Goal: Task Accomplishment & Management: Use online tool/utility

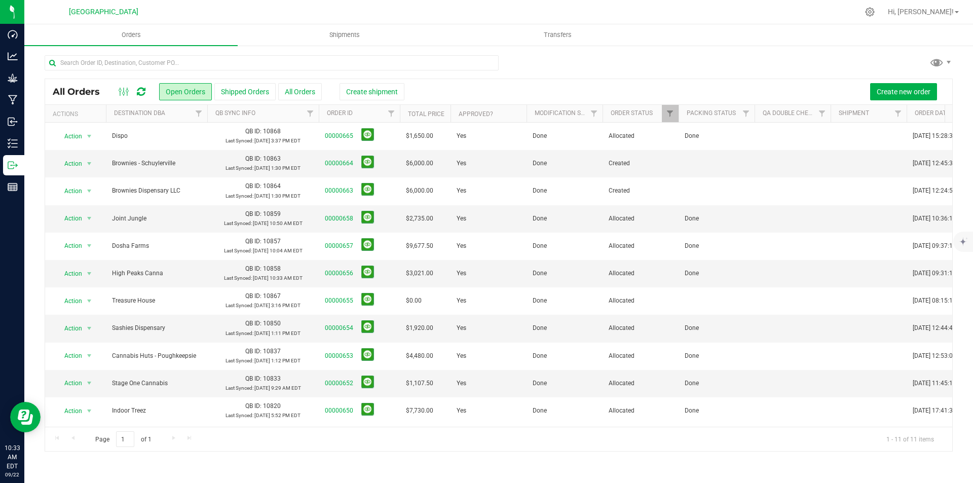
scroll to position [5, 0]
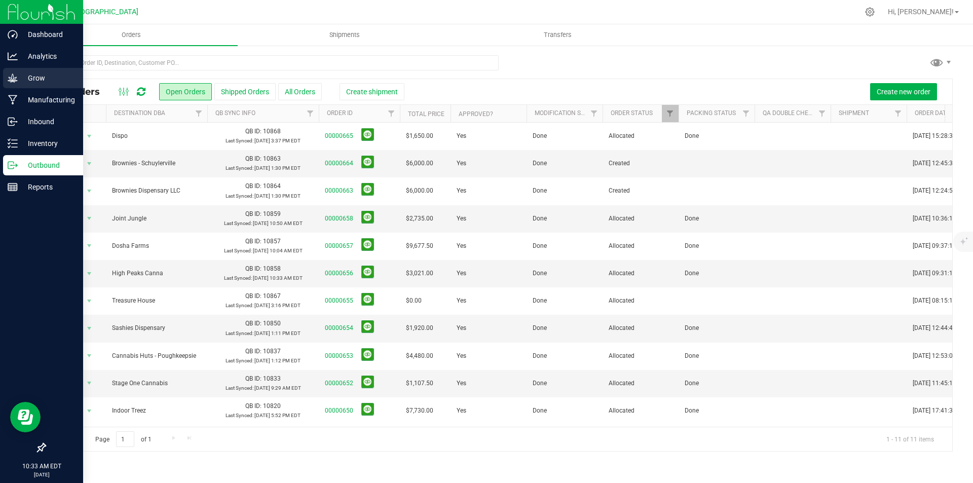
click at [22, 78] on p "Grow" at bounding box center [48, 78] width 61 height 12
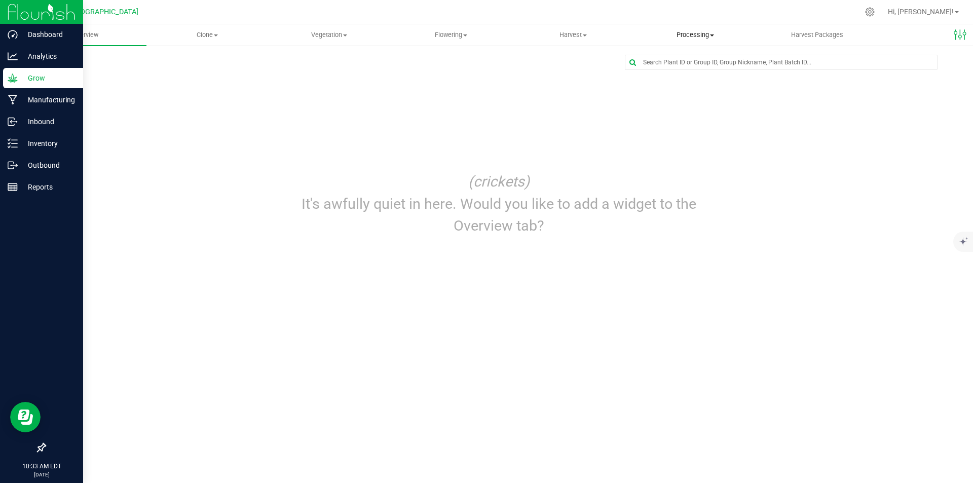
click at [685, 33] on span "Processing" at bounding box center [694, 34] width 121 height 9
click at [682, 72] on span "Processing harvests" at bounding box center [681, 73] width 94 height 9
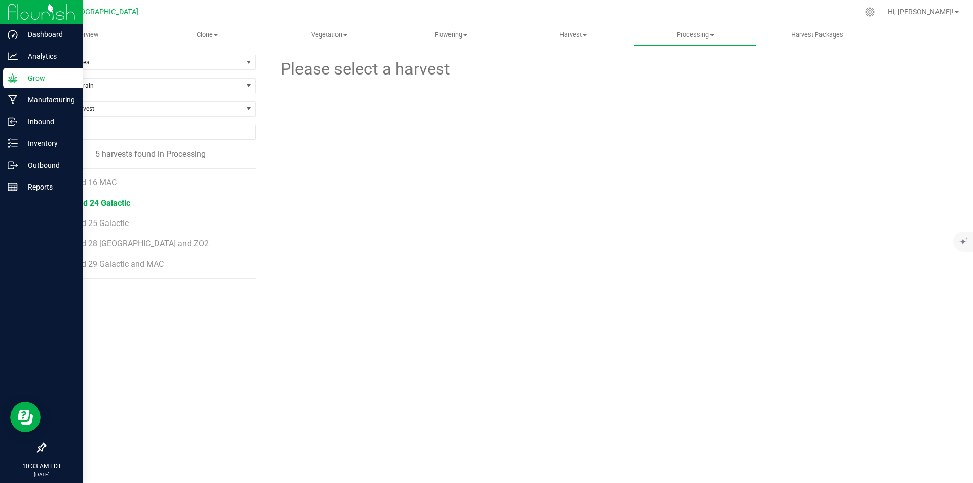
click at [94, 203] on span "25-Bed 24 Galactic" at bounding box center [95, 203] width 69 height 10
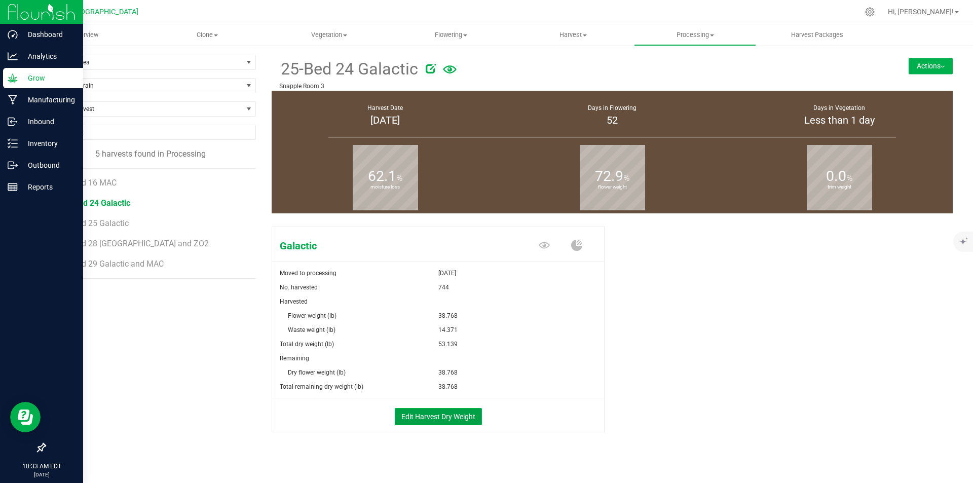
click at [453, 413] on button "Edit Harvest Dry Weight" at bounding box center [438, 416] width 87 height 17
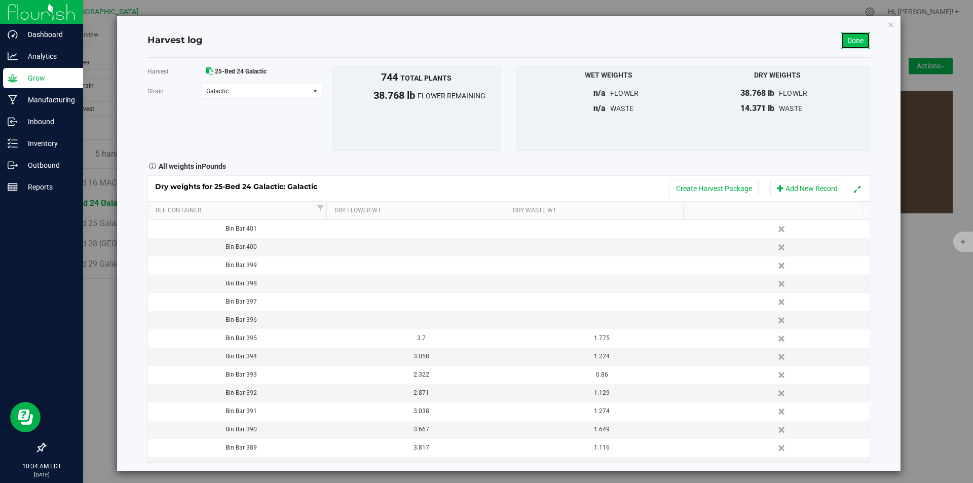
click at [841, 33] on link "Done" at bounding box center [854, 40] width 29 height 17
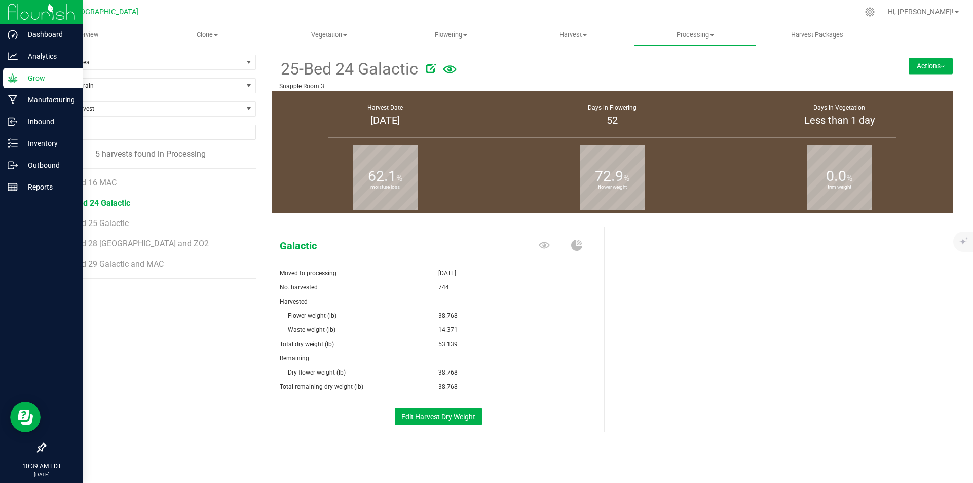
click at [18, 7] on img at bounding box center [42, 12] width 68 height 24
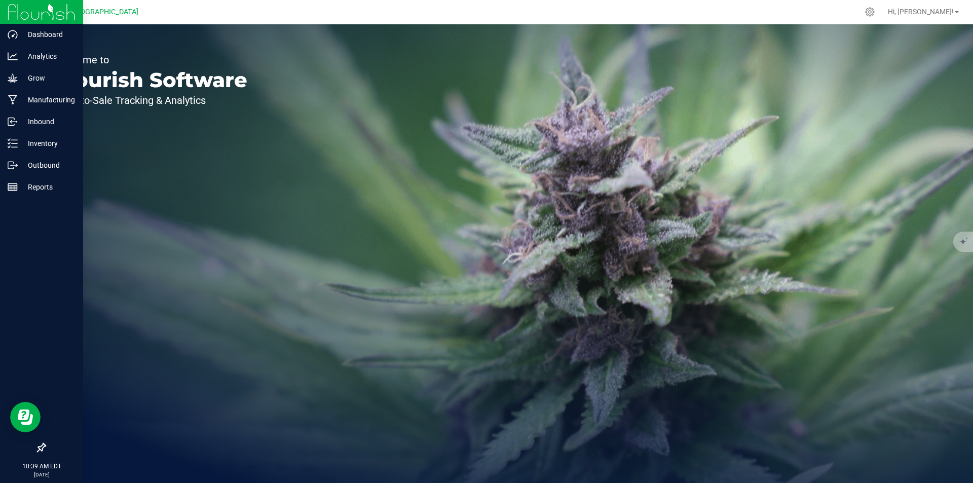
click at [21, 10] on img at bounding box center [42, 12] width 68 height 24
click at [21, 100] on p "Manufacturing" at bounding box center [48, 100] width 61 height 12
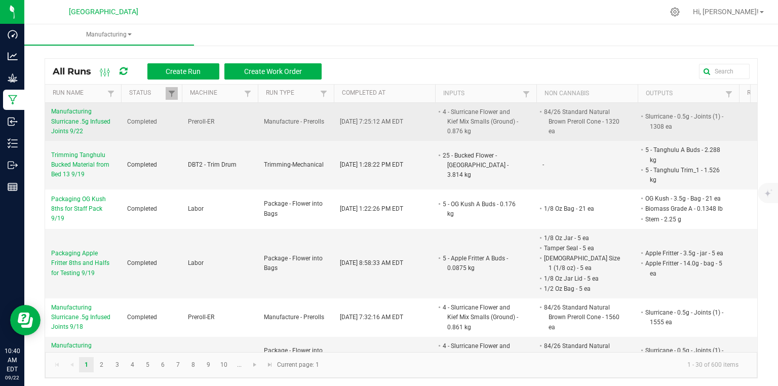
click at [86, 118] on span "Manufacturing Slurricane .5g Infused Joints 9/22" at bounding box center [83, 121] width 64 height 29
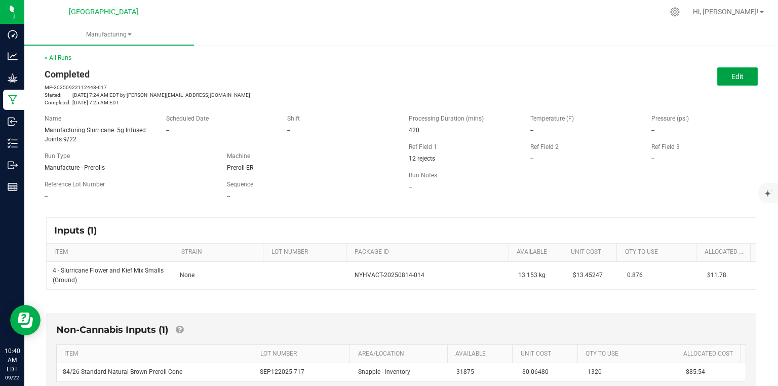
click at [727, 83] on button "Edit" at bounding box center [737, 76] width 41 height 18
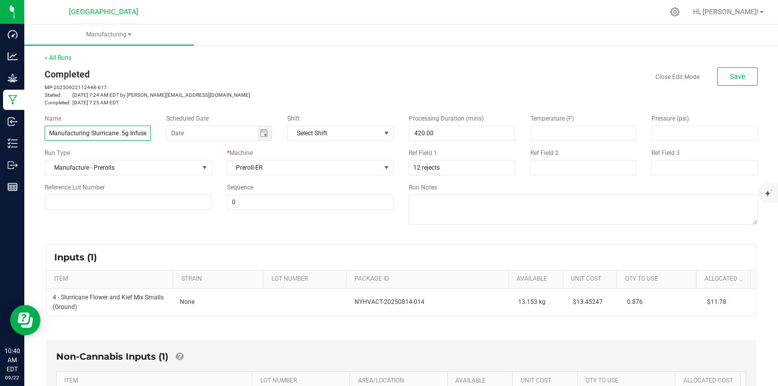
click at [136, 128] on input "Manufacturing Slurricane .5g Infused Joints 9/22" at bounding box center [98, 133] width 106 height 15
type input "Manufacturing Slurricane .5g Infused Joints 9/19"
click at [149, 100] on p "Completed: [DATE] 7:25 AM EDT" at bounding box center [219, 103] width 349 height 8
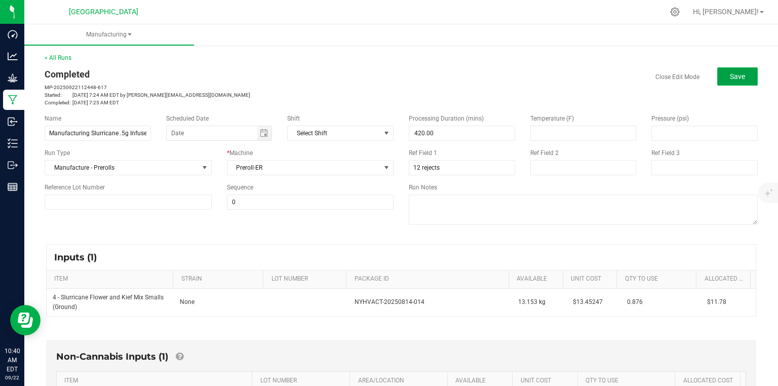
click at [730, 77] on span "Save" at bounding box center [737, 76] width 15 height 8
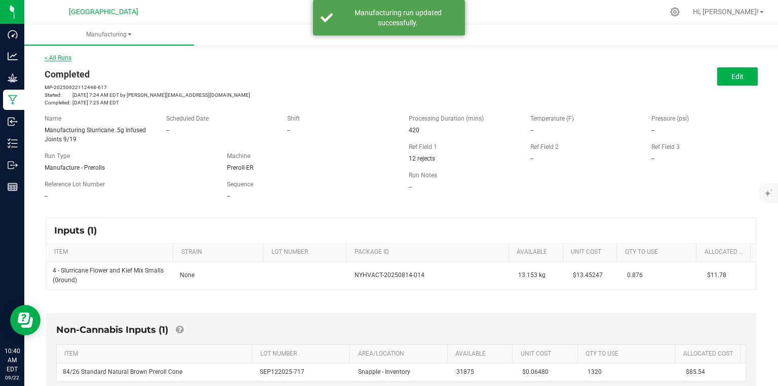
click at [60, 60] on link "< All Runs" at bounding box center [58, 57] width 27 height 7
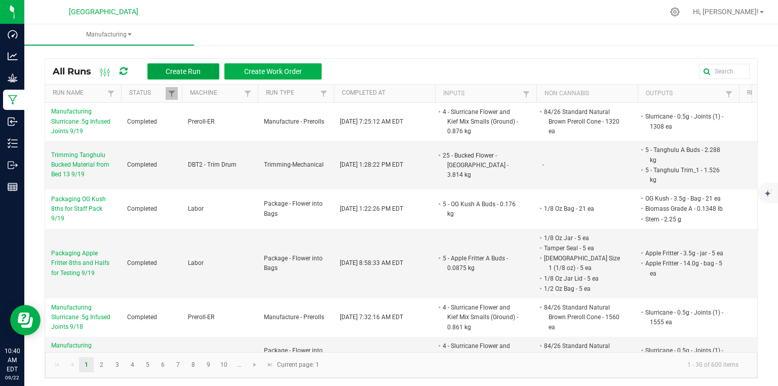
click at [188, 73] on span "Create Run" at bounding box center [183, 71] width 35 height 8
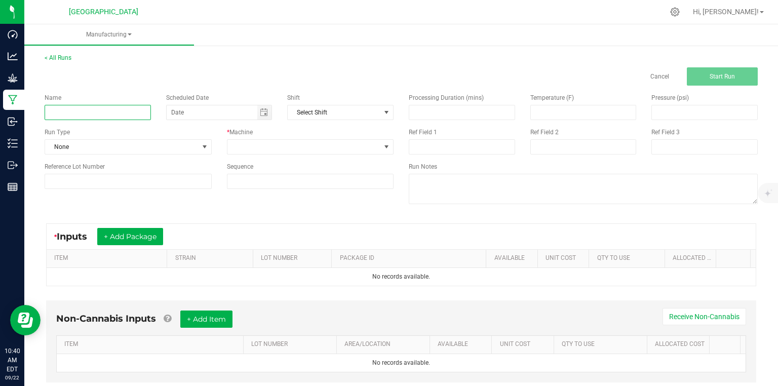
click at [64, 106] on input at bounding box center [98, 112] width 106 height 15
click at [98, 109] on input at bounding box center [98, 112] width 106 height 15
type input "Packaging and Labeling OG Kush 8ths 9/19"
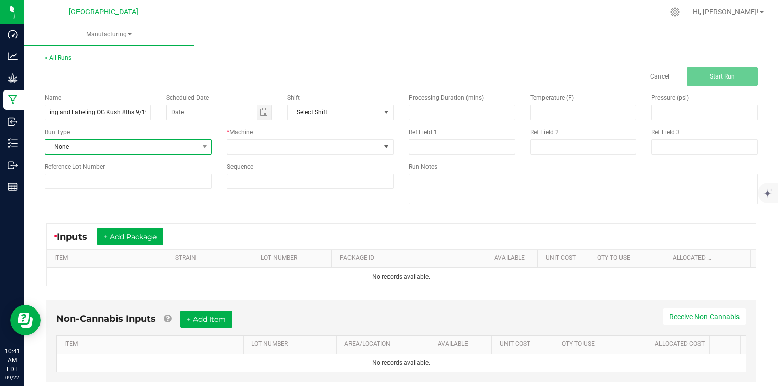
click at [195, 146] on span "None" at bounding box center [121, 147] width 153 height 14
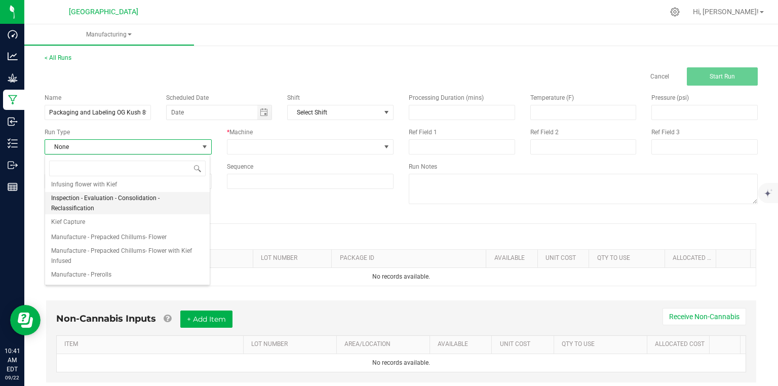
scroll to position [81, 0]
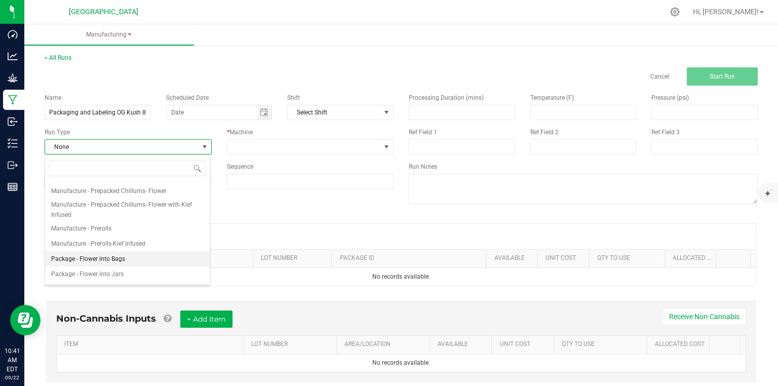
click at [132, 256] on li "Package - Flower into Bags" at bounding box center [127, 258] width 165 height 15
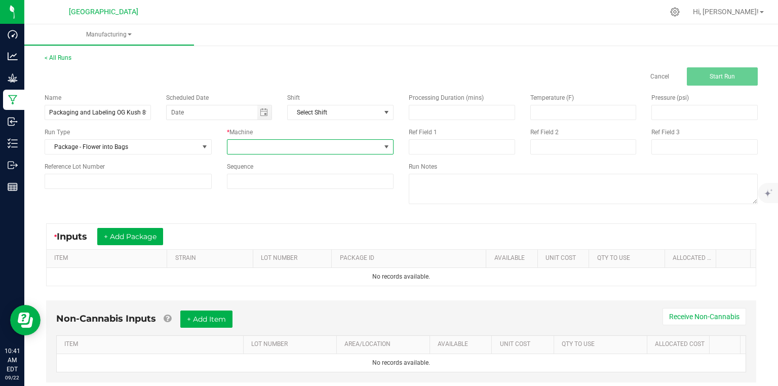
click at [282, 154] on span at bounding box center [310, 146] width 167 height 15
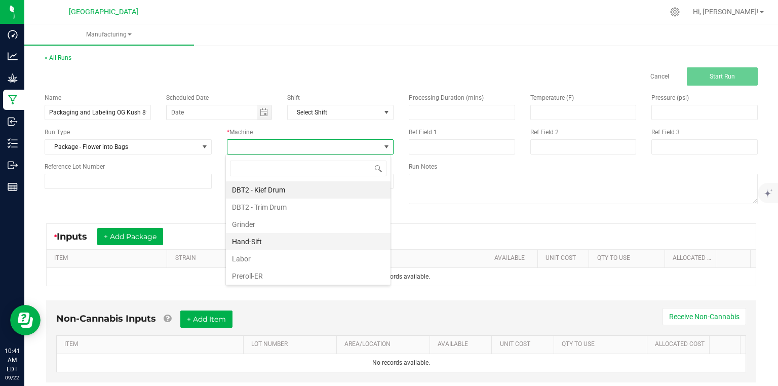
scroll to position [15, 165]
click at [243, 261] on li "Labor" at bounding box center [308, 258] width 165 height 17
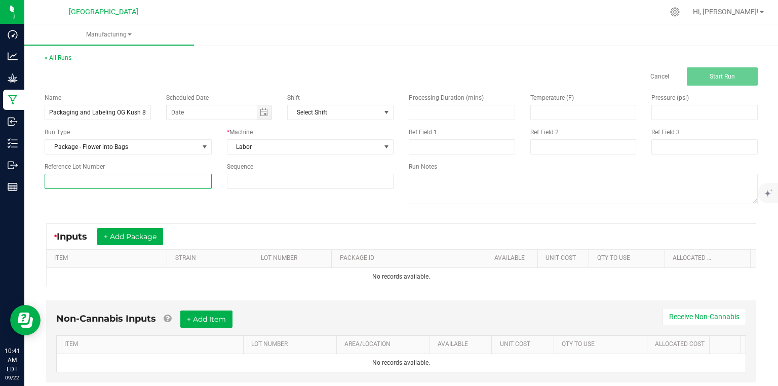
click at [189, 186] on input at bounding box center [128, 181] width 167 height 15
type input "25-F0016-1"
drag, startPoint x: 278, startPoint y: 214, endPoint x: 415, endPoint y: 117, distance: 167.8
click at [281, 212] on manufacturing-process-run "< All Runs Cancel Start Run Name Packaging and Labeling OG Kush 8ths 9/19 Sched…" at bounding box center [401, 227] width 713 height 348
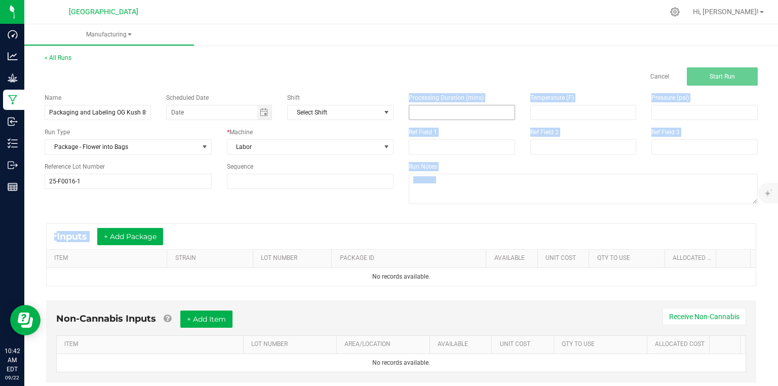
click at [418, 115] on input at bounding box center [461, 112] width 105 height 14
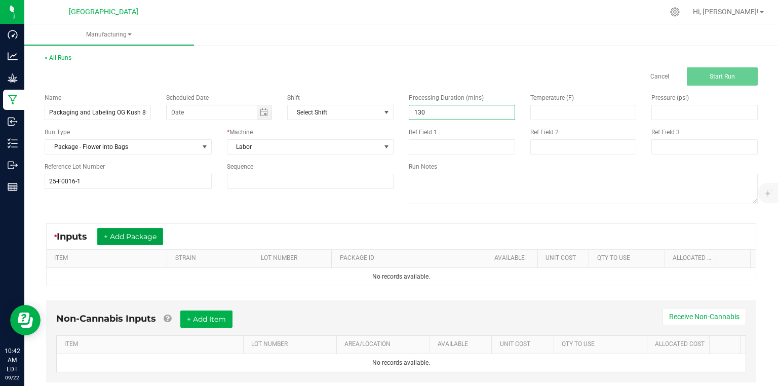
type input "130.00"
click at [137, 231] on button "+ Add Package" at bounding box center [130, 236] width 66 height 17
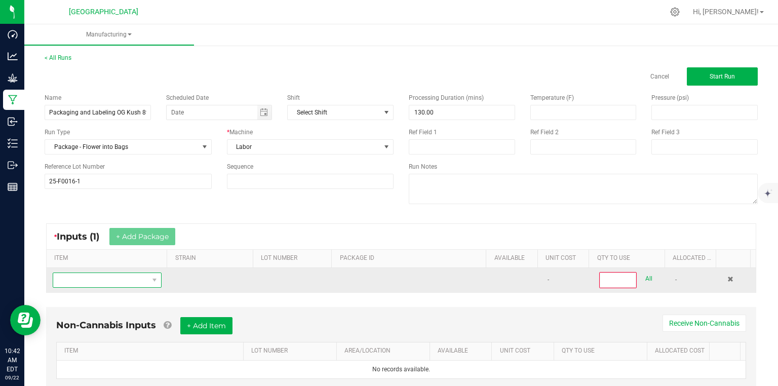
click at [114, 278] on span "NO DATA FOUND" at bounding box center [100, 280] width 95 height 14
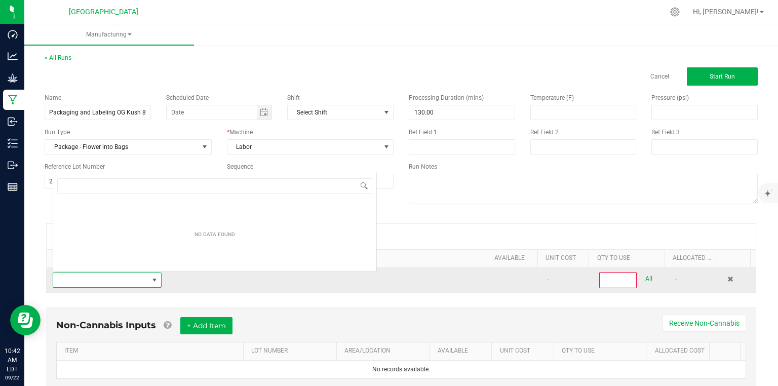
scroll to position [15, 105]
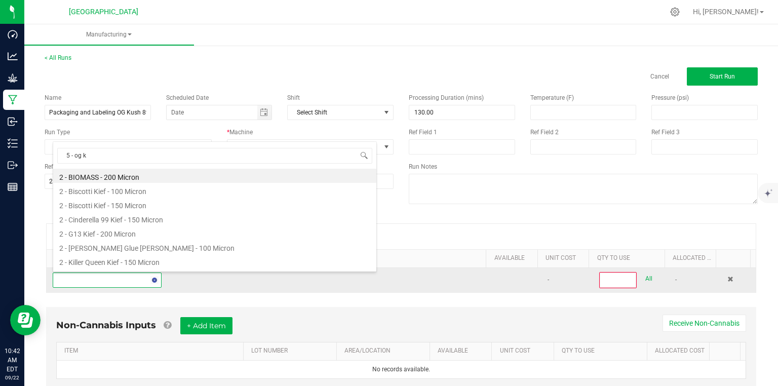
type input "5 - og ku"
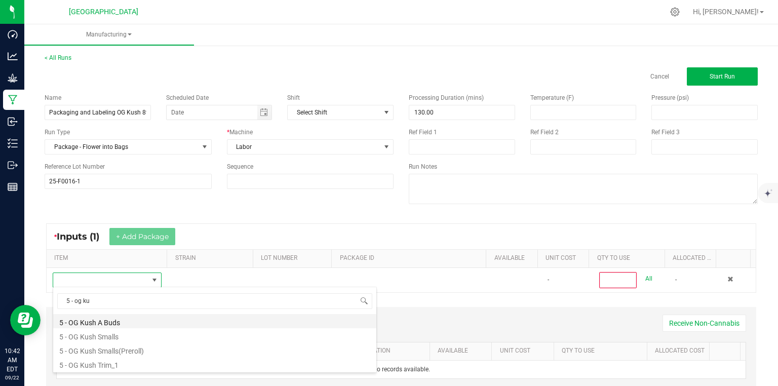
click at [104, 319] on li "5 - OG Kush A Buds" at bounding box center [214, 321] width 323 height 14
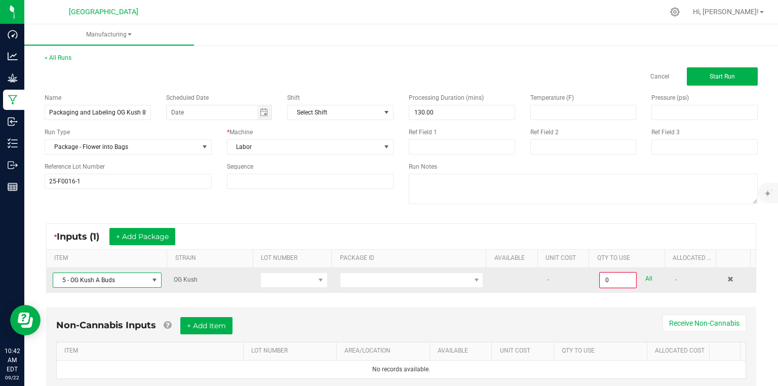
click at [309, 287] on td at bounding box center [294, 280] width 80 height 24
click at [308, 281] on span at bounding box center [288, 280] width 54 height 14
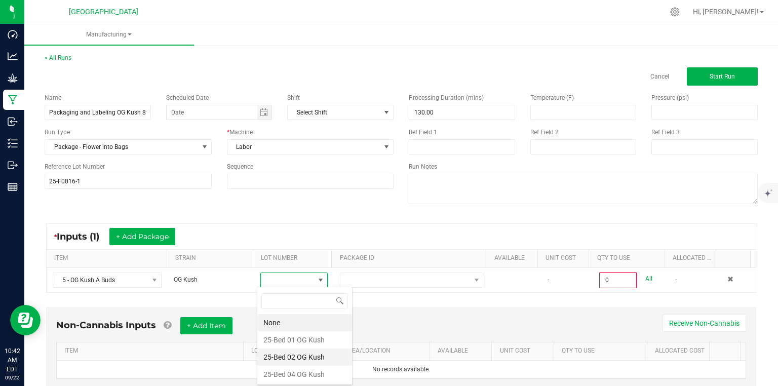
click at [302, 357] on Kush "25-Bed 02 OG Kush" at bounding box center [304, 356] width 95 height 17
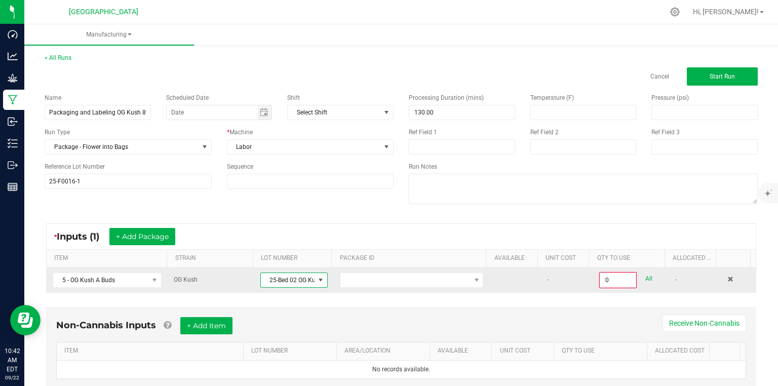
click at [361, 269] on td at bounding box center [412, 280] width 156 height 24
click at [363, 283] on span at bounding box center [405, 280] width 130 height 14
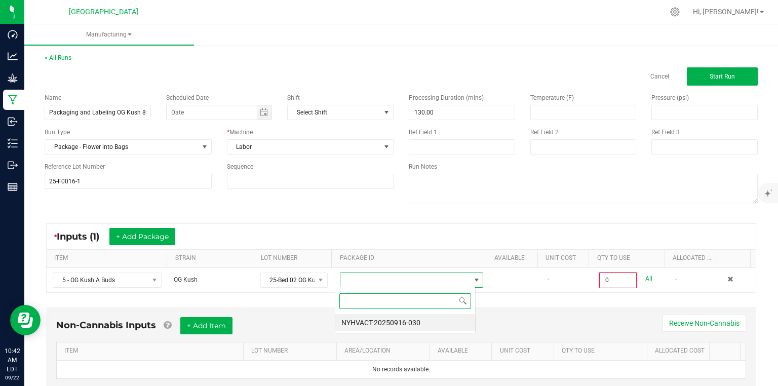
scroll to position [15, 140]
click at [370, 327] on li "NYHVACT-20250916-030" at bounding box center [405, 322] width 140 height 17
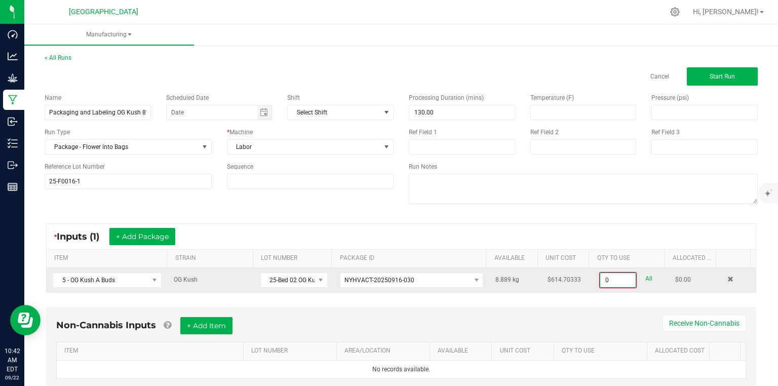
click at [614, 280] on input "0" at bounding box center [617, 280] width 35 height 14
click at [619, 279] on input "0" at bounding box center [617, 280] width 35 height 14
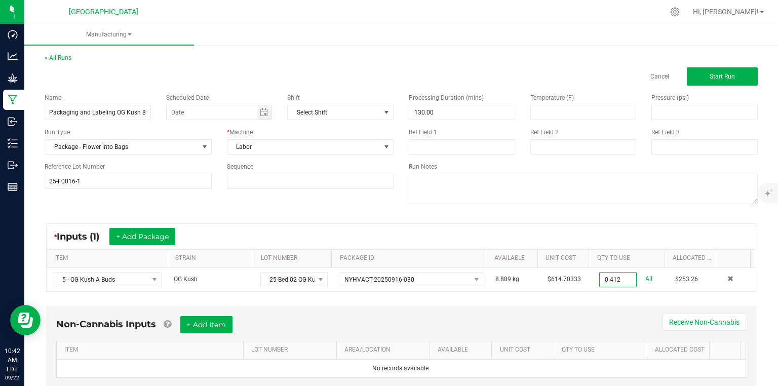
type input "0.4120 kg"
click at [576, 312] on div "Non-Cannabis Inputs + Add Item Receive Non-Cannabis ITEM LOT NUMBER AREA/LOCATI…" at bounding box center [401, 347] width 710 height 82
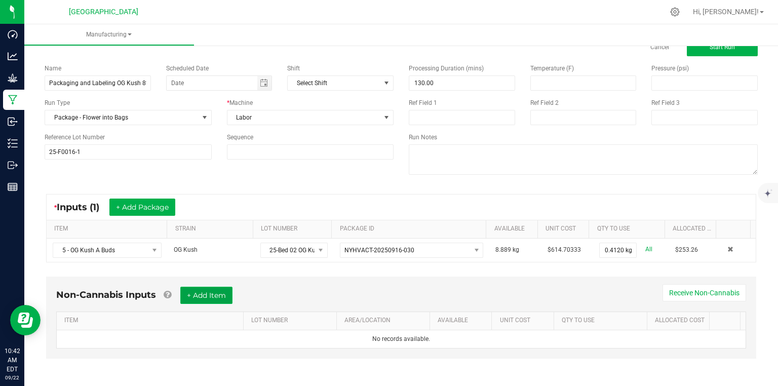
click at [215, 293] on button "+ Add Item" at bounding box center [206, 295] width 52 height 17
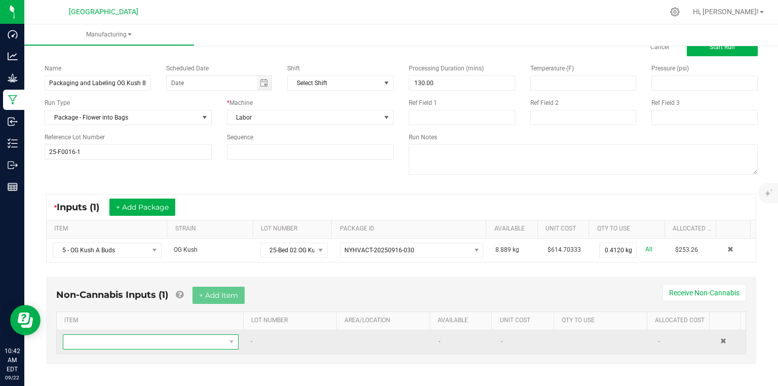
click at [178, 340] on span "NO DATA FOUND" at bounding box center [144, 342] width 162 height 14
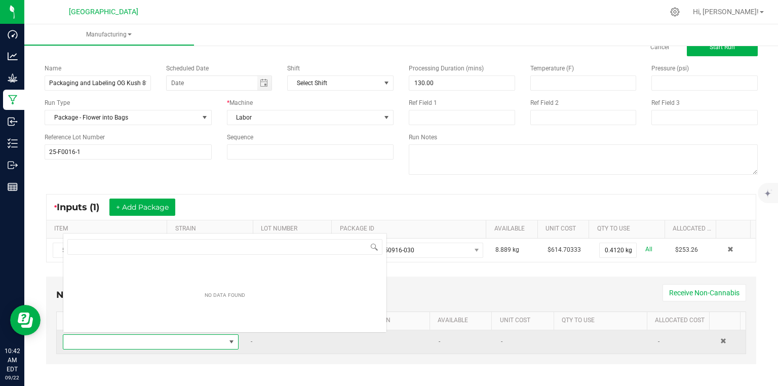
scroll to position [15, 170]
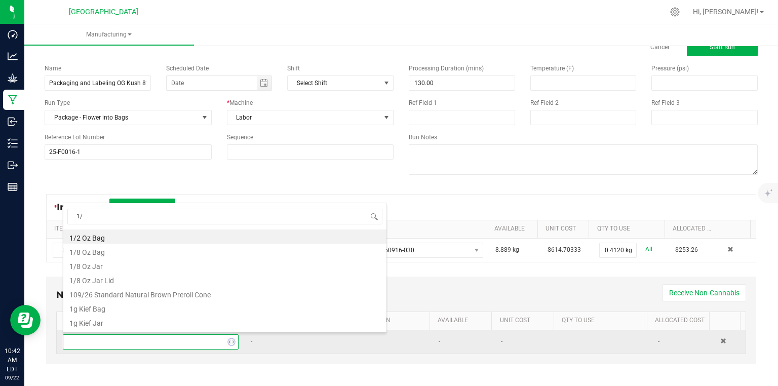
type input "1/8"
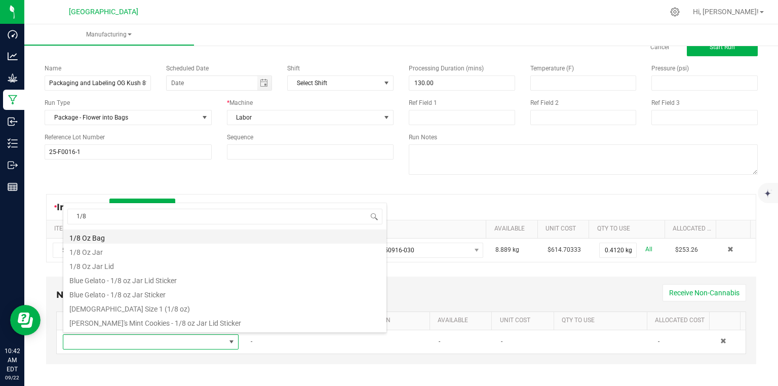
click at [106, 237] on li "1/8 Oz Bag" at bounding box center [224, 236] width 323 height 14
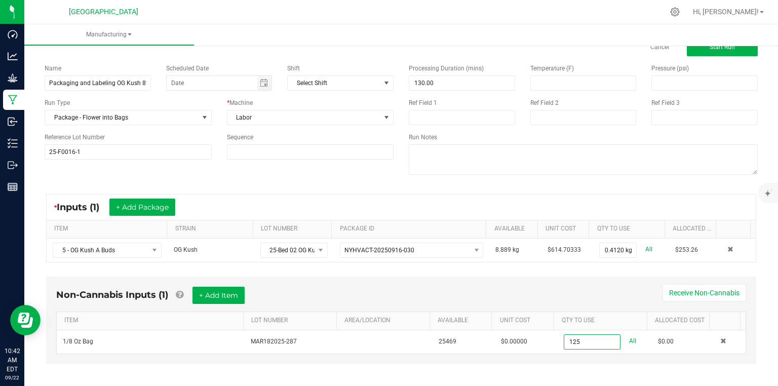
type input "125 ea"
click at [453, 292] on div "Non-Cannabis Inputs (1) + Add Item Receive Non-Cannabis" at bounding box center [401, 299] width 690 height 25
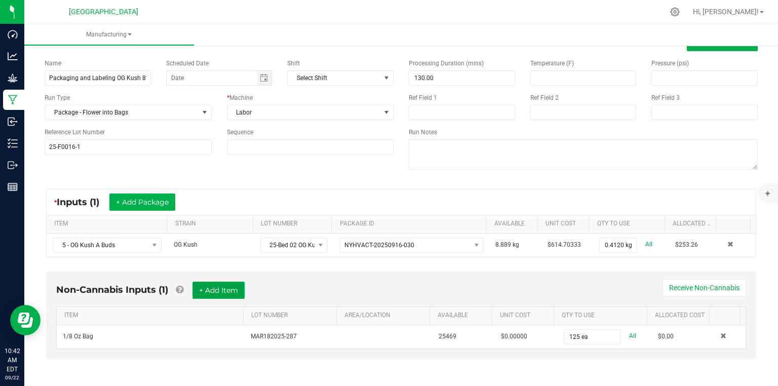
click at [212, 288] on button "+ Add Item" at bounding box center [218, 290] width 52 height 17
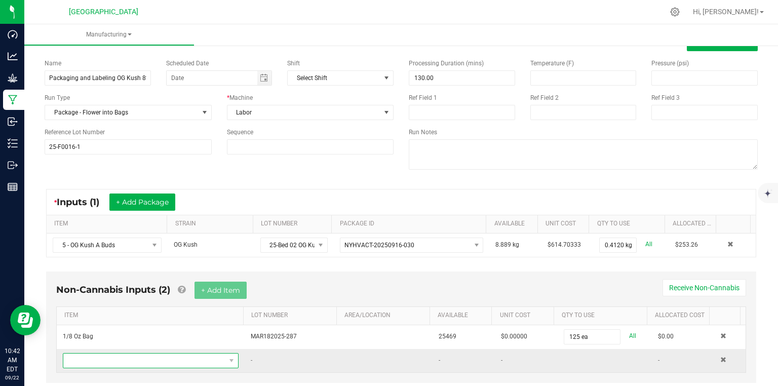
click at [172, 361] on span "NO DATA FOUND" at bounding box center [144, 361] width 162 height 14
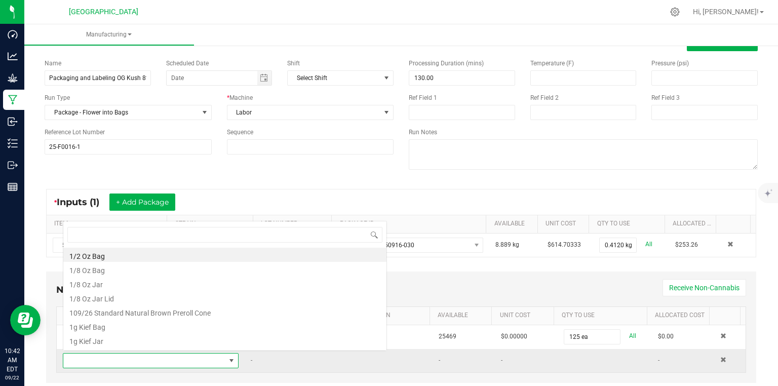
scroll to position [15, 170]
type input "og"
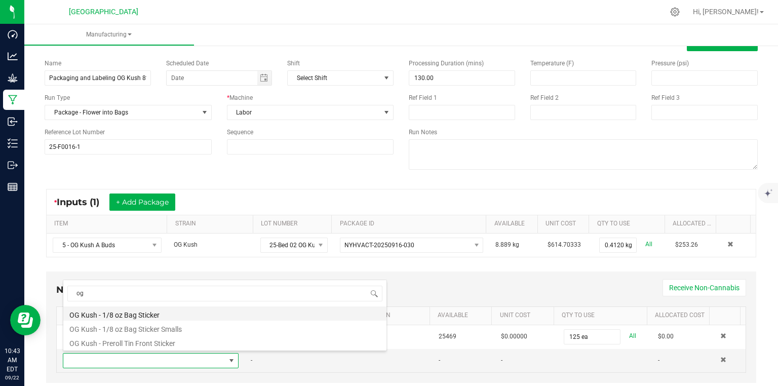
click at [153, 314] on li "OG Kush - 1/8 oz Bag Sticker" at bounding box center [224, 313] width 323 height 14
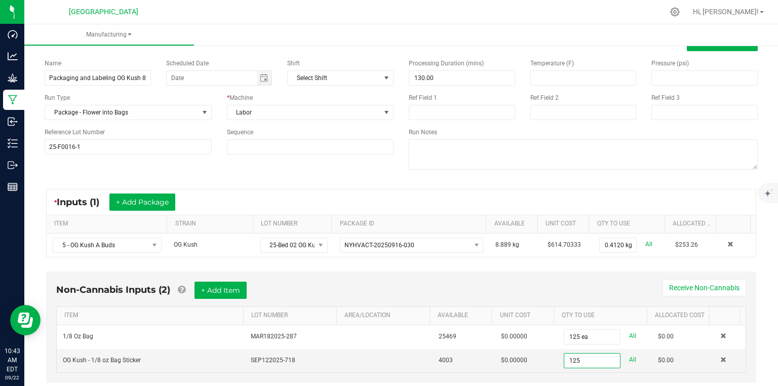
type input "125 ea"
click at [566, 274] on div "Non-Cannabis Inputs (2) + Add Item Receive Non-Cannabis ITEM LOT NUMBER AREA/LO…" at bounding box center [401, 327] width 710 height 111
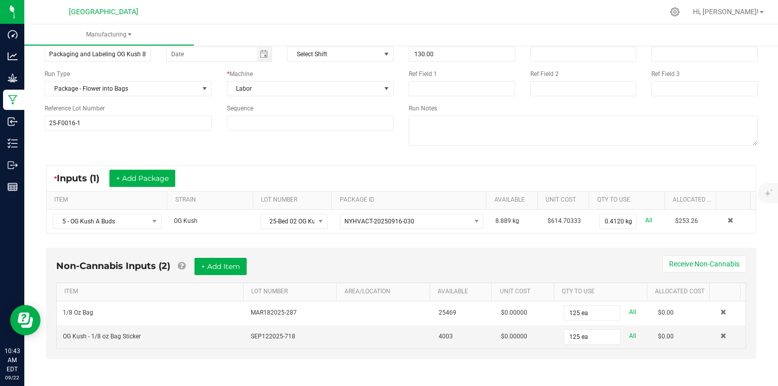
scroll to position [0, 0]
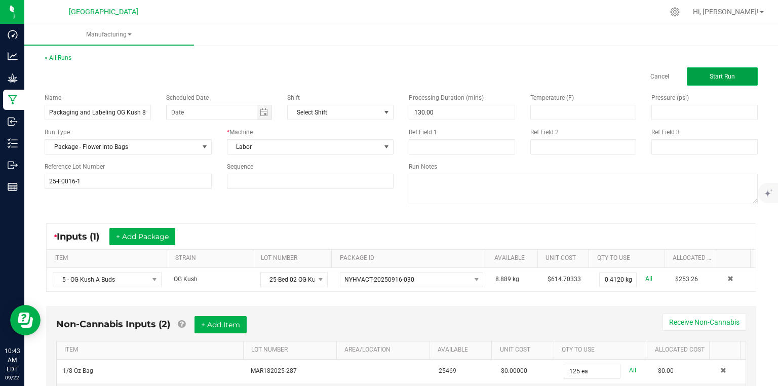
click at [731, 81] on button "Start Run" at bounding box center [722, 76] width 71 height 18
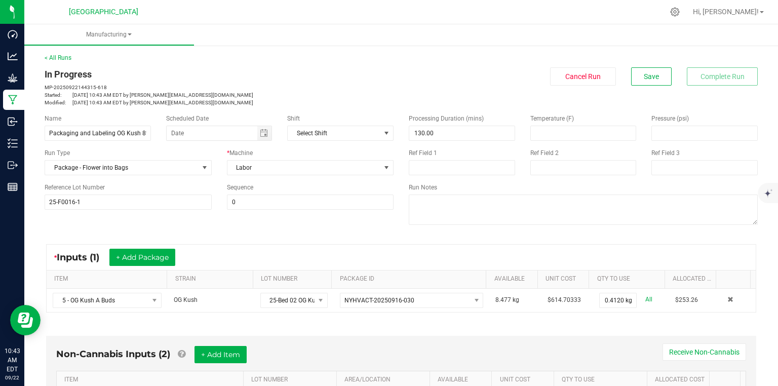
scroll to position [203, 0]
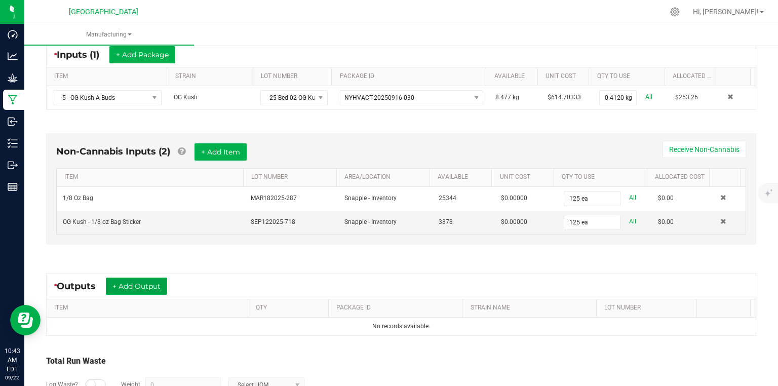
click at [145, 283] on button "+ Add Output" at bounding box center [136, 286] width 61 height 17
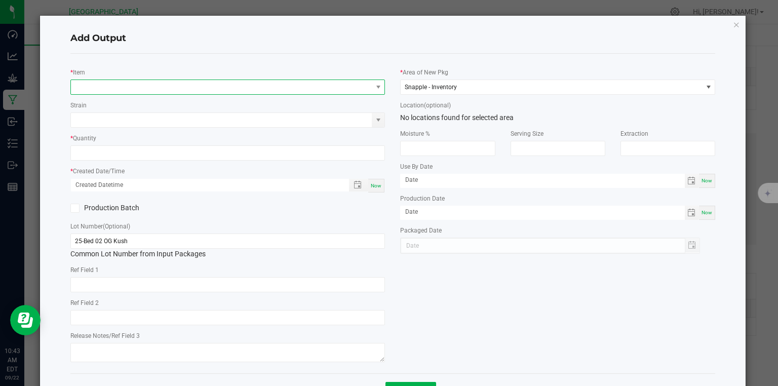
click at [184, 82] on span "NO DATA FOUND" at bounding box center [221, 87] width 301 height 14
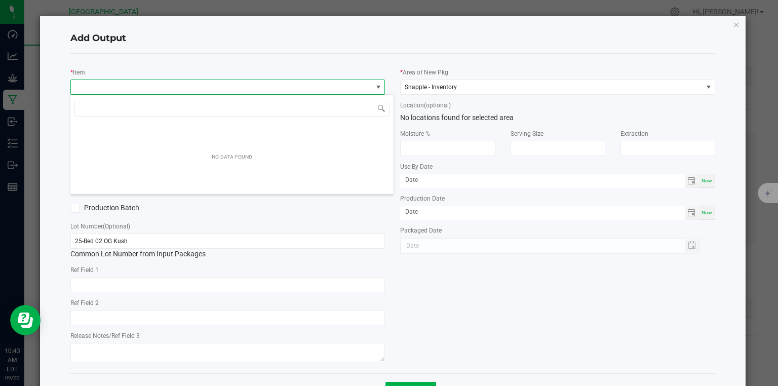
scroll to position [15, 312]
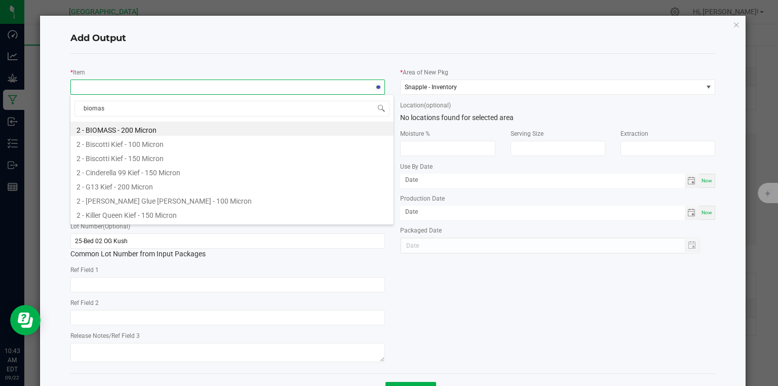
type input "biomass"
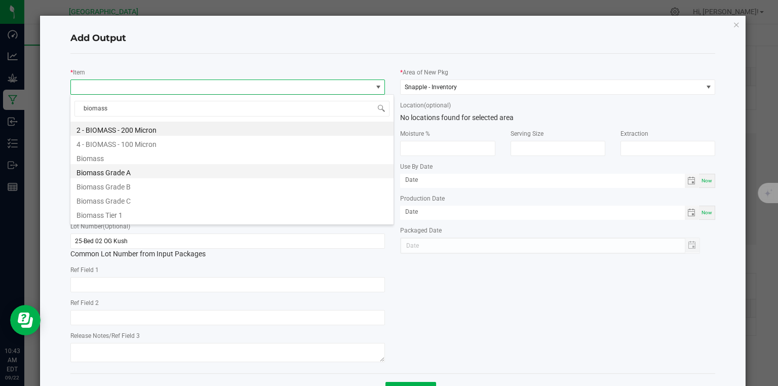
click at [119, 169] on li "Biomass Grade A" at bounding box center [231, 171] width 323 height 14
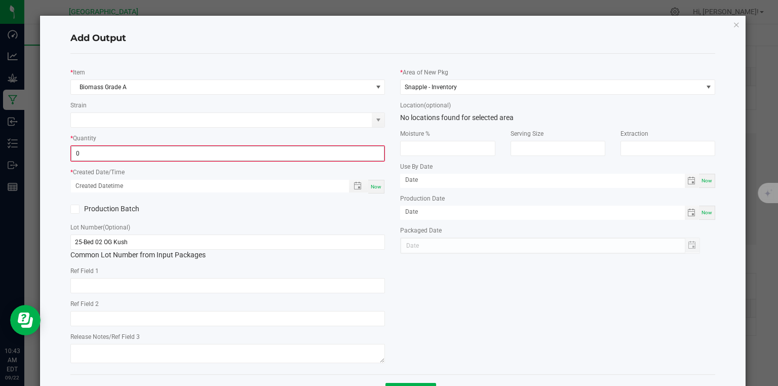
click at [151, 146] on input "0" at bounding box center [227, 153] width 313 height 14
type input "0.0044 lb"
click at [378, 186] on span "Now" at bounding box center [376, 186] width 11 height 6
type input "[DATE] 10:43 AM"
type input "[DATE]"
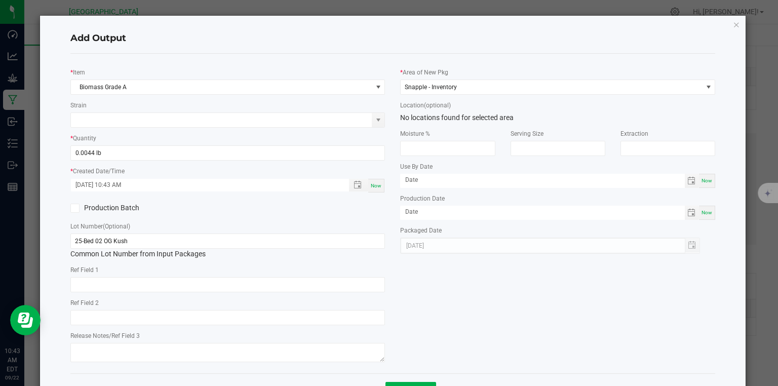
click at [376, 215] on div "Production Batch" at bounding box center [228, 208] width 330 height 15
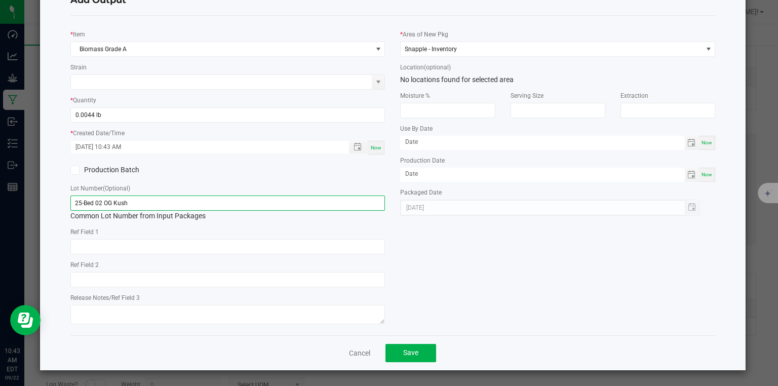
click at [349, 206] on input "25-Bed 02 OG Kush" at bounding box center [227, 203] width 315 height 15
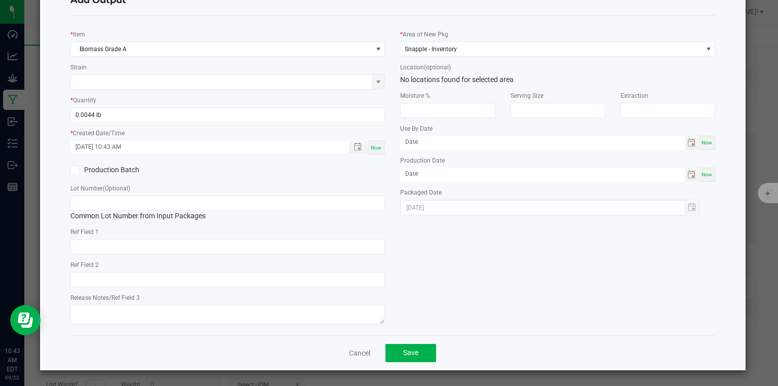
click at [468, 254] on div "* Item Biomass Grade A Strain * Quantity 0.0044 lb * Created Date/Time [DATE] 1…" at bounding box center [393, 175] width 661 height 303
click at [414, 356] on span "Save" at bounding box center [410, 352] width 15 height 8
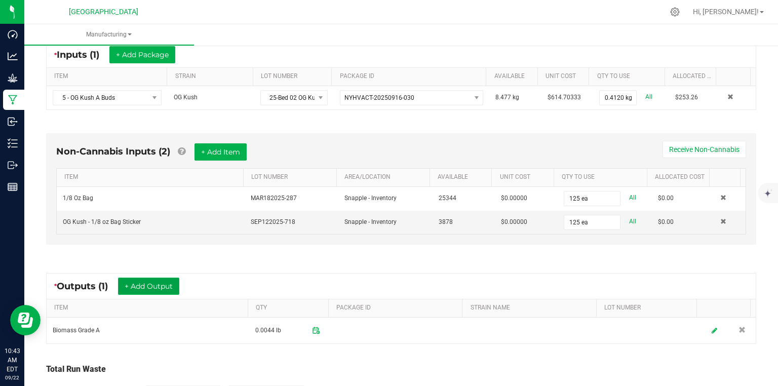
click at [149, 283] on button "+ Add Output" at bounding box center [148, 286] width 61 height 17
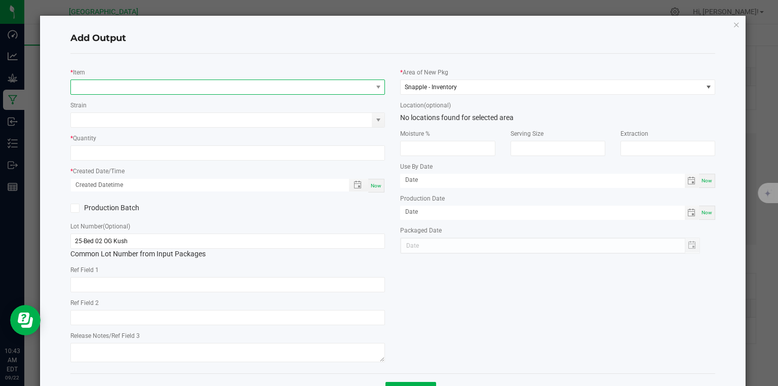
click at [167, 90] on span "NO DATA FOUND" at bounding box center [221, 87] width 301 height 14
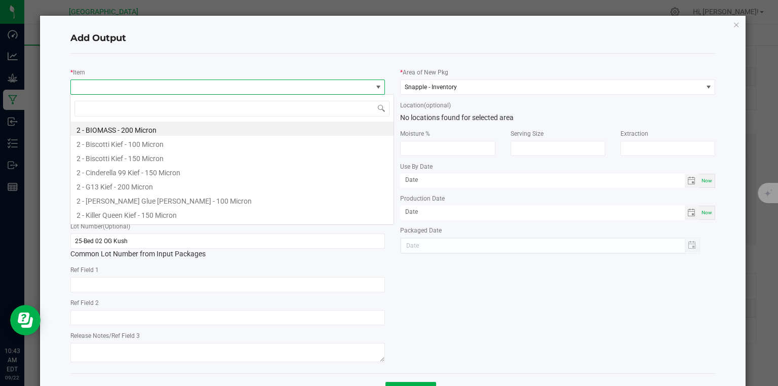
scroll to position [15, 312]
type input "ste"
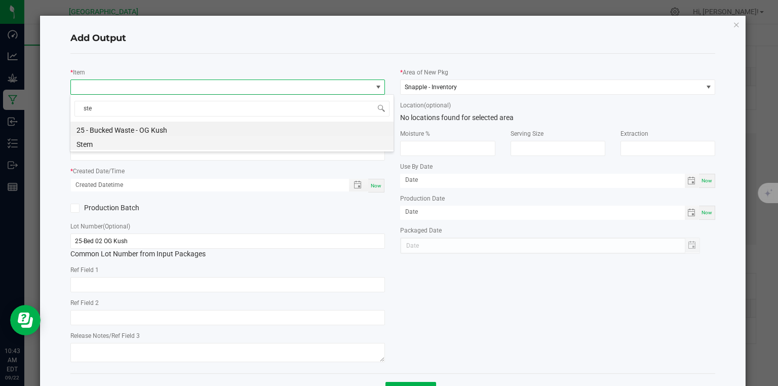
click at [104, 144] on li "Stem" at bounding box center [231, 143] width 323 height 14
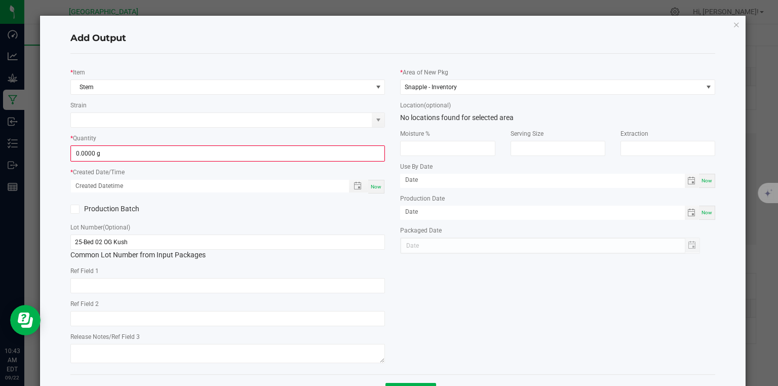
click at [108, 140] on div "* Quantity 0.0000 g" at bounding box center [227, 147] width 315 height 29
click at [112, 156] on input "0" at bounding box center [227, 153] width 313 height 14
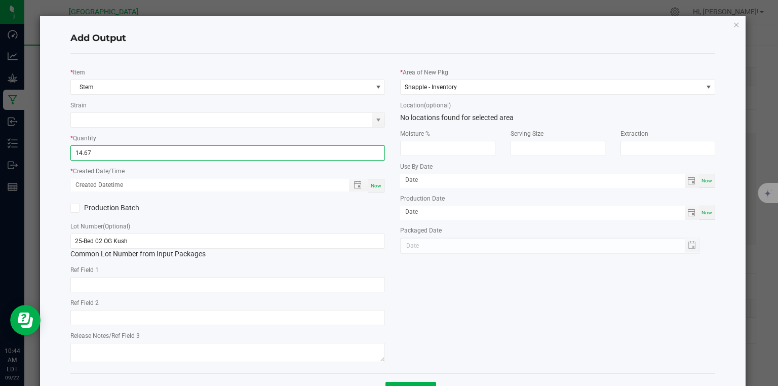
type input "14.6700 g"
click at [374, 183] on span "Now" at bounding box center [376, 186] width 11 height 6
type input "[DATE] 10:44 AM"
type input "[DATE]"
drag, startPoint x: 365, startPoint y: 206, endPoint x: 167, endPoint y: 233, distance: 199.4
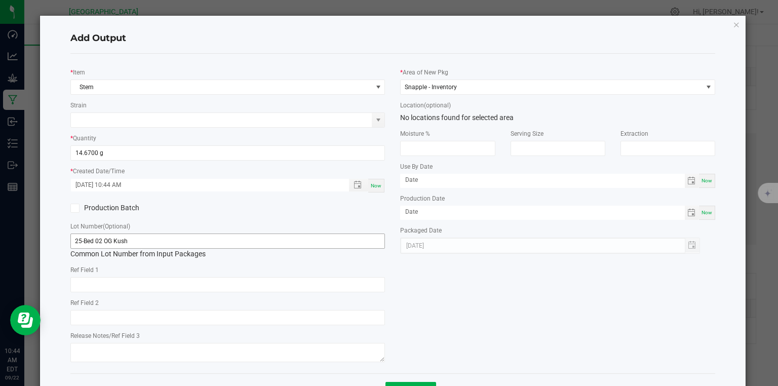
click at [363, 208] on div "Production Batch" at bounding box center [228, 208] width 330 height 15
click at [158, 241] on input "25-Bed 02 OG Kush" at bounding box center [227, 241] width 315 height 15
click at [281, 210] on div "Production Batch" at bounding box center [228, 208] width 330 height 15
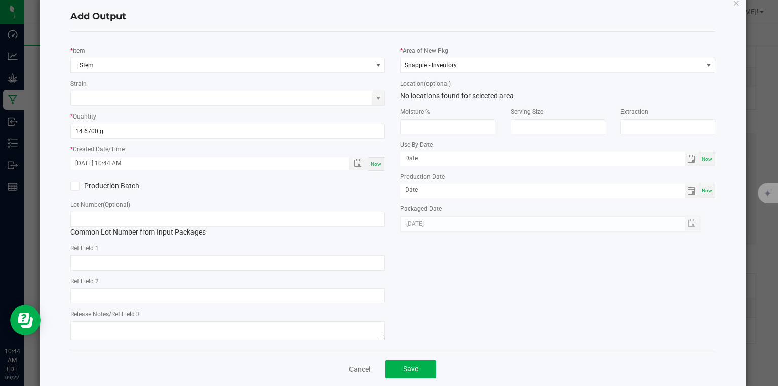
scroll to position [38, 0]
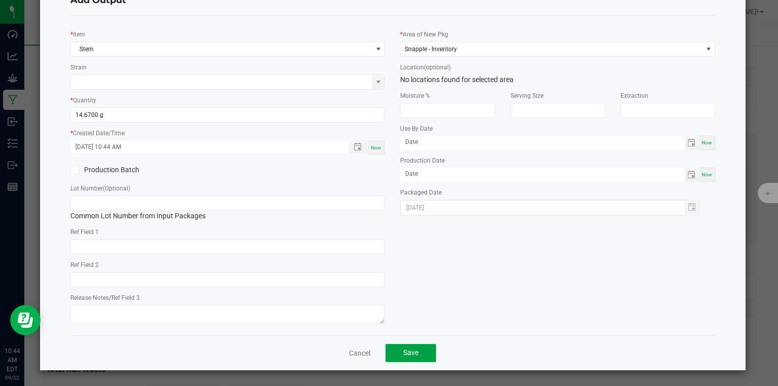
click at [416, 359] on button "Save" at bounding box center [410, 353] width 51 height 18
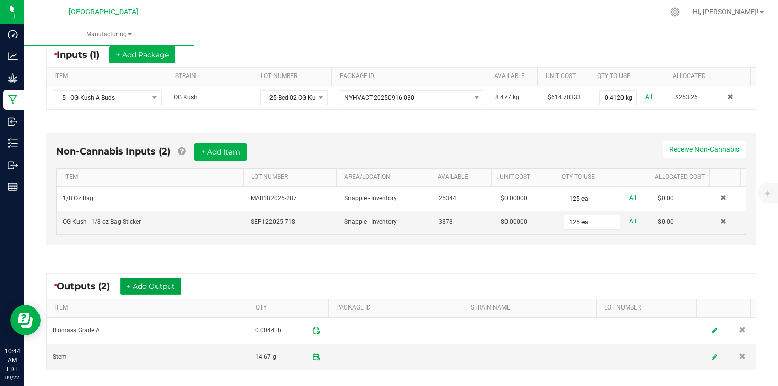
click at [178, 289] on button "+ Add Output" at bounding box center [150, 286] width 61 height 17
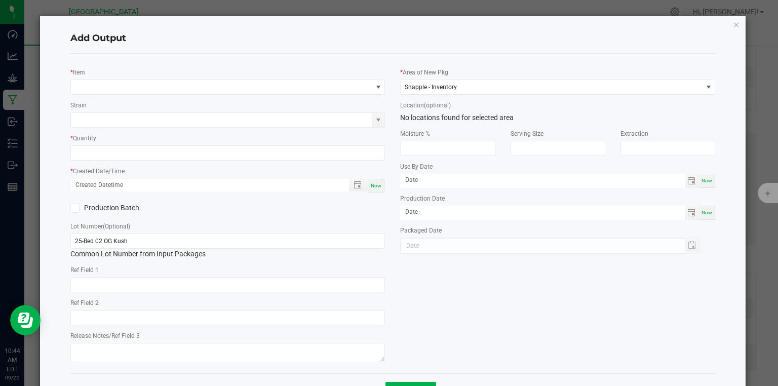
click at [158, 77] on div "* Item" at bounding box center [227, 81] width 315 height 28
click at [144, 91] on span "NO DATA FOUND" at bounding box center [221, 87] width 301 height 14
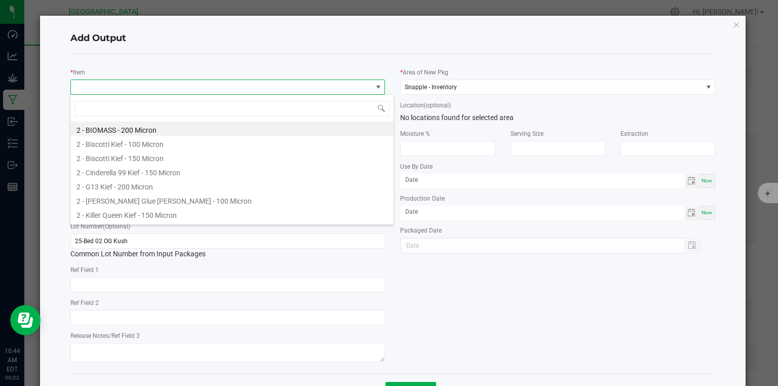
scroll to position [15, 312]
type input "og kush - 3.5"
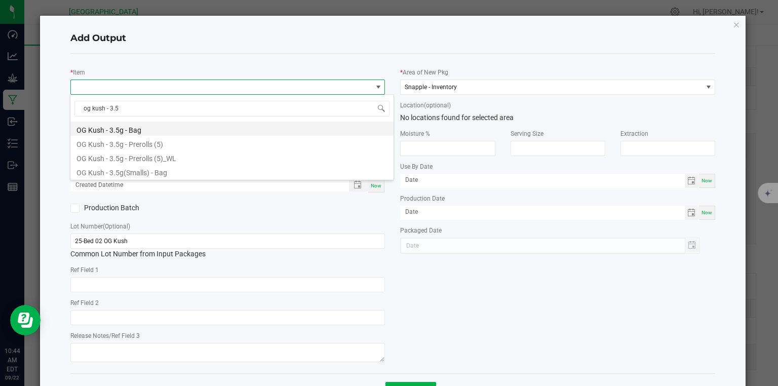
click at [135, 132] on li "OG Kush - 3.5g - Bag" at bounding box center [231, 129] width 323 height 14
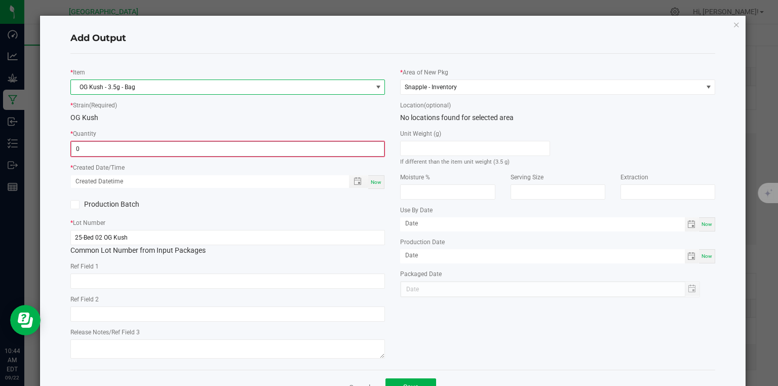
click at [138, 153] on input "0" at bounding box center [227, 149] width 313 height 14
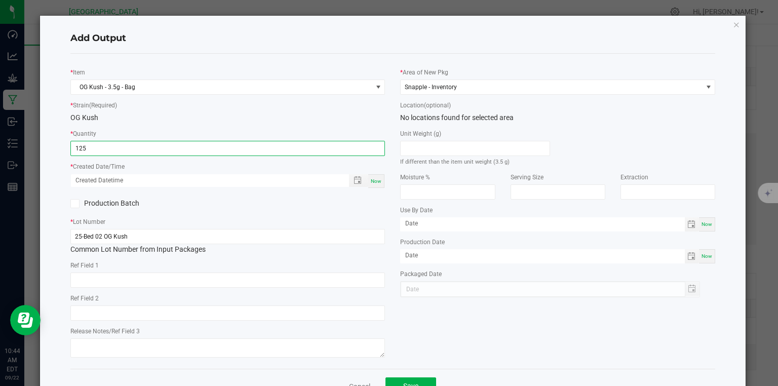
type input "125 ea"
click at [375, 182] on span "Now" at bounding box center [376, 181] width 11 height 6
type input "[DATE] 10:44 AM"
type input "[DATE]"
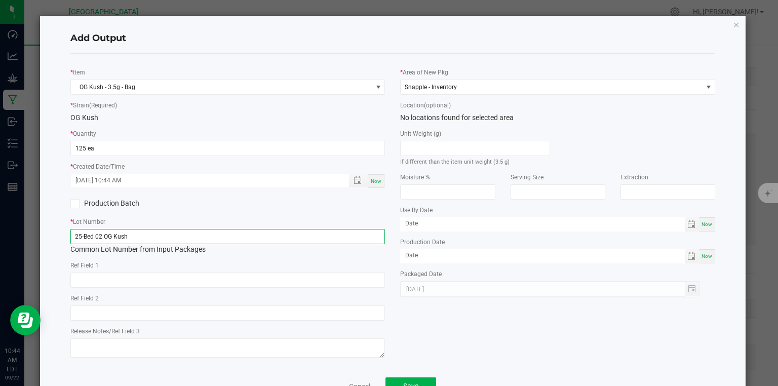
click at [355, 241] on input "25-Bed 02 OG Kush" at bounding box center [227, 236] width 315 height 15
type input "25-F0016-1"
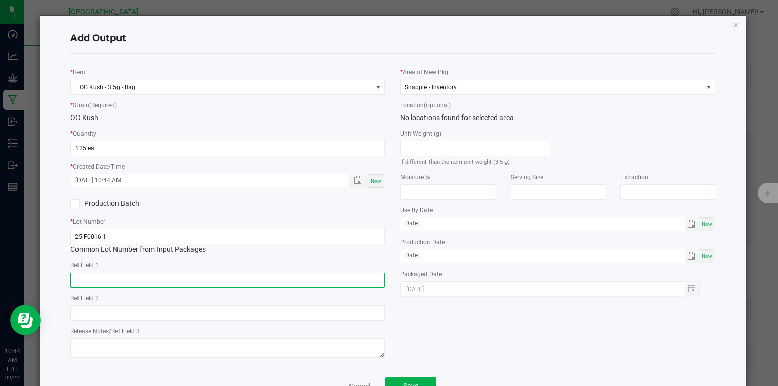
click at [333, 281] on input "text" at bounding box center [227, 280] width 315 height 15
type input "Bed 2"
click at [403, 312] on div "* Item OG Kush - 3.5g - Bag * Strain (Required) OG Kush * Quantity 125 ea * Cre…" at bounding box center [393, 211] width 661 height 299
click at [403, 385] on span "Save" at bounding box center [410, 386] width 15 height 8
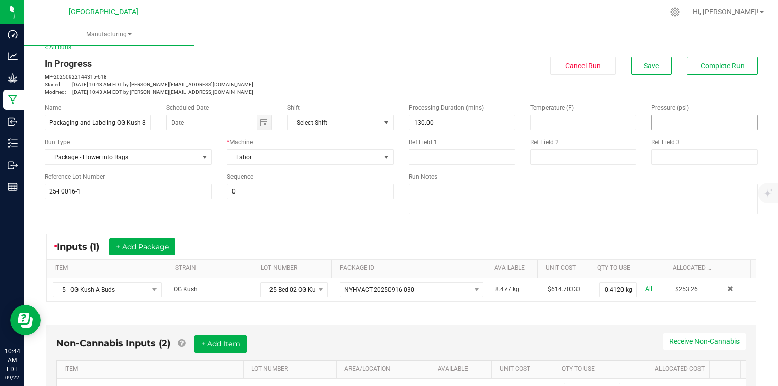
scroll to position [0, 0]
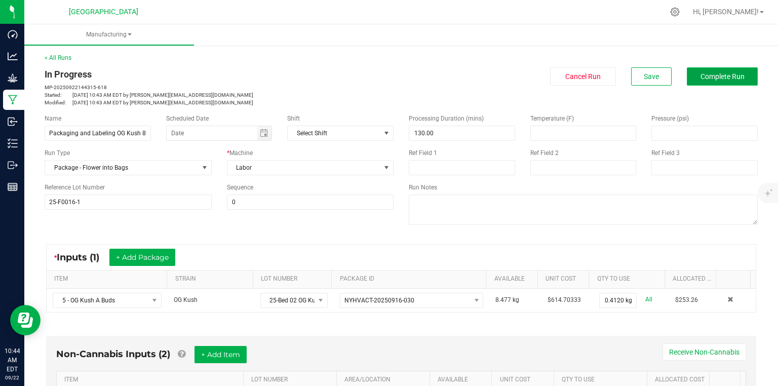
click at [734, 75] on span "Complete Run" at bounding box center [723, 76] width 44 height 8
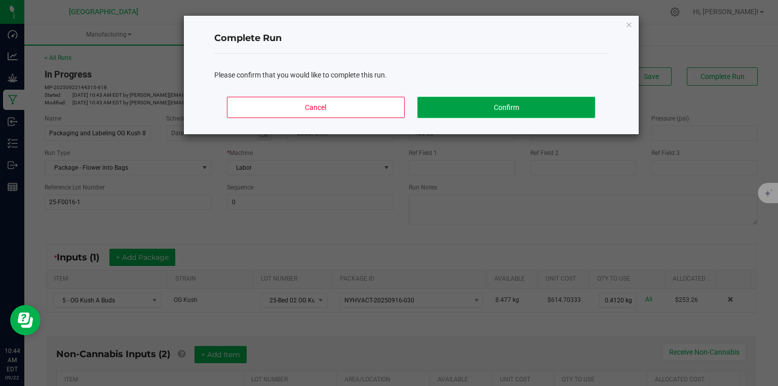
click at [553, 97] on button "Confirm" at bounding box center [505, 107] width 177 height 21
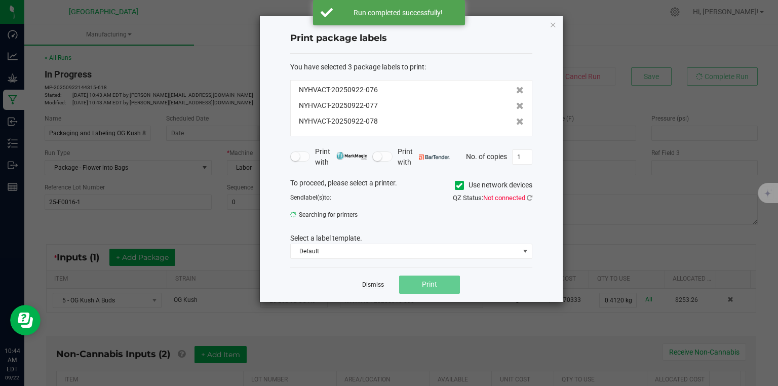
click at [377, 283] on link "Dismiss" at bounding box center [373, 285] width 22 height 9
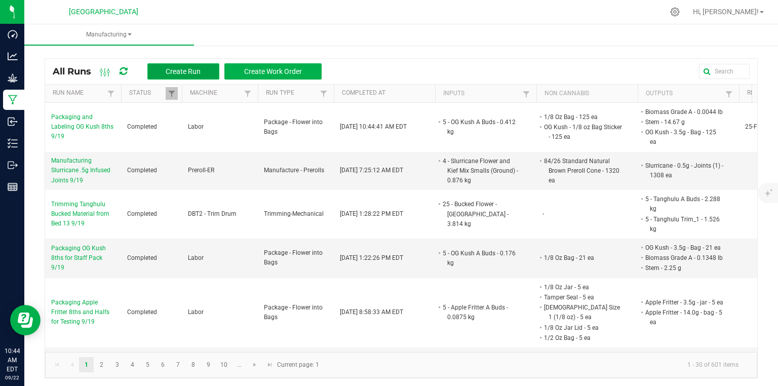
click at [191, 67] on span "Create Run" at bounding box center [183, 71] width 35 height 8
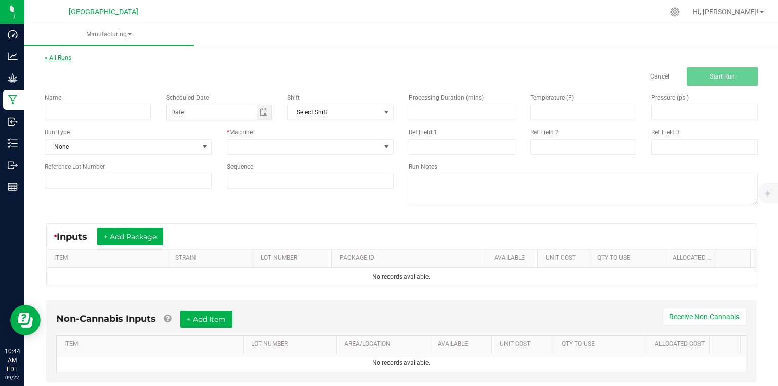
click at [52, 59] on link "< All Runs" at bounding box center [58, 57] width 27 height 7
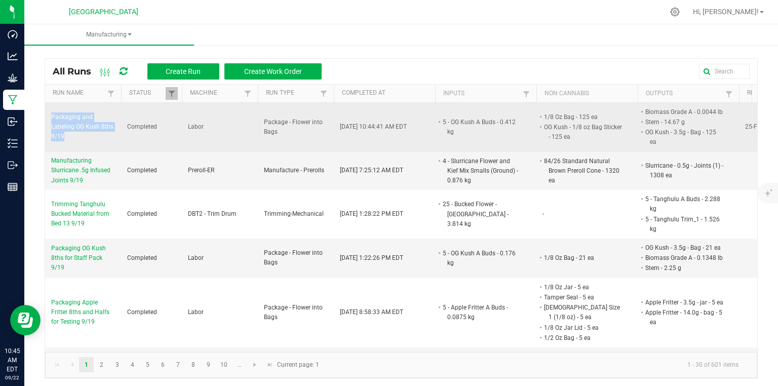
drag, startPoint x: 49, startPoint y: 109, endPoint x: 74, endPoint y: 134, distance: 35.1
click at [74, 134] on td "Packaging and Labeling OG Kush 8ths 9/19" at bounding box center [83, 127] width 76 height 49
copy span "Packaging and Labeling OG Kush 8ths 9/19"
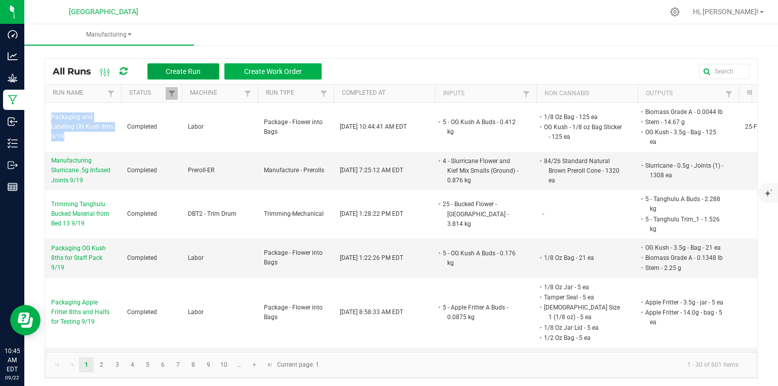
click at [182, 66] on button "Create Run" at bounding box center [183, 71] width 72 height 16
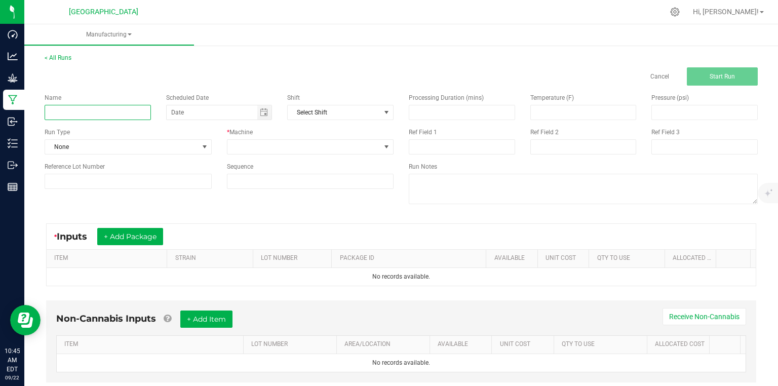
click at [124, 111] on input at bounding box center [98, 112] width 106 height 15
paste input "Packaging and Labeling OG Kush 8ths 9/19"
type input "Packaging and Labeling OG Kush 8ths 9/22"
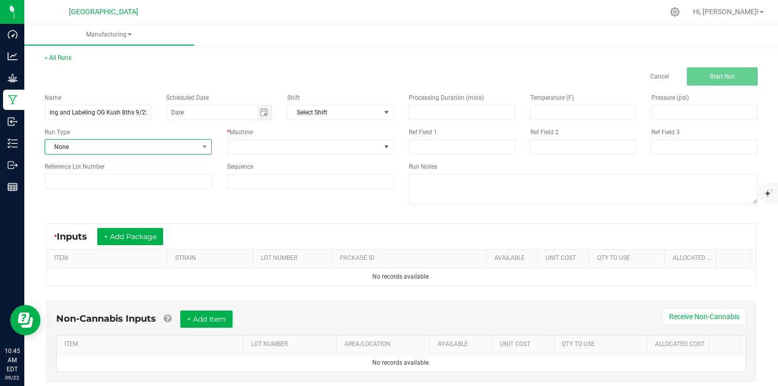
click at [188, 151] on span "None" at bounding box center [121, 147] width 153 height 14
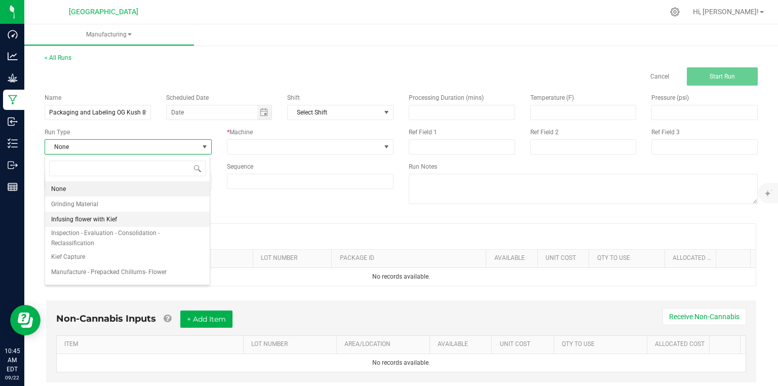
scroll to position [81, 0]
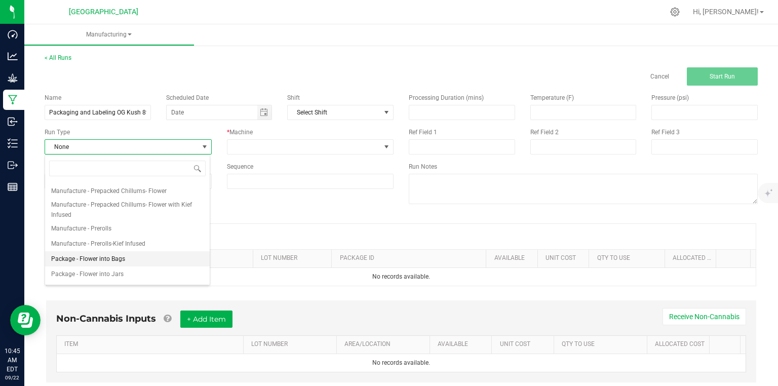
click at [115, 256] on span "Package - Flower into Bags" at bounding box center [88, 259] width 74 height 10
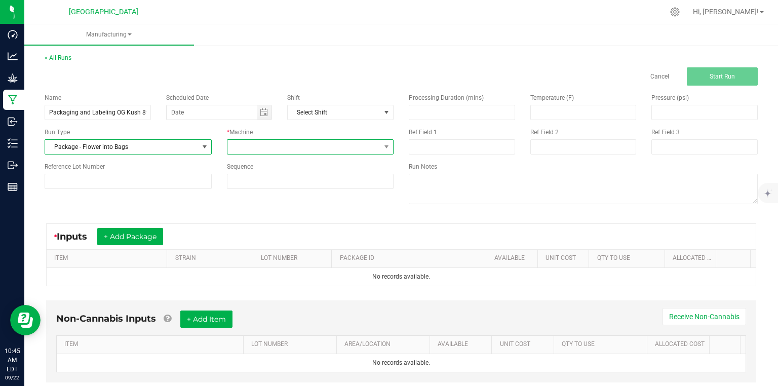
click at [278, 150] on span at bounding box center [303, 147] width 153 height 14
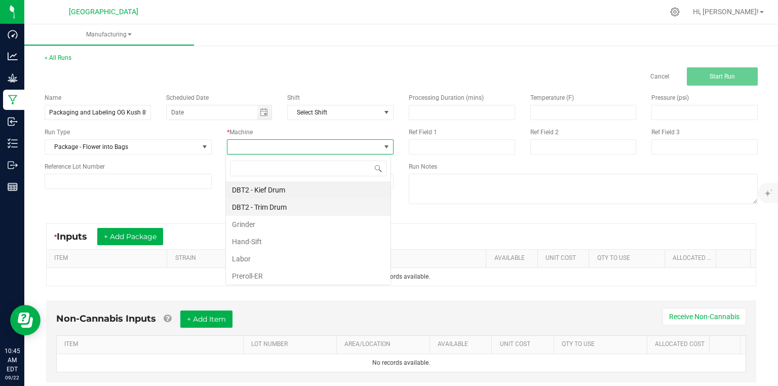
scroll to position [15, 165]
click at [254, 254] on li "Labor" at bounding box center [308, 258] width 165 height 17
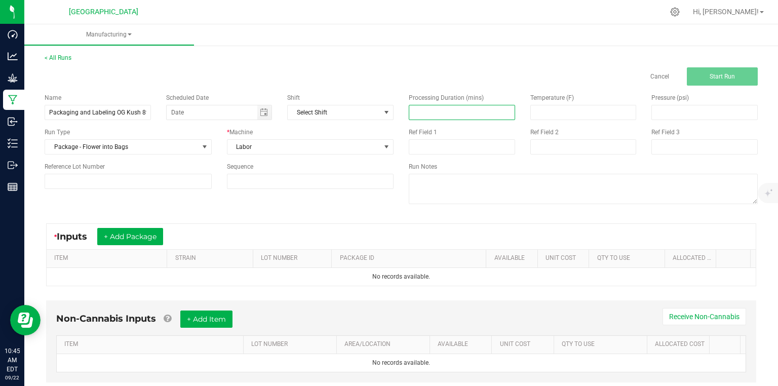
click at [440, 113] on input at bounding box center [461, 112] width 105 height 14
type input "105.00"
click at [170, 176] on input at bounding box center [128, 181] width 167 height 15
type input "1"
type input "25-F0016-1"
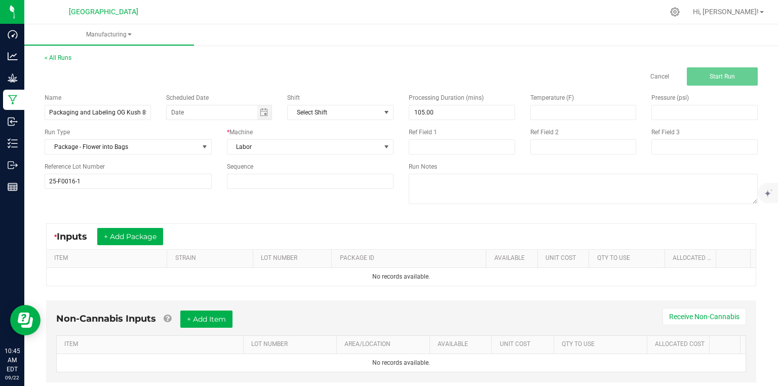
click at [218, 195] on div "Name Packaging and Labeling OG Kush 8ths 9/22 Scheduled Date Shift Select Shift…" at bounding box center [219, 141] width 364 height 111
click at [149, 237] on button "+ Add Package" at bounding box center [130, 236] width 66 height 17
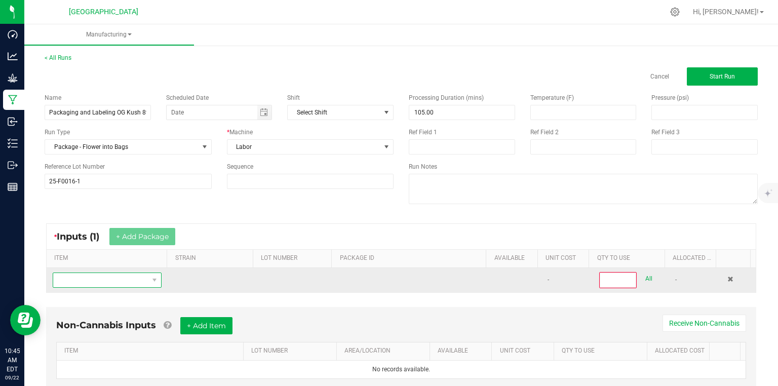
click at [129, 278] on span "NO DATA FOUND" at bounding box center [100, 280] width 95 height 14
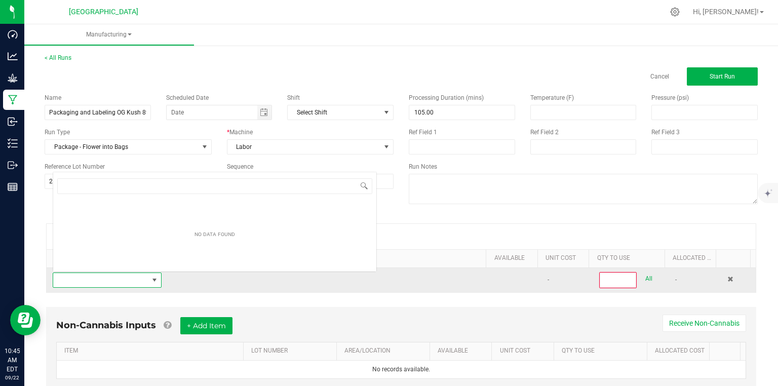
scroll to position [15, 105]
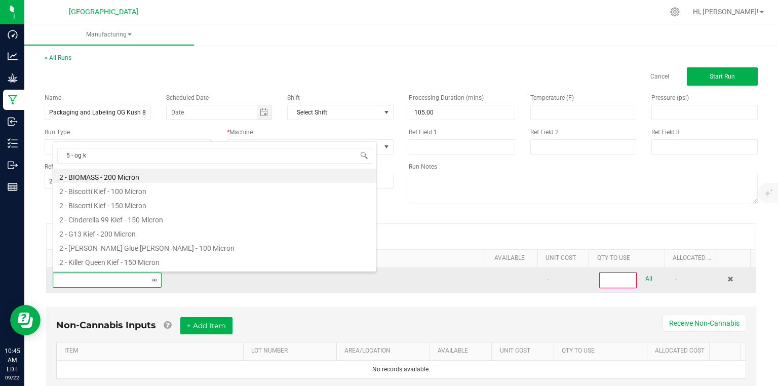
type input "5 - og ku"
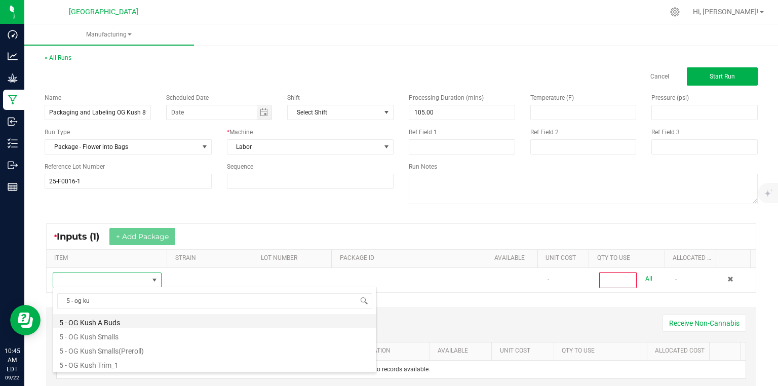
click at [111, 321] on li "5 - OG Kush A Buds" at bounding box center [214, 321] width 323 height 14
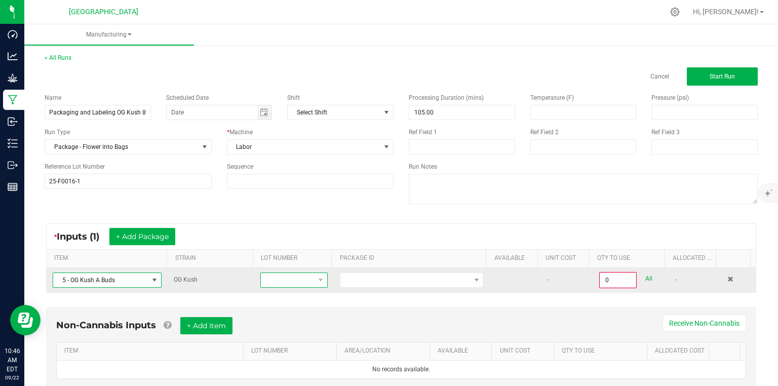
click at [273, 282] on span at bounding box center [288, 280] width 54 height 14
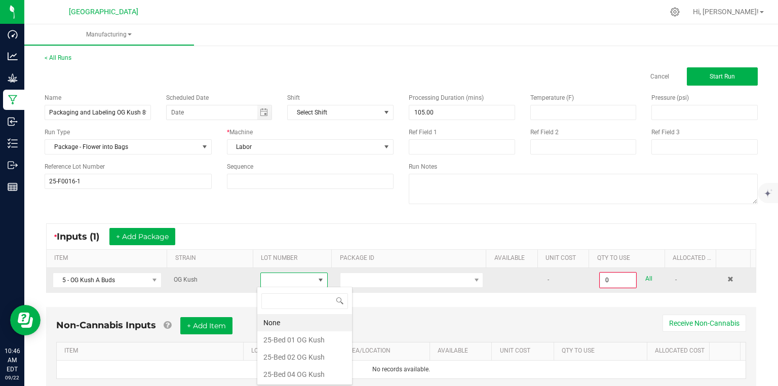
scroll to position [15, 66]
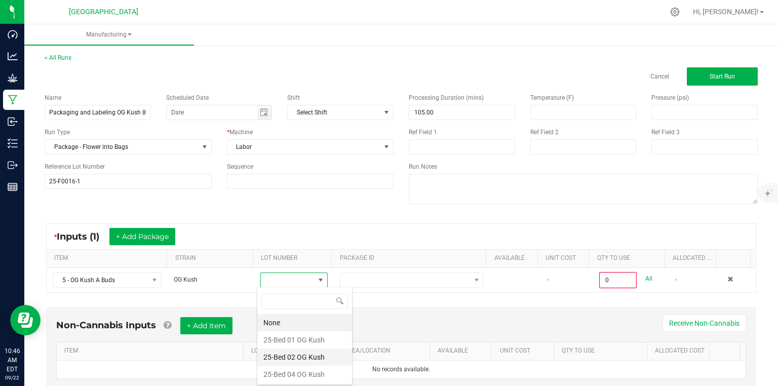
click at [289, 350] on Kush "25-Bed 02 OG Kush" at bounding box center [304, 356] width 95 height 17
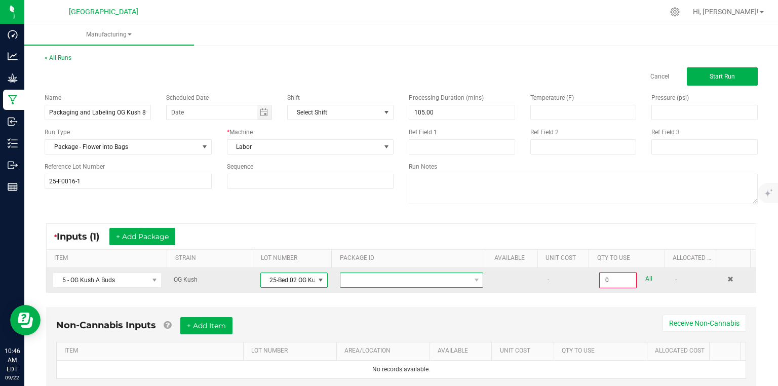
click at [363, 278] on span at bounding box center [405, 280] width 130 height 14
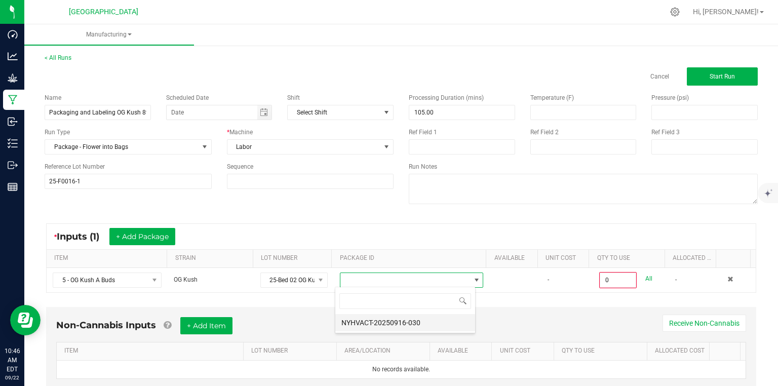
click at [372, 326] on li "NYHVACT-20250916-030" at bounding box center [405, 322] width 140 height 17
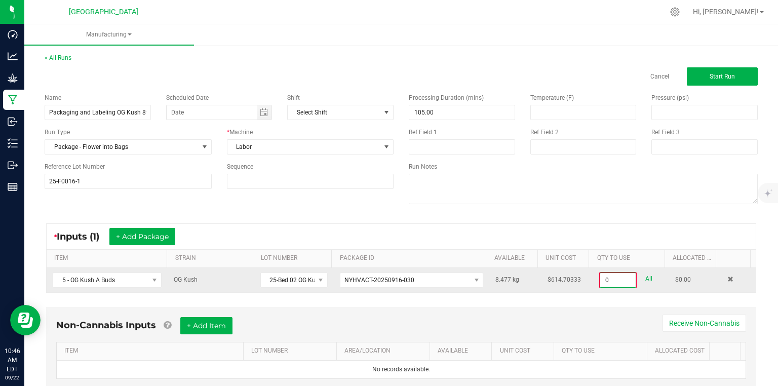
click at [617, 278] on input "0" at bounding box center [617, 280] width 35 height 14
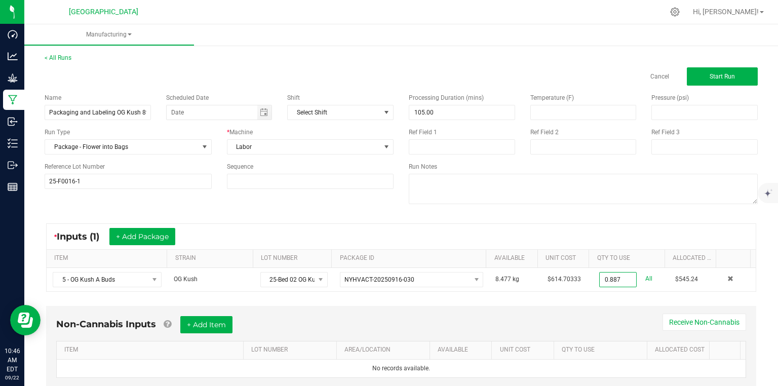
type input "0.8870 kg"
click at [568, 297] on div "* Inputs (1) + Add Package ITEM STRAIN LOT NUMBER PACKAGE ID AVAILABLE Unit Cos…" at bounding box center [401, 257] width 728 height 87
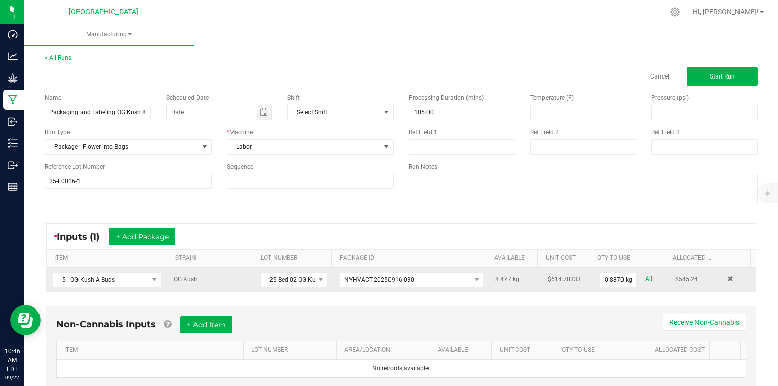
scroll to position [29, 0]
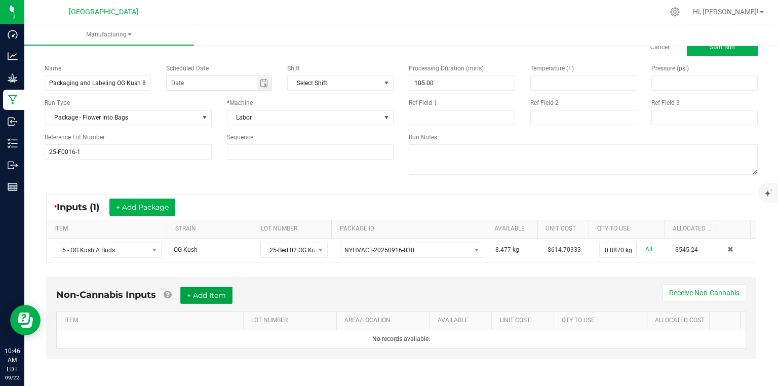
click at [227, 297] on button "+ Add Item" at bounding box center [206, 295] width 52 height 17
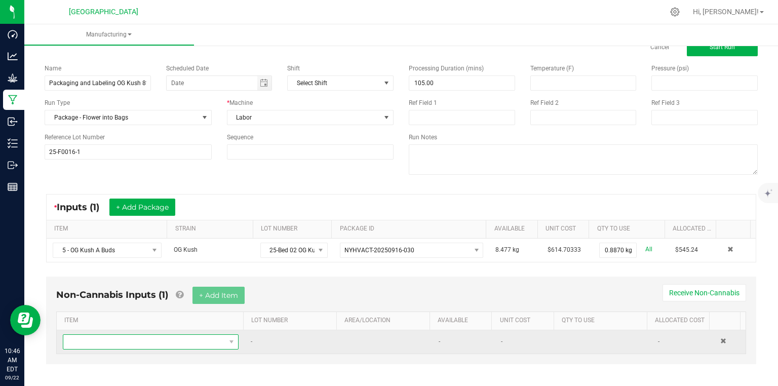
click at [198, 337] on span "NO DATA FOUND" at bounding box center [144, 342] width 162 height 14
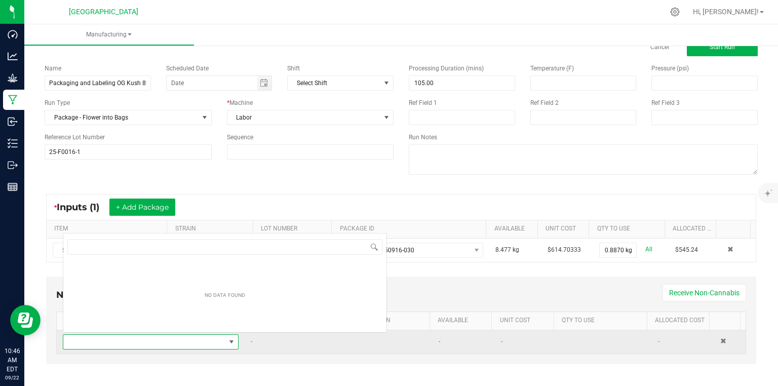
scroll to position [15, 170]
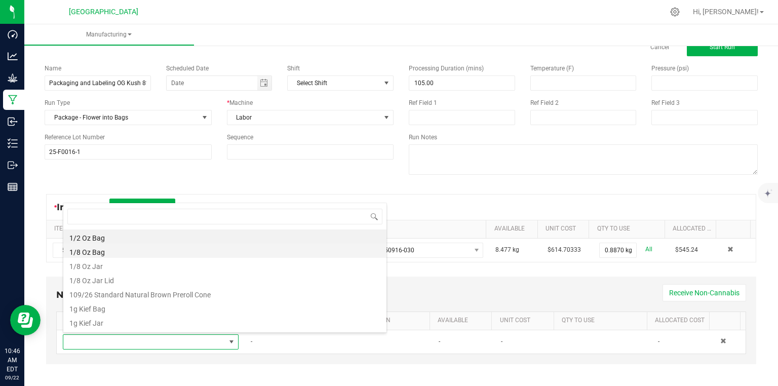
click at [99, 253] on li "1/8 Oz Bag" at bounding box center [224, 251] width 323 height 14
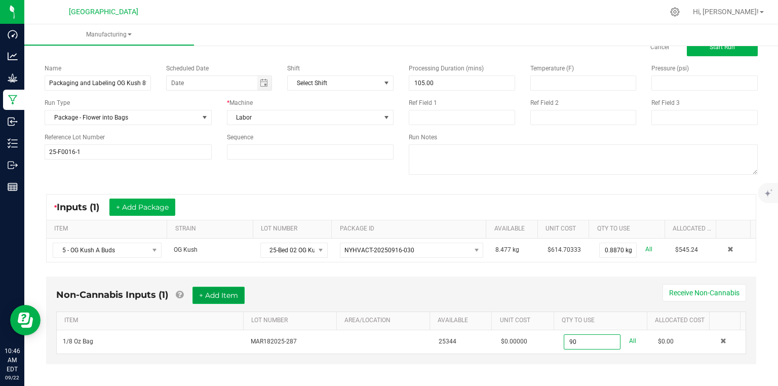
type input "90 ea"
click at [235, 299] on button "+ Add Item" at bounding box center [218, 295] width 52 height 17
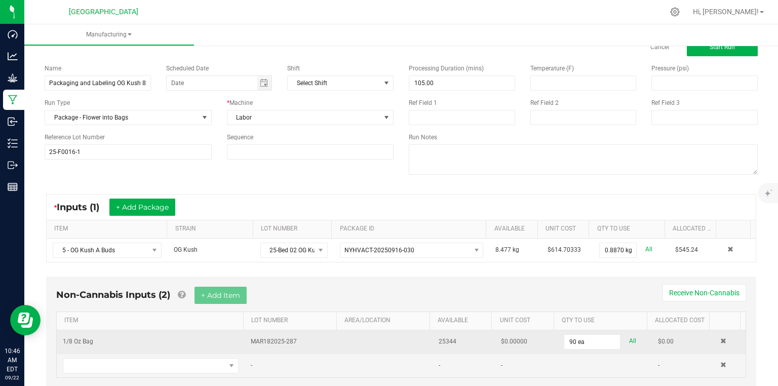
scroll to position [58, 0]
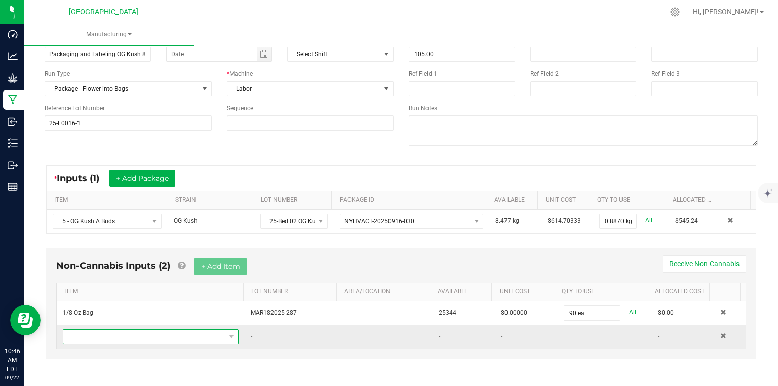
click at [115, 329] on span "NO DATA FOUND" at bounding box center [151, 336] width 176 height 15
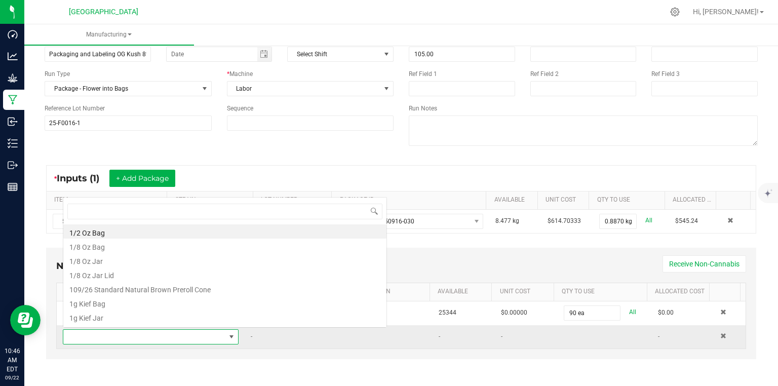
scroll to position [15, 170]
type input "og"
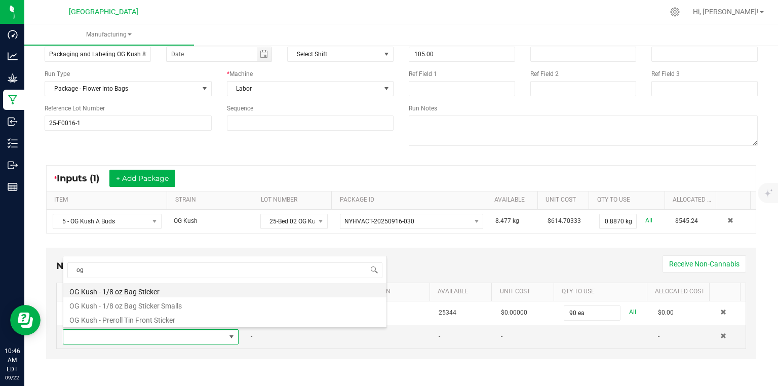
click at [138, 292] on li "OG Kush - 1/8 oz Bag Sticker" at bounding box center [224, 290] width 323 height 14
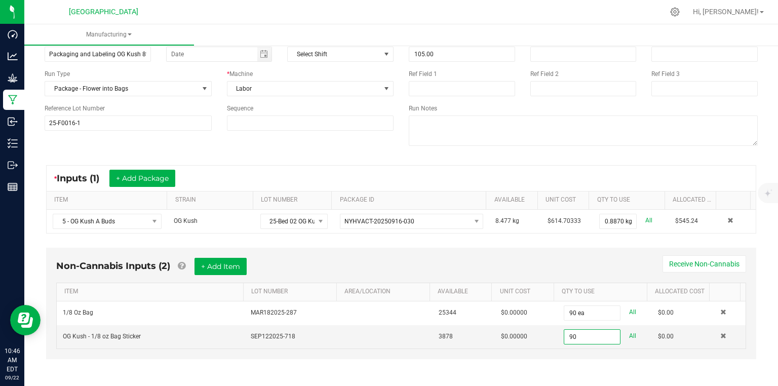
type input "90 ea"
click at [577, 252] on div "Non-Cannabis Inputs (2) + Add Item Receive Non-Cannabis ITEM LOT NUMBER AREA/LO…" at bounding box center [401, 303] width 710 height 111
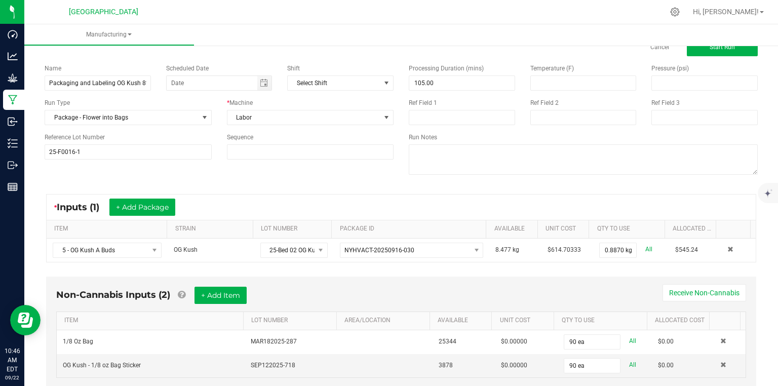
scroll to position [0, 0]
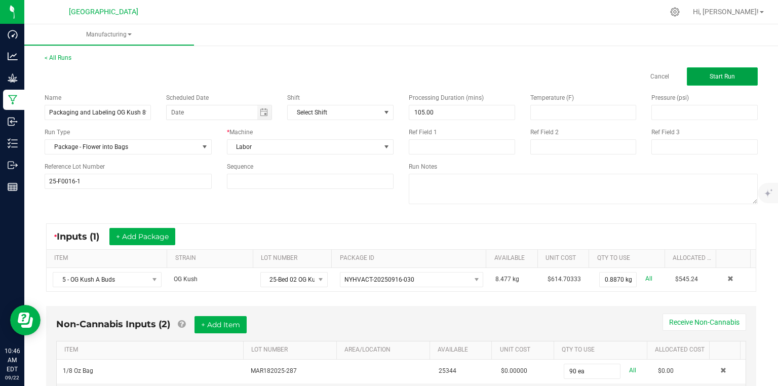
click at [716, 79] on span "Start Run" at bounding box center [722, 76] width 25 height 7
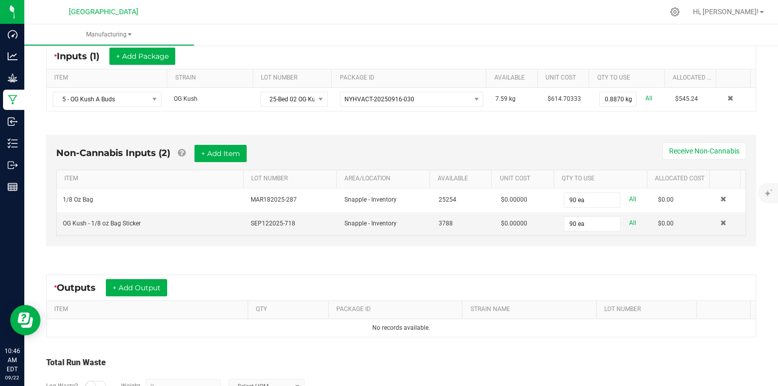
scroll to position [203, 0]
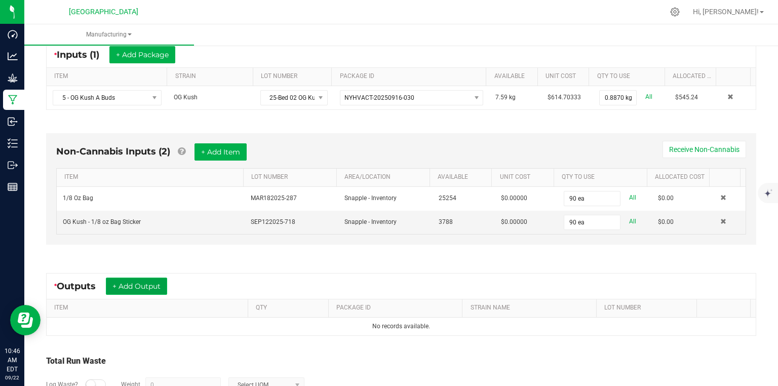
click at [150, 286] on button "+ Add Output" at bounding box center [136, 286] width 61 height 17
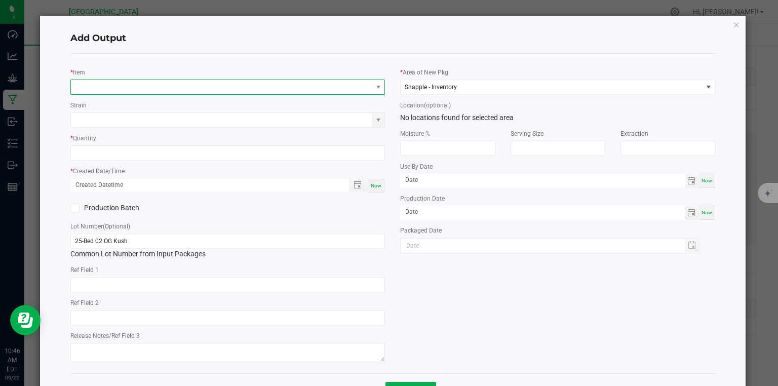
click at [189, 88] on span "NO DATA FOUND" at bounding box center [221, 87] width 301 height 14
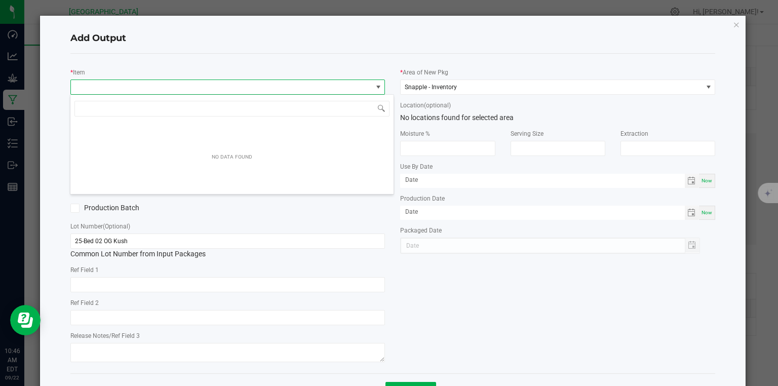
scroll to position [15, 312]
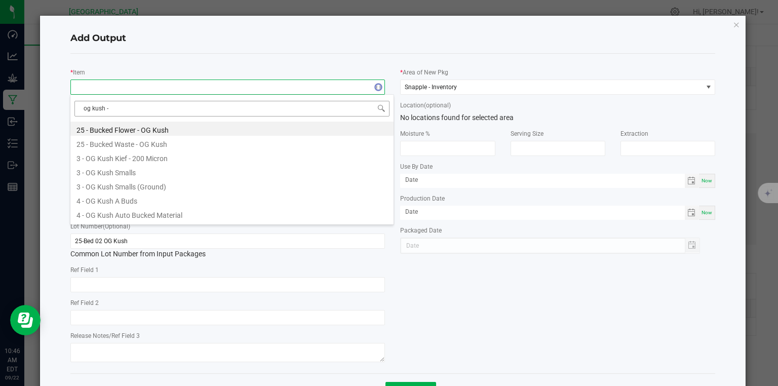
type input "og kush -"
click at [144, 158] on li "OG Kush - 3.5g - Bag" at bounding box center [231, 157] width 323 height 14
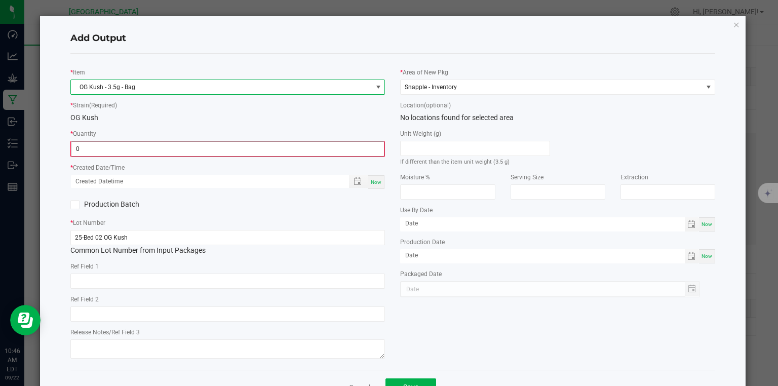
click at [207, 145] on input "0" at bounding box center [227, 149] width 313 height 14
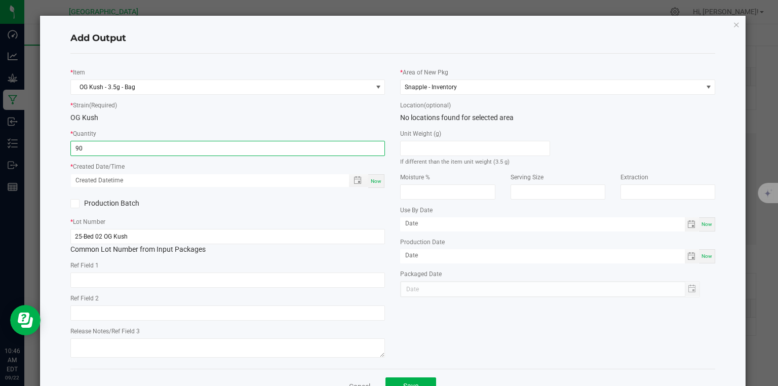
type input "90 ea"
click at [377, 182] on span "Now" at bounding box center [376, 181] width 11 height 6
type input "[DATE] 10:46 AM"
type input "[DATE]"
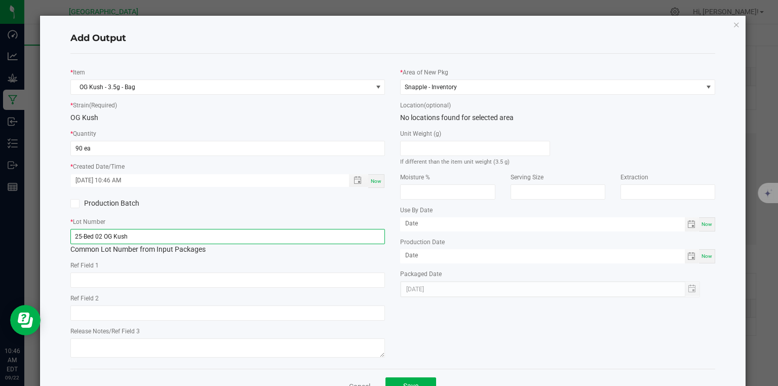
click at [353, 239] on input "25-Bed 02 OG Kush" at bounding box center [227, 236] width 315 height 15
type input "25-F0016-1"
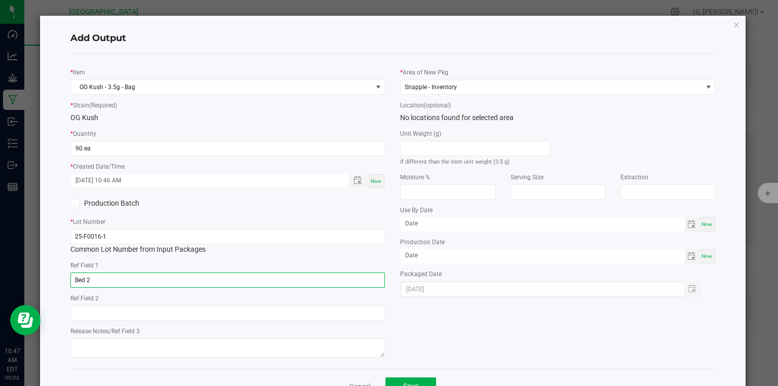
type input "Bed 2"
click at [378, 201] on div "Production Batch" at bounding box center [228, 203] width 330 height 15
click at [403, 383] on span "Save" at bounding box center [410, 386] width 15 height 8
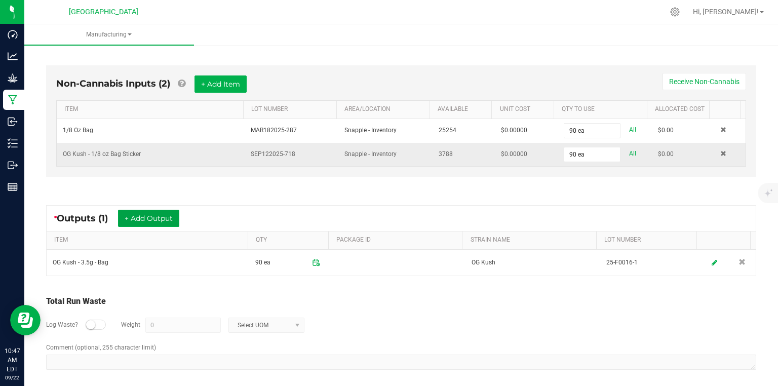
scroll to position [273, 0]
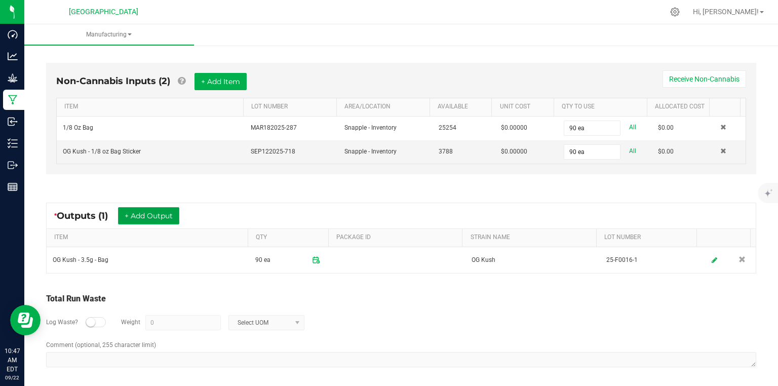
click at [156, 217] on button "+ Add Output" at bounding box center [148, 215] width 61 height 17
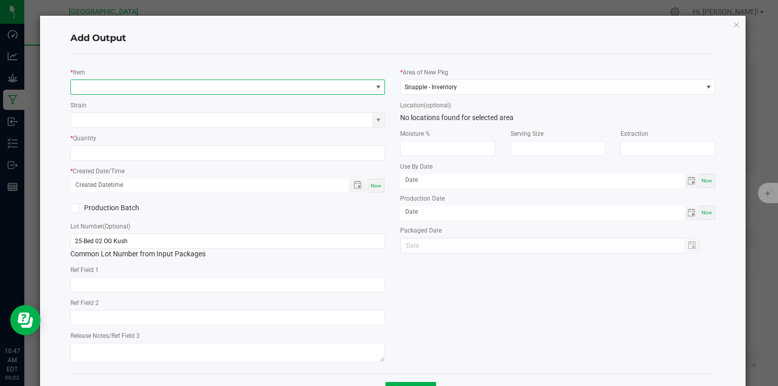
click at [117, 88] on span "NO DATA FOUND" at bounding box center [221, 87] width 301 height 14
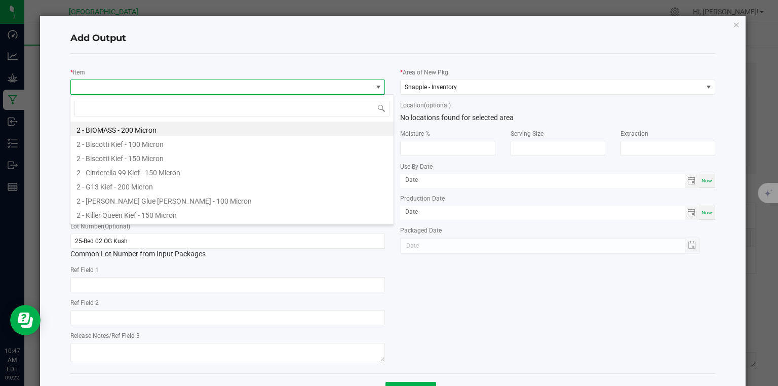
scroll to position [15, 312]
type input "5 - og"
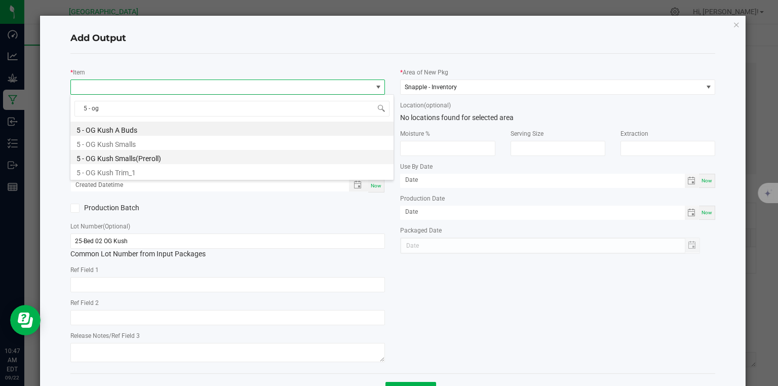
click at [154, 162] on li "5 - OG Kush Smalls(Preroll)" at bounding box center [231, 157] width 323 height 14
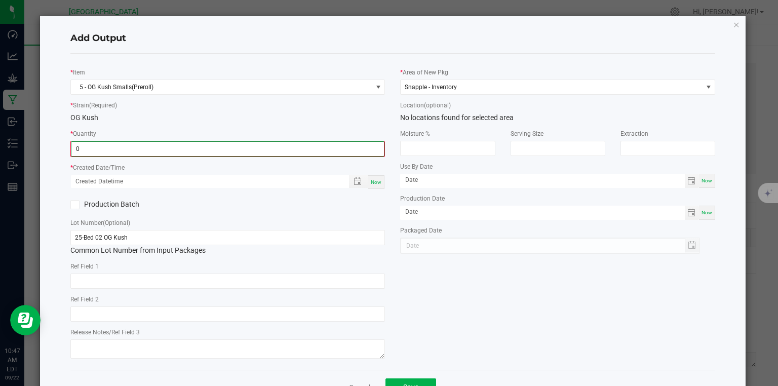
click at [167, 145] on input "0" at bounding box center [227, 149] width 313 height 14
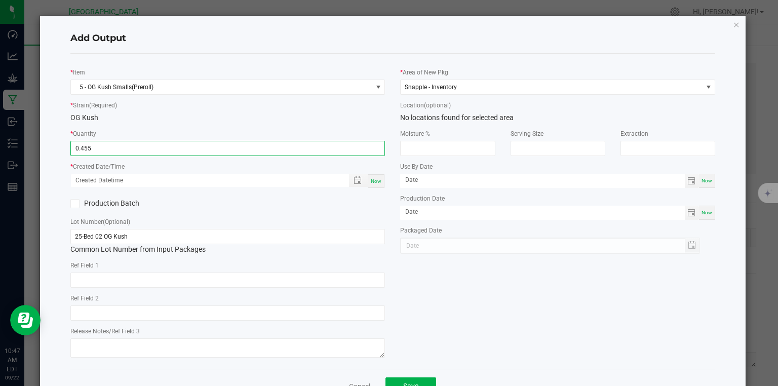
type input "0.4550 kg"
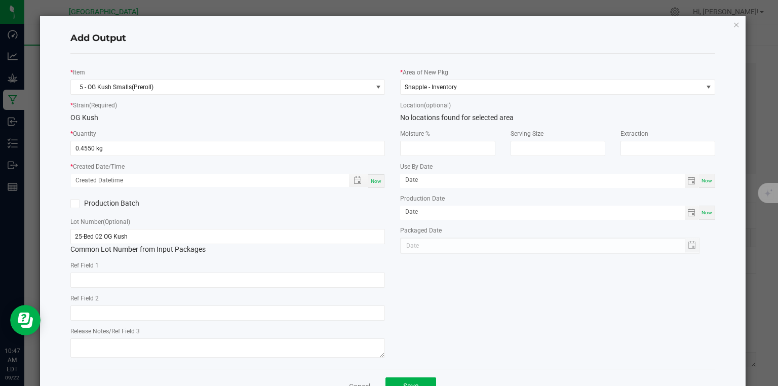
click at [380, 180] on div "Now" at bounding box center [376, 181] width 16 height 14
type input "[DATE] 10:47 AM"
type input "[DATE]"
click at [405, 383] on span "Save" at bounding box center [410, 386] width 15 height 8
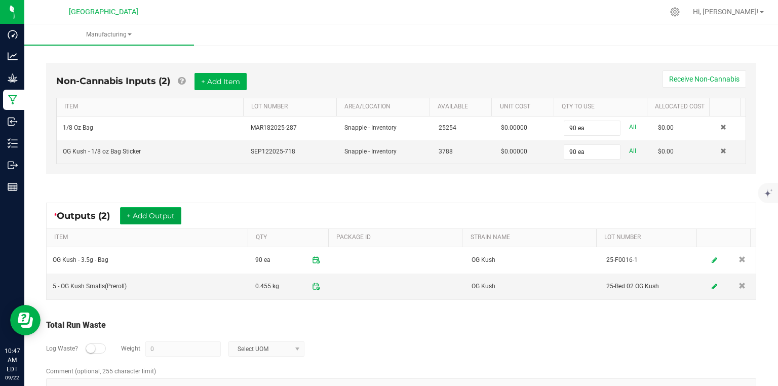
click at [172, 216] on button "+ Add Output" at bounding box center [150, 215] width 61 height 17
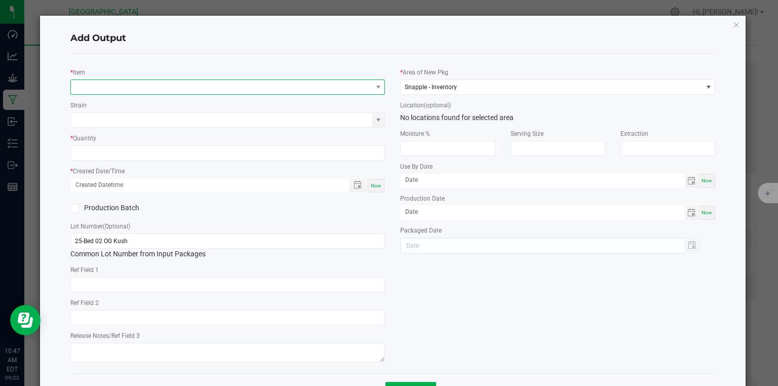
click at [157, 85] on span "NO DATA FOUND" at bounding box center [221, 87] width 301 height 14
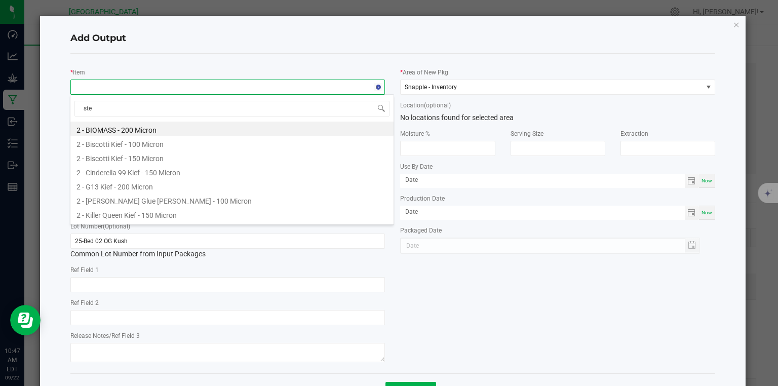
type input "stem"
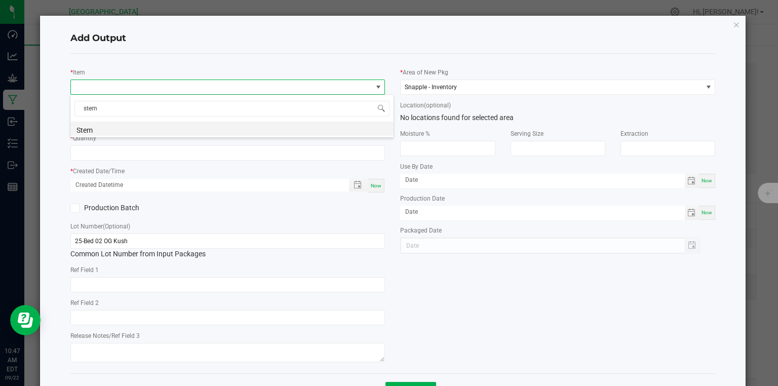
click at [119, 132] on li "Stem" at bounding box center [231, 129] width 323 height 14
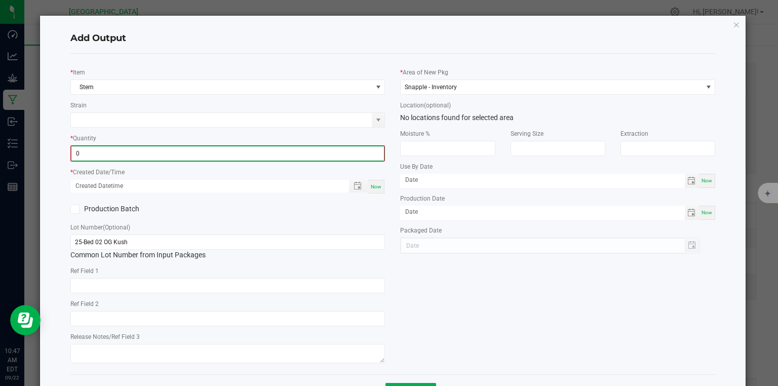
click at [115, 156] on input "0" at bounding box center [227, 153] width 313 height 14
type input "6.9000 g"
click at [377, 185] on span "Now" at bounding box center [376, 186] width 11 height 6
type input "[DATE] 10:47 AM"
type input "[DATE]"
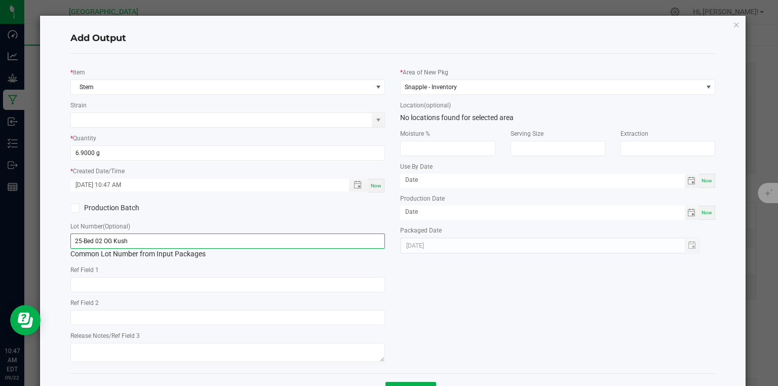
click at [366, 234] on input "25-Bed 02 OG Kush" at bounding box center [227, 241] width 315 height 15
click at [365, 235] on input "25-Bed 02 OG Kush" at bounding box center [227, 241] width 315 height 15
click at [399, 281] on div "* Item Stem Strain * Quantity 6.9000 g * Created Date/Time [DATE] 10:47 AM Now …" at bounding box center [393, 213] width 661 height 303
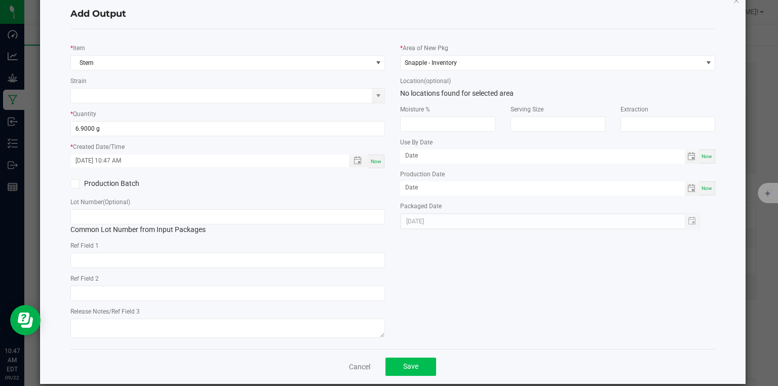
scroll to position [38, 0]
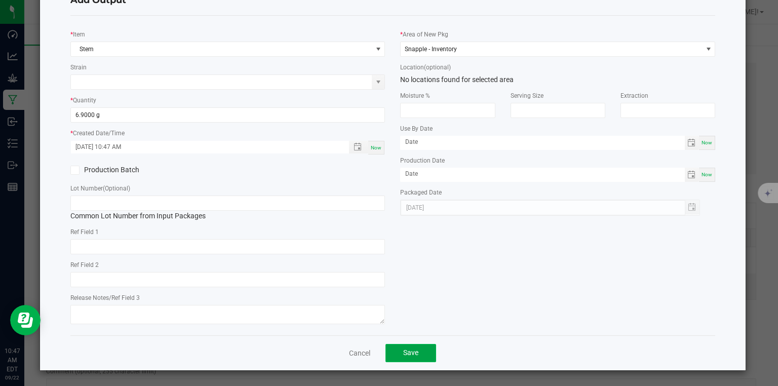
click at [418, 351] on button "Save" at bounding box center [410, 353] width 51 height 18
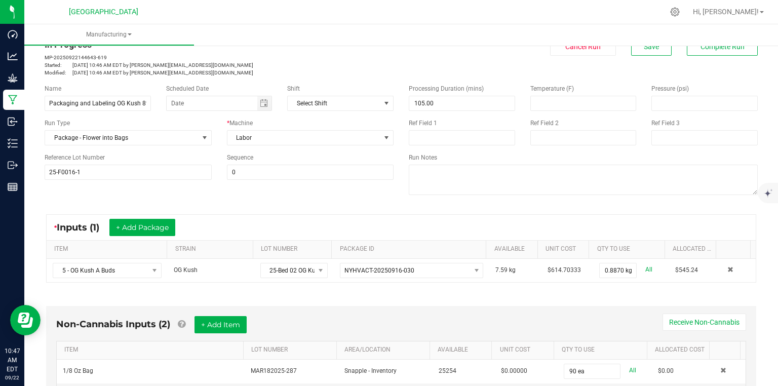
scroll to position [0, 0]
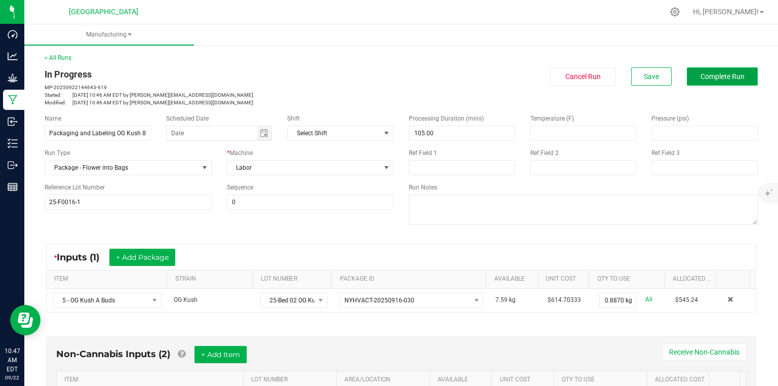
click at [712, 83] on button "Complete Run" at bounding box center [722, 76] width 71 height 18
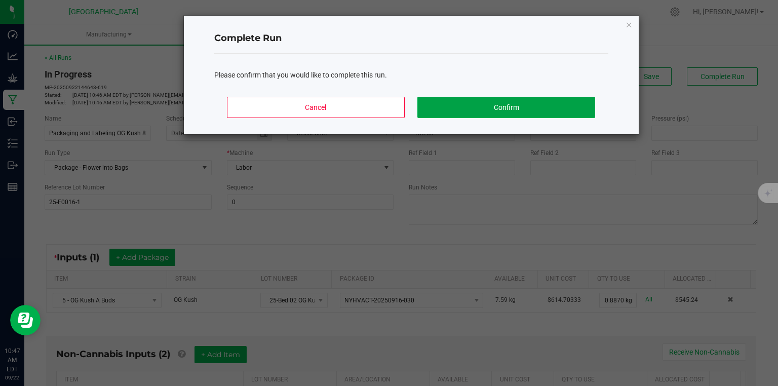
click at [557, 97] on button "Confirm" at bounding box center [505, 107] width 177 height 21
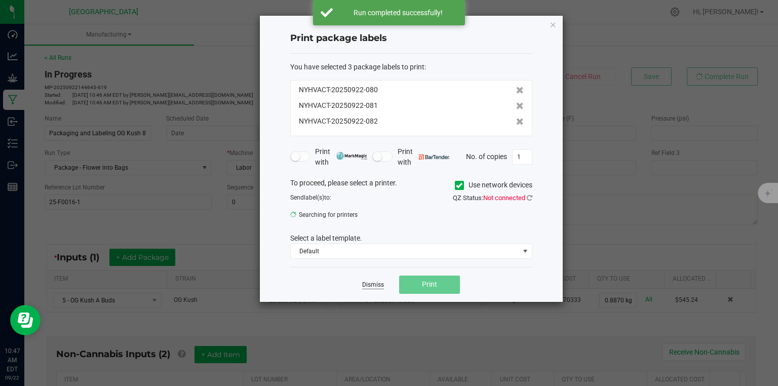
click at [369, 285] on link "Dismiss" at bounding box center [373, 285] width 22 height 9
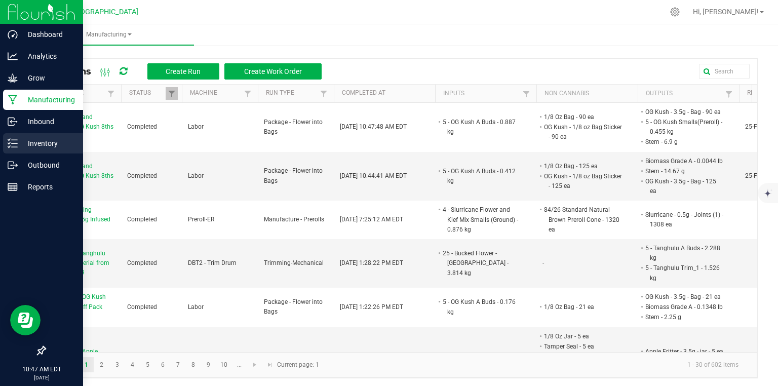
click at [14, 136] on div "Inventory" at bounding box center [43, 143] width 80 height 20
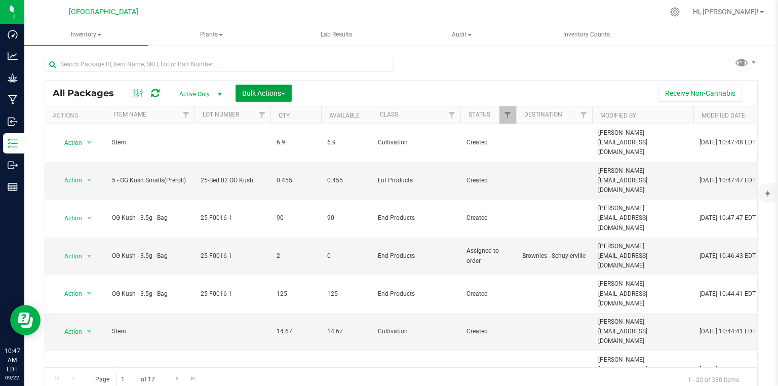
click at [291, 89] on button "Bulk Actions" at bounding box center [264, 93] width 56 height 17
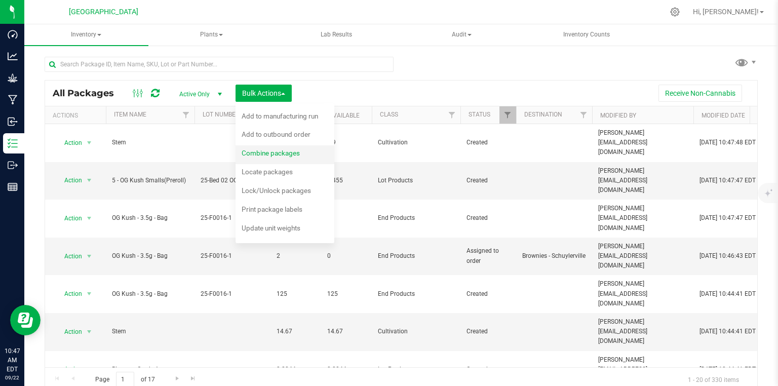
click at [265, 151] on span "Combine packages" at bounding box center [271, 153] width 58 height 8
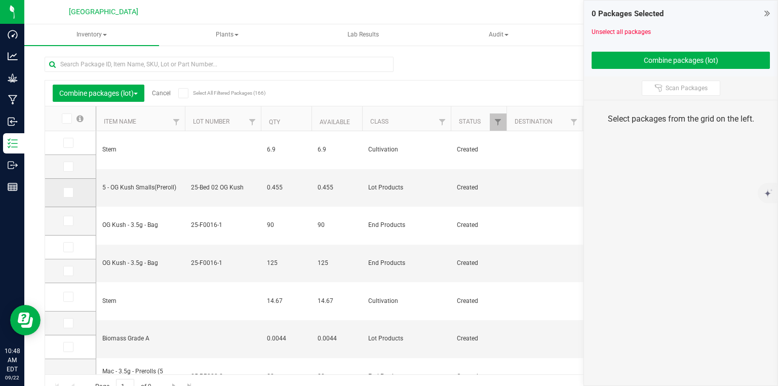
click at [71, 191] on span at bounding box center [68, 192] width 10 height 10
click at [0, 0] on input "checkbox" at bounding box center [0, 0] width 0 height 0
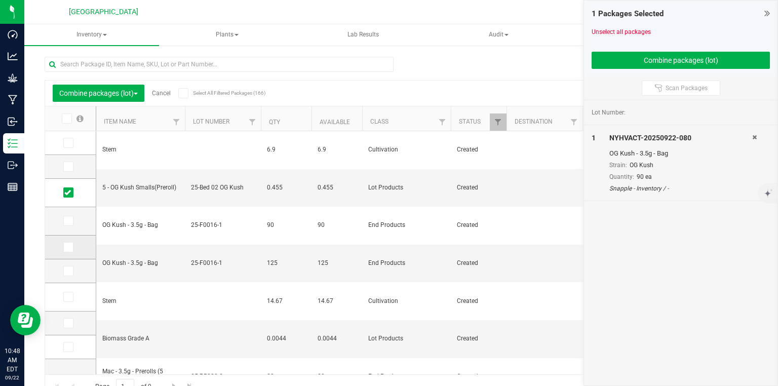
click at [64, 247] on icon at bounding box center [67, 247] width 7 height 0
click at [0, 0] on input "checkbox" at bounding box center [0, 0] width 0 height 0
click at [64, 247] on icon at bounding box center [67, 247] width 7 height 0
click at [0, 0] on input "checkbox" at bounding box center [0, 0] width 0 height 0
click at [69, 221] on icon at bounding box center [67, 221] width 7 height 0
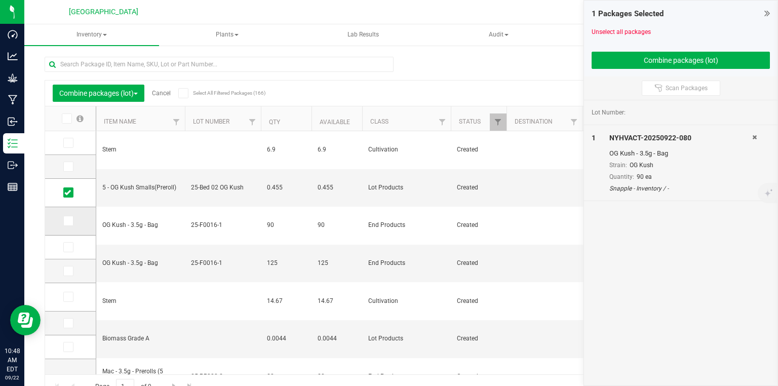
click at [0, 0] on input "checkbox" at bounding box center [0, 0] width 0 height 0
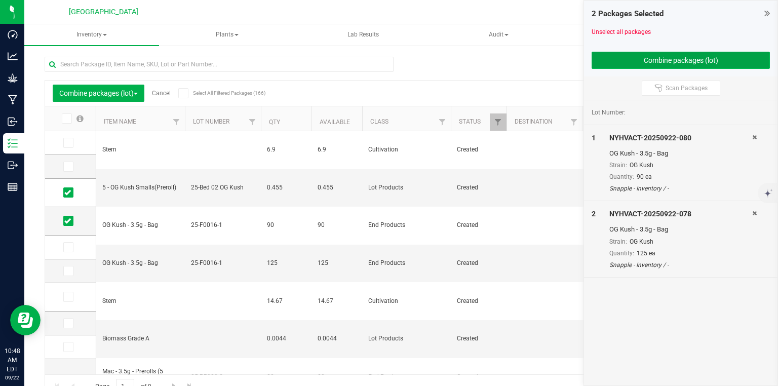
click at [664, 65] on button "Combine packages (lot)" at bounding box center [681, 60] width 178 height 17
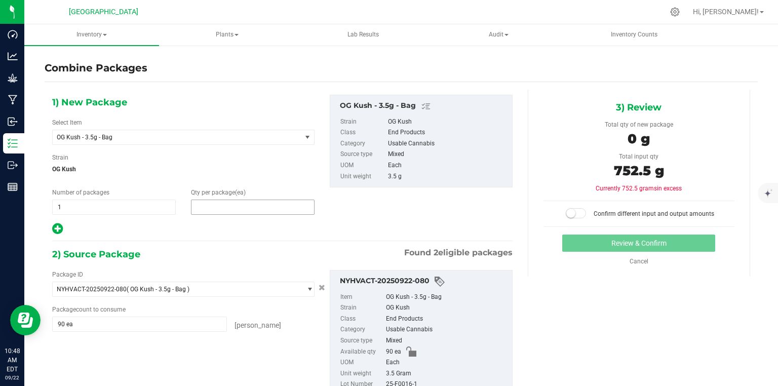
click at [246, 206] on span at bounding box center [253, 207] width 124 height 15
type input "215"
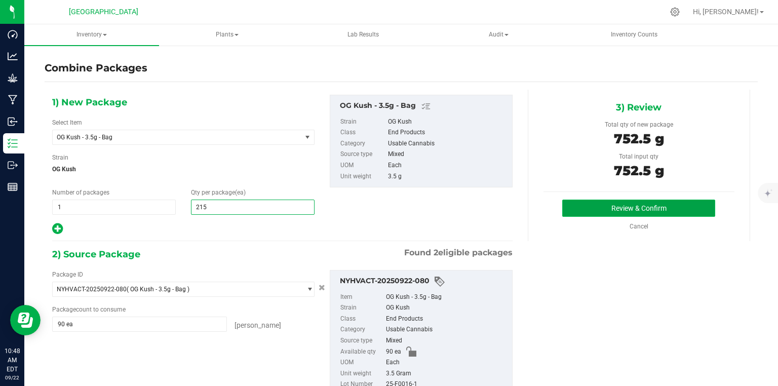
type input "215"
click at [596, 204] on button "Review & Confirm" at bounding box center [638, 208] width 153 height 17
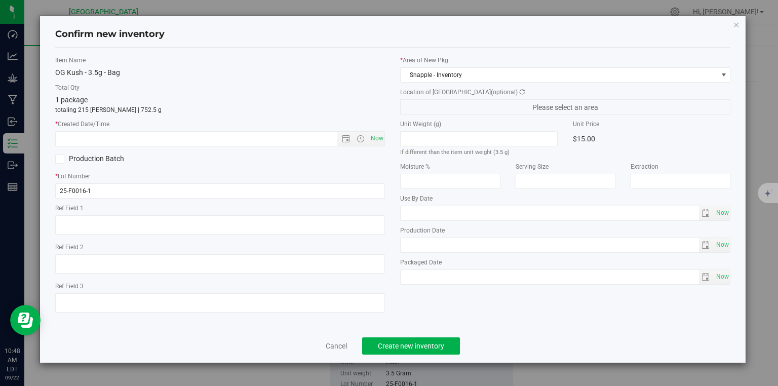
type textarea "Bed 2"
click at [380, 138] on span "Now" at bounding box center [376, 138] width 17 height 15
type input "[DATE] 10:48 AM"
click at [394, 342] on span "Create new inventory" at bounding box center [411, 346] width 66 height 8
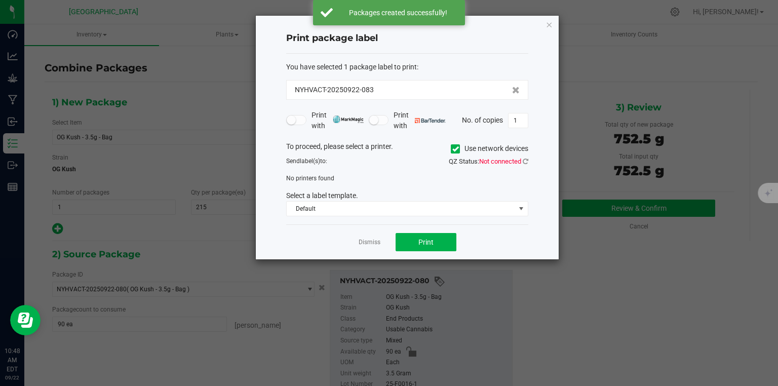
click at [370, 246] on app-cancel-button "Dismiss" at bounding box center [370, 242] width 22 height 11
click at [372, 243] on link "Dismiss" at bounding box center [370, 242] width 22 height 9
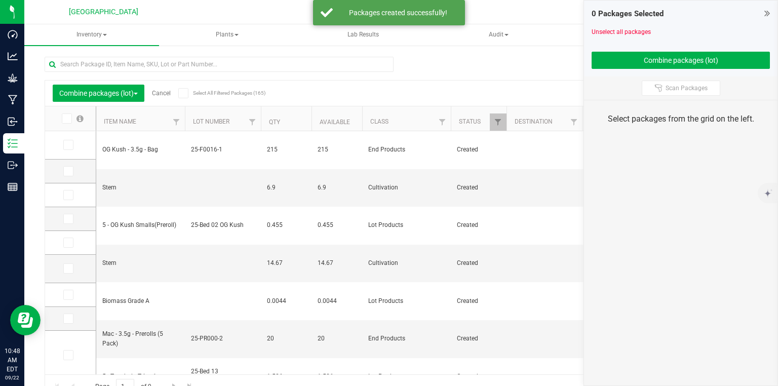
click at [165, 94] on link "Cancel" at bounding box center [161, 93] width 19 height 7
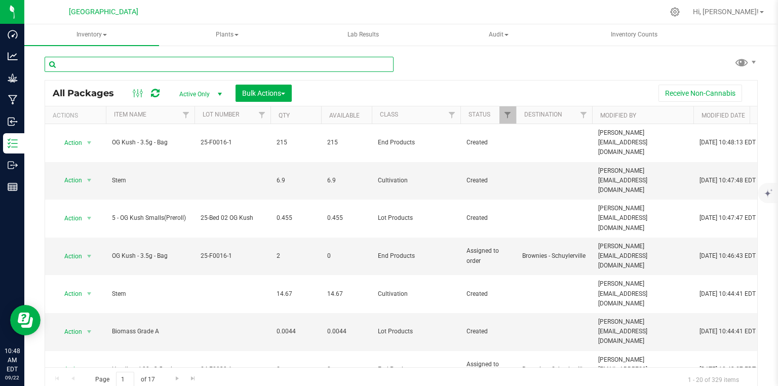
click at [156, 59] on input "text" at bounding box center [219, 64] width 349 height 15
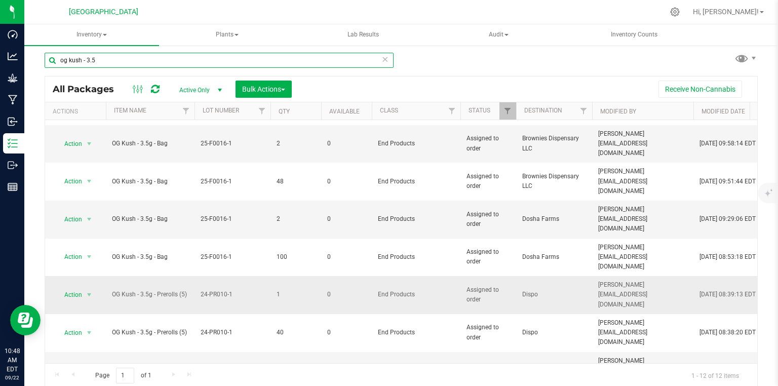
scroll to position [5, 0]
type input "og kush - 3.5"
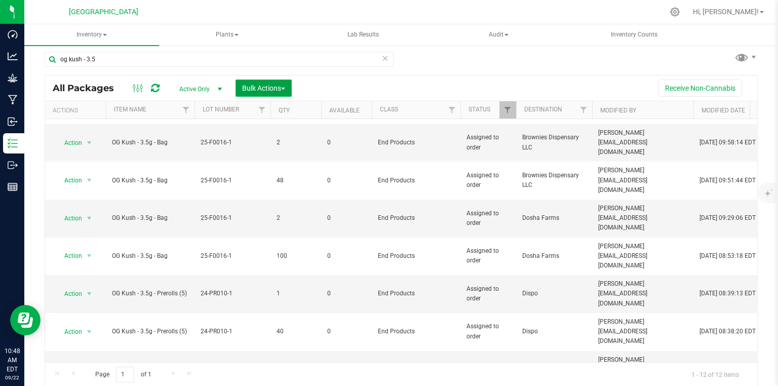
click at [266, 85] on span "Bulk Actions" at bounding box center [263, 88] width 43 height 8
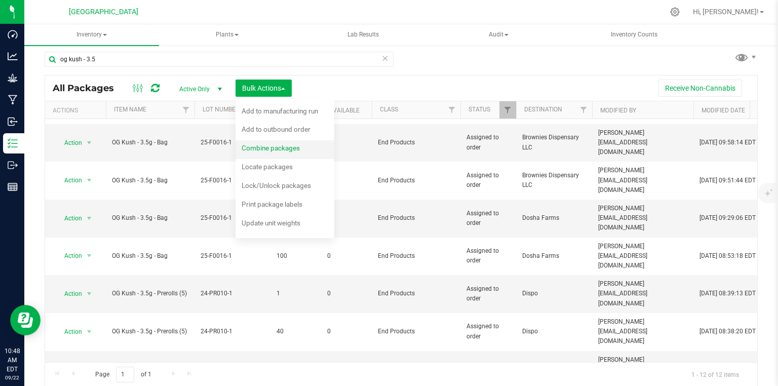
click at [264, 152] on div "Combine packages" at bounding box center [278, 149] width 72 height 16
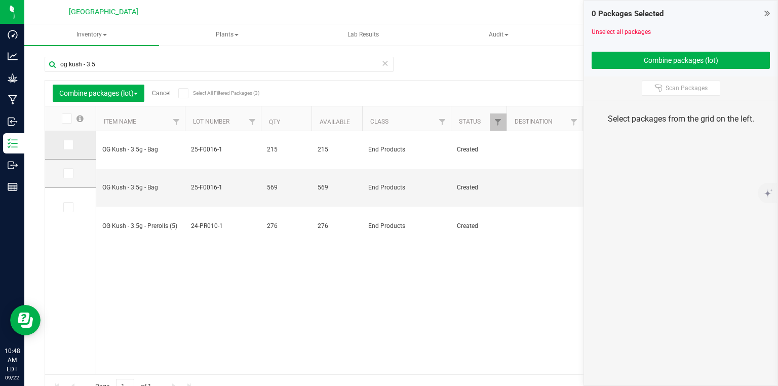
click at [67, 149] on span at bounding box center [68, 145] width 10 height 10
click at [0, 0] on input "checkbox" at bounding box center [0, 0] width 0 height 0
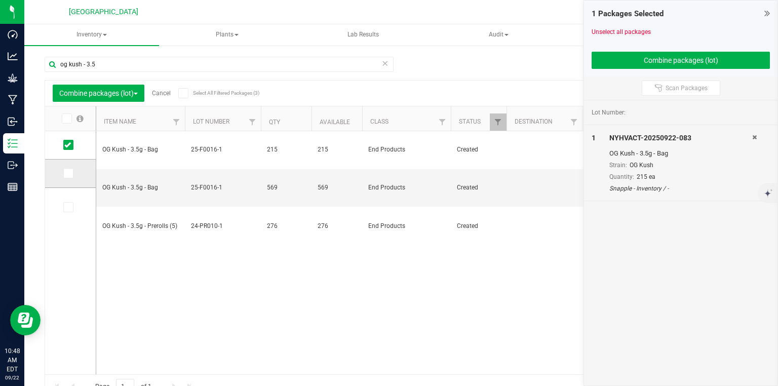
click at [71, 172] on span at bounding box center [68, 173] width 10 height 10
click at [0, 0] on input "checkbox" at bounding box center [0, 0] width 0 height 0
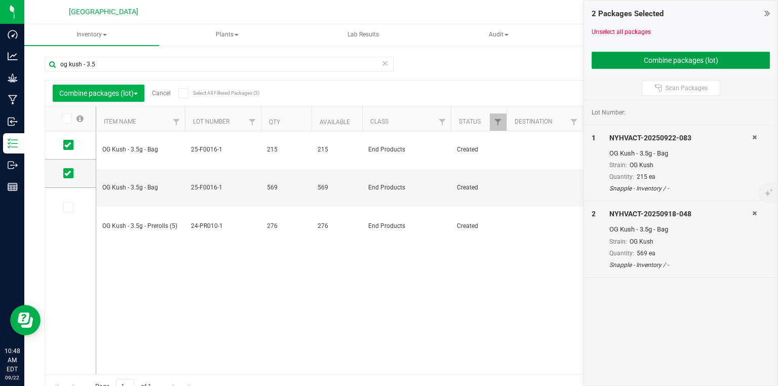
click at [676, 56] on button "Combine packages (lot)" at bounding box center [681, 60] width 178 height 17
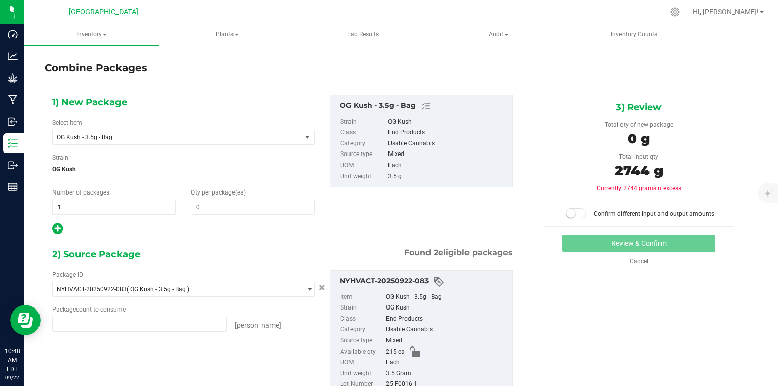
type input "215 ea"
type input "569 ea"
click at [209, 203] on span at bounding box center [253, 207] width 124 height 15
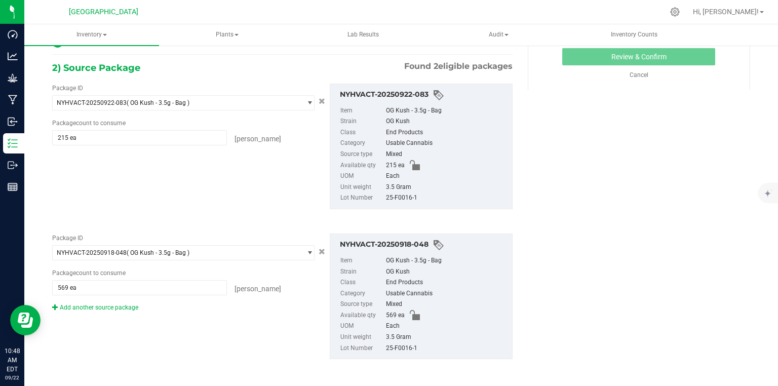
scroll to position [187, 0]
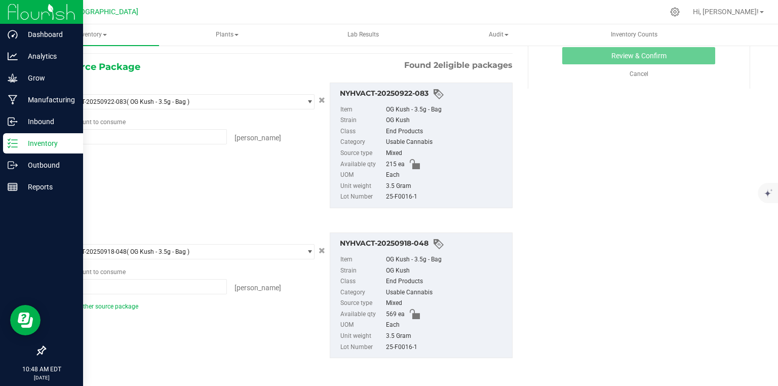
type input "0"
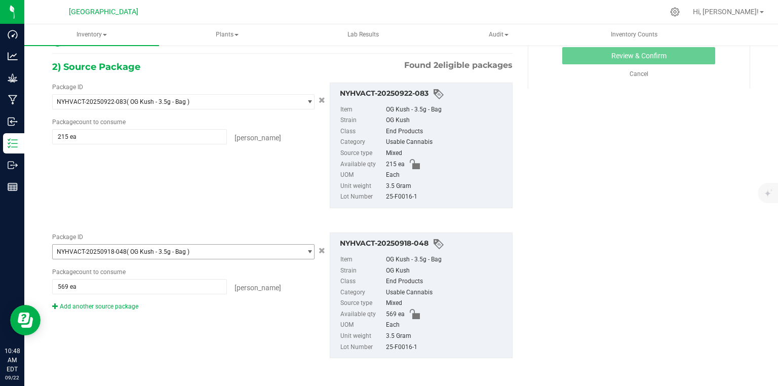
scroll to position [66, 0]
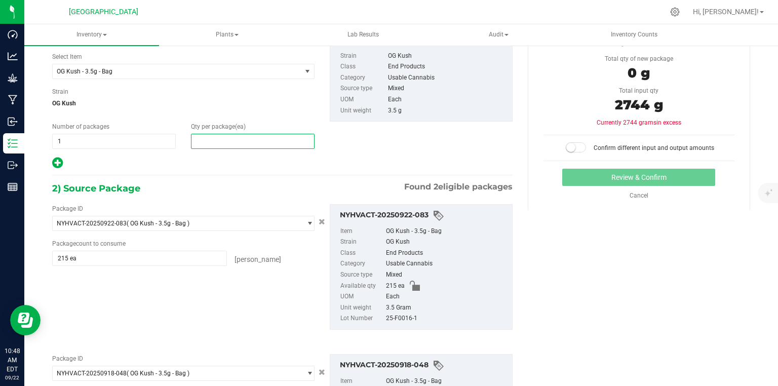
click at [217, 136] on span at bounding box center [253, 141] width 124 height 15
type input "784"
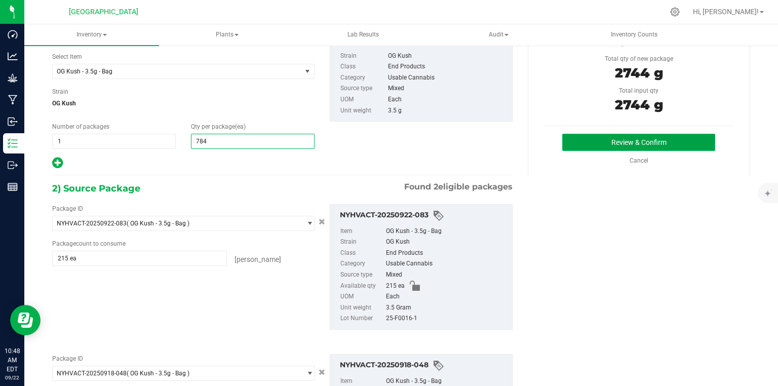
type input "784"
click at [649, 140] on button "Review & Confirm" at bounding box center [638, 142] width 153 height 17
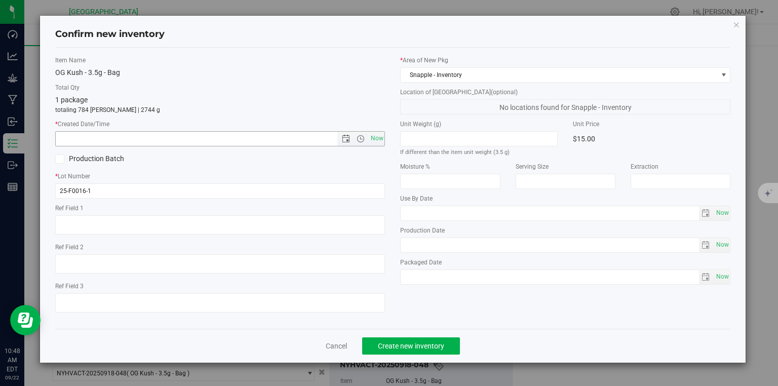
click at [358, 151] on div "Production Batch" at bounding box center [220, 158] width 345 height 15
click at [380, 138] on span "Now" at bounding box center [376, 138] width 17 height 15
type input "[DATE] 10:48 AM"
click at [414, 339] on button "Create new inventory" at bounding box center [411, 345] width 98 height 17
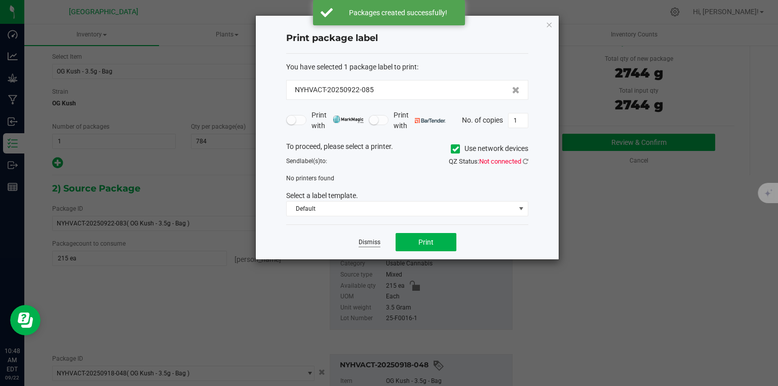
click at [376, 243] on link "Dismiss" at bounding box center [370, 242] width 22 height 9
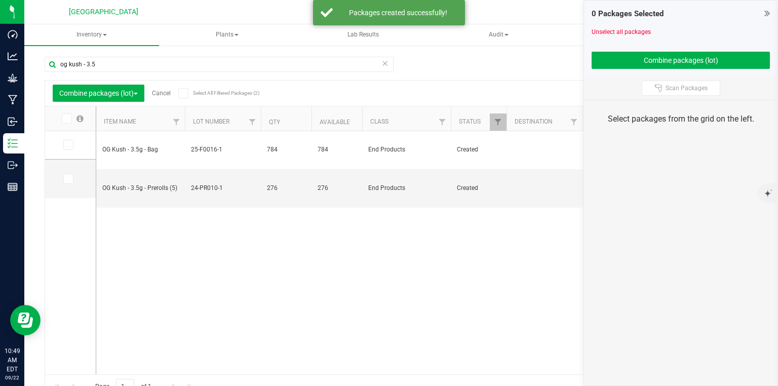
click at [768, 11] on icon at bounding box center [767, 13] width 6 height 10
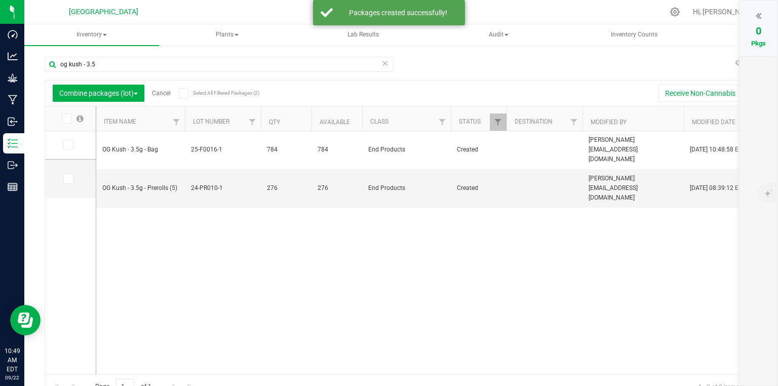
click at [158, 87] on div "Combine packages (lot) Cancel Select All Filtered Packages (2)" at bounding box center [148, 93] width 191 height 17
click at [163, 97] on div "Combine packages (lot) Cancel Select All Filtered Packages (2)" at bounding box center [148, 93] width 191 height 17
click at [168, 92] on link "Cancel" at bounding box center [161, 93] width 19 height 7
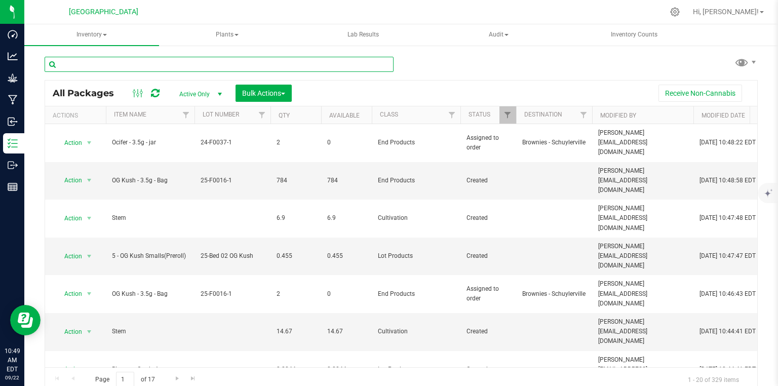
click at [176, 60] on input "text" at bounding box center [219, 64] width 349 height 15
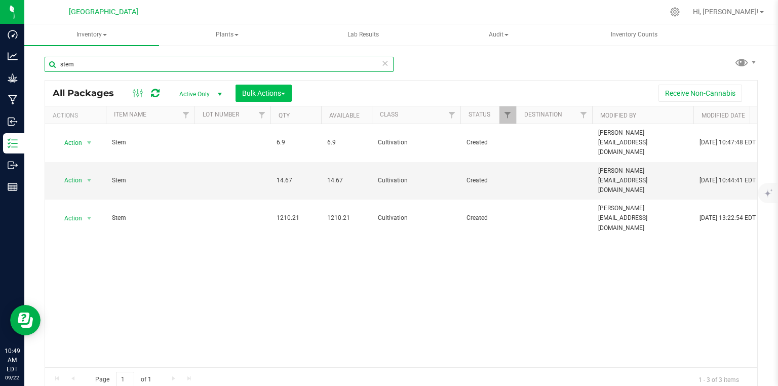
type input "stem"
click at [255, 91] on span "Bulk Actions" at bounding box center [263, 93] width 43 height 8
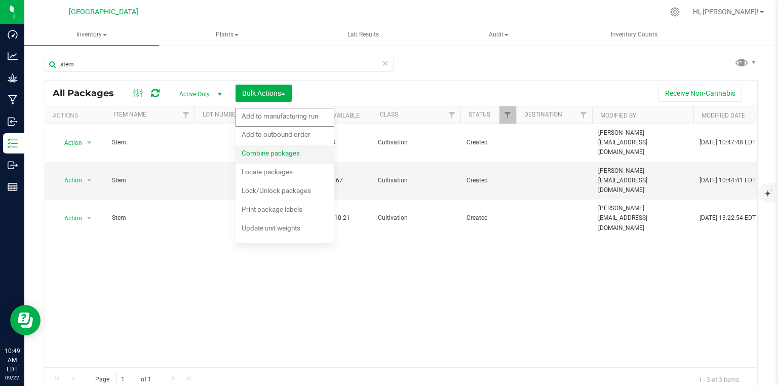
click at [257, 160] on div "Combine packages" at bounding box center [278, 154] width 72 height 16
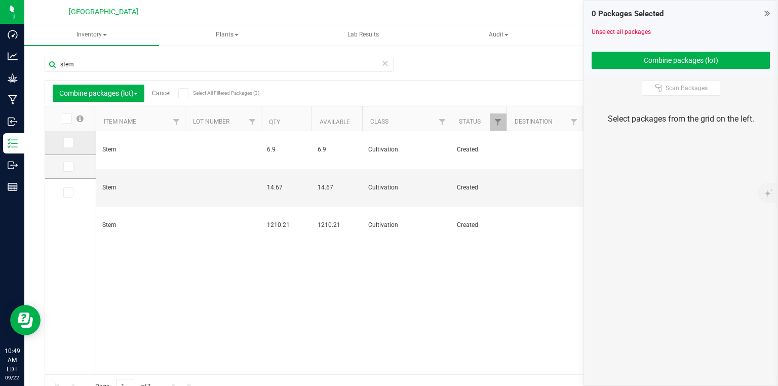
click at [70, 143] on icon at bounding box center [67, 143] width 7 height 0
click at [0, 0] on input "checkbox" at bounding box center [0, 0] width 0 height 0
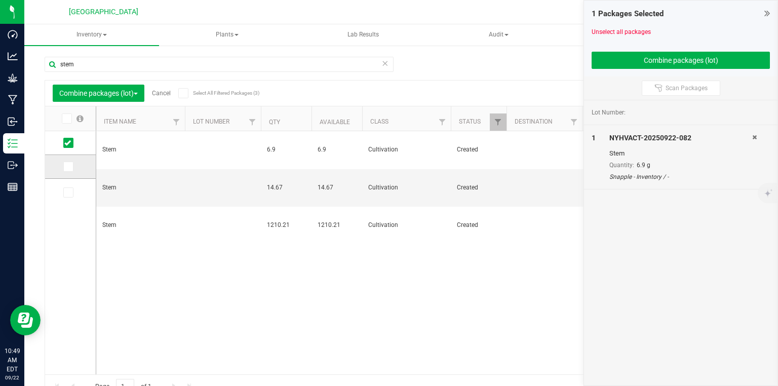
click at [69, 167] on icon at bounding box center [67, 167] width 7 height 0
click at [0, 0] on input "checkbox" at bounding box center [0, 0] width 0 height 0
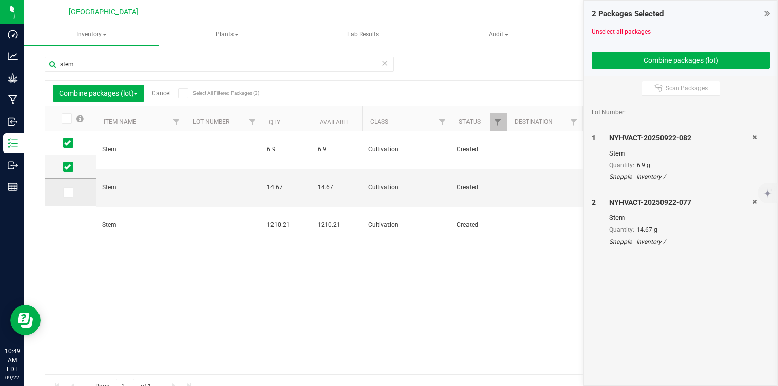
click at [68, 192] on icon at bounding box center [67, 192] width 7 height 0
click at [0, 0] on input "checkbox" at bounding box center [0, 0] width 0 height 0
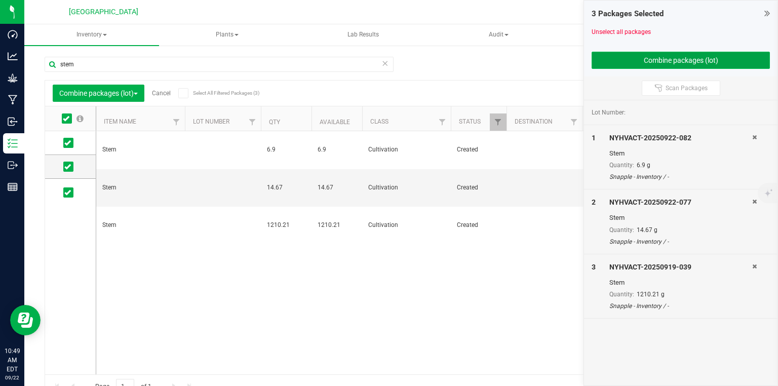
click at [611, 62] on button "Combine packages (lot)" at bounding box center [681, 60] width 178 height 17
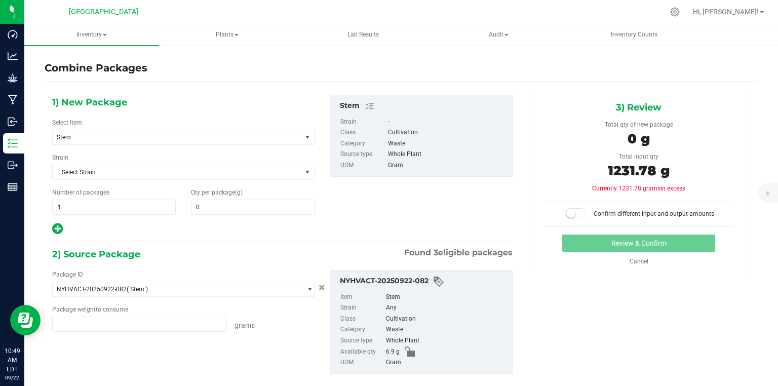
type input "6.9000 g"
type input "14.6700 g"
type input "1210.2100 g"
click at [211, 210] on span at bounding box center [253, 207] width 124 height 15
type input "1231.78"
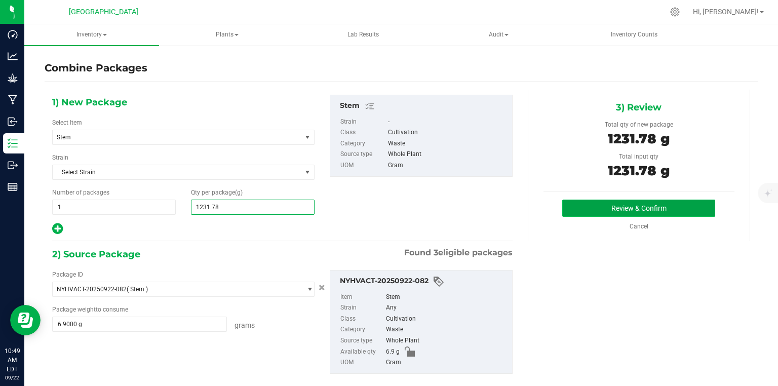
type input "1,232"
click at [591, 209] on button "Review & Confirm" at bounding box center [638, 208] width 153 height 17
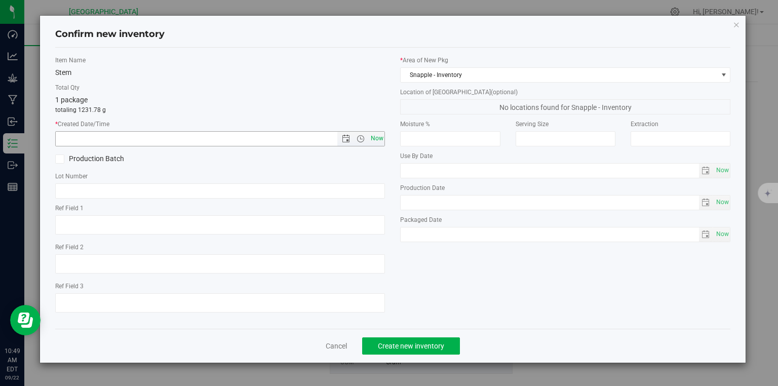
click at [373, 138] on span "Now" at bounding box center [376, 138] width 17 height 15
type input "[DATE] 10:49 AM"
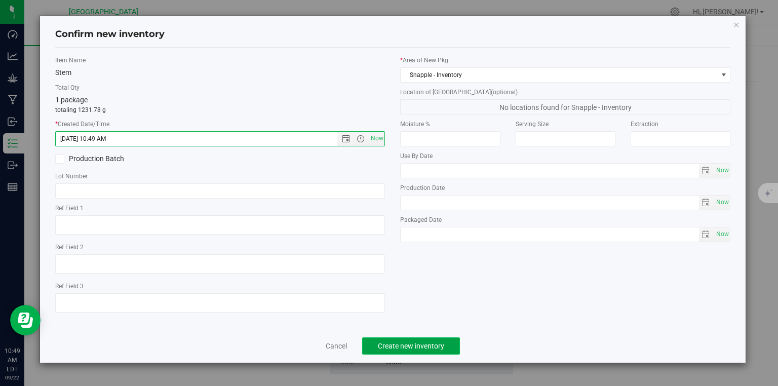
click at [435, 345] on span "Create new inventory" at bounding box center [411, 346] width 66 height 8
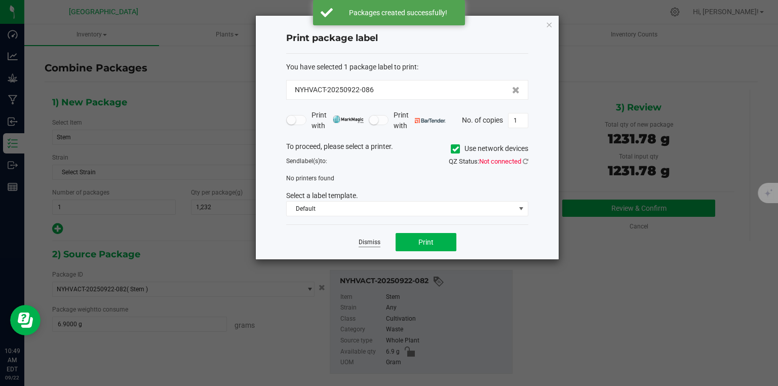
click at [369, 244] on link "Dismiss" at bounding box center [370, 242] width 22 height 9
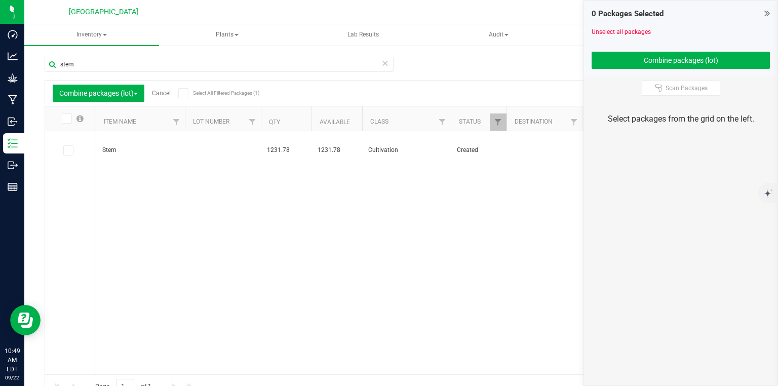
click at [763, 13] on div "0 Packages Selected" at bounding box center [681, 14] width 178 height 12
click at [764, 13] on icon at bounding box center [767, 13] width 6 height 10
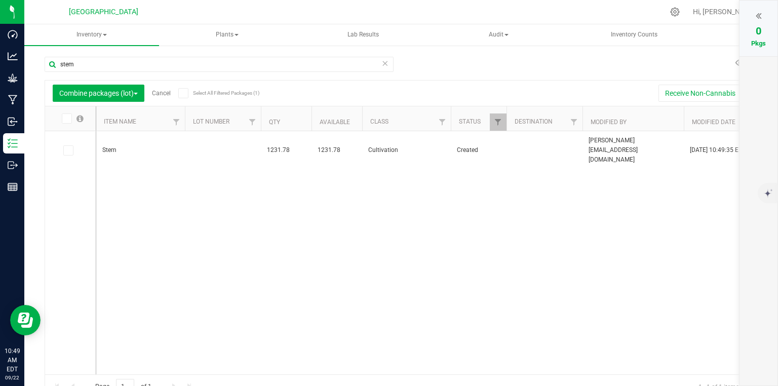
click at [166, 94] on link "Cancel" at bounding box center [161, 93] width 19 height 7
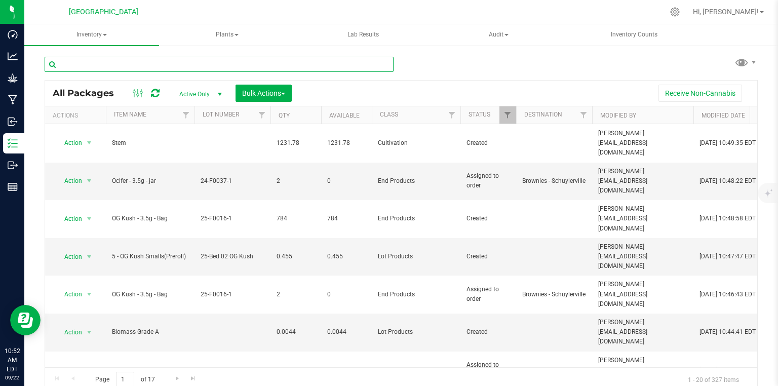
click at [198, 70] on input "text" at bounding box center [219, 64] width 349 height 15
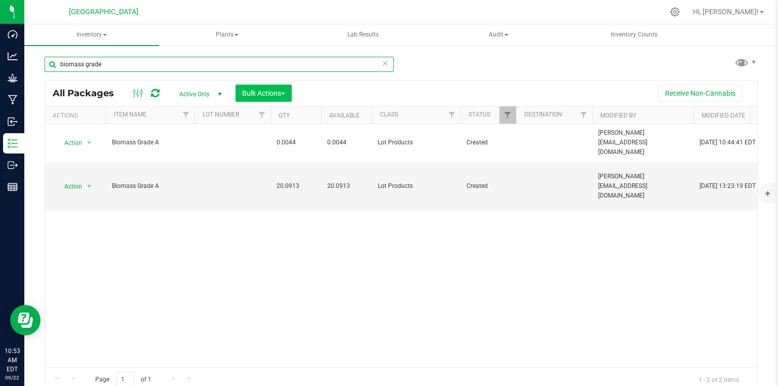
type input "biomass grade"
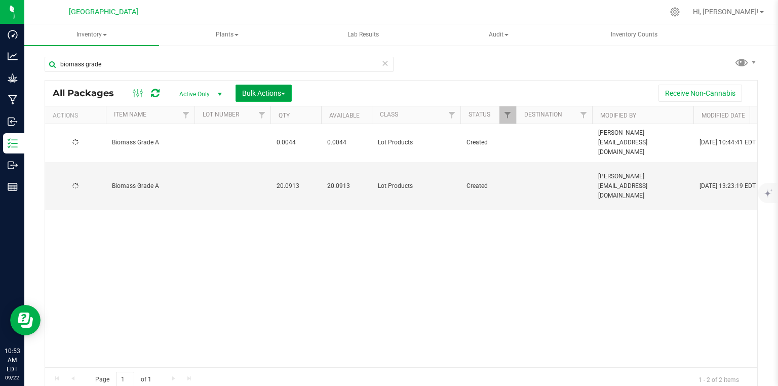
click at [270, 89] on span "Bulk Actions" at bounding box center [263, 93] width 43 height 8
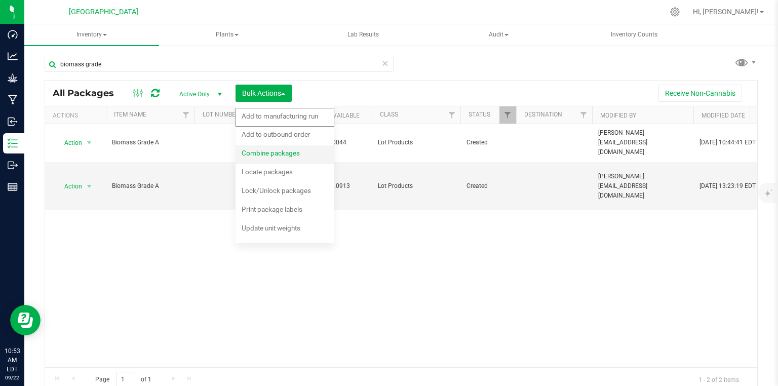
click at [271, 153] on span "Combine packages" at bounding box center [271, 153] width 58 height 8
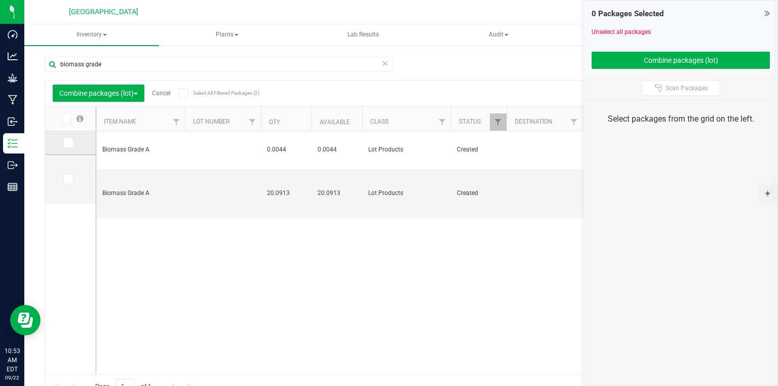
click at [69, 143] on icon at bounding box center [67, 143] width 7 height 0
click at [0, 0] on input "checkbox" at bounding box center [0, 0] width 0 height 0
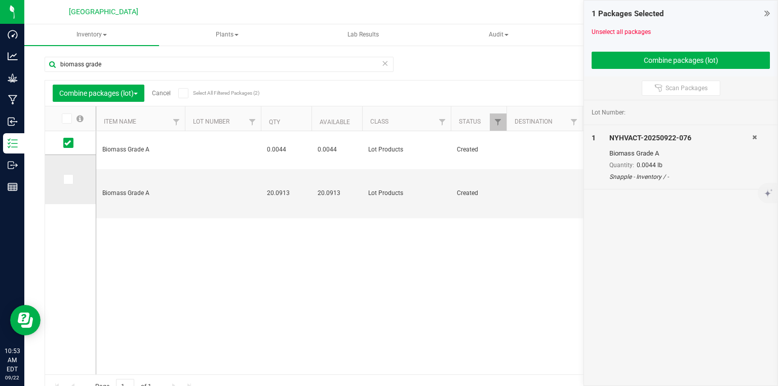
click at [78, 179] on td at bounding box center [70, 179] width 51 height 49
click at [67, 179] on icon at bounding box center [67, 179] width 7 height 0
click at [0, 0] on input "checkbox" at bounding box center [0, 0] width 0 height 0
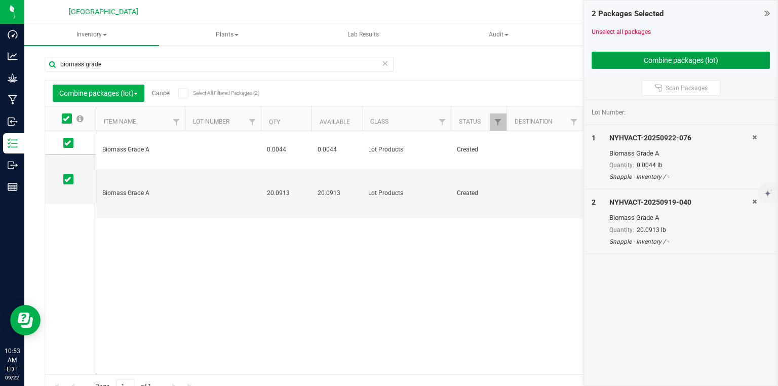
click at [648, 53] on button "Combine packages (lot)" at bounding box center [681, 60] width 178 height 17
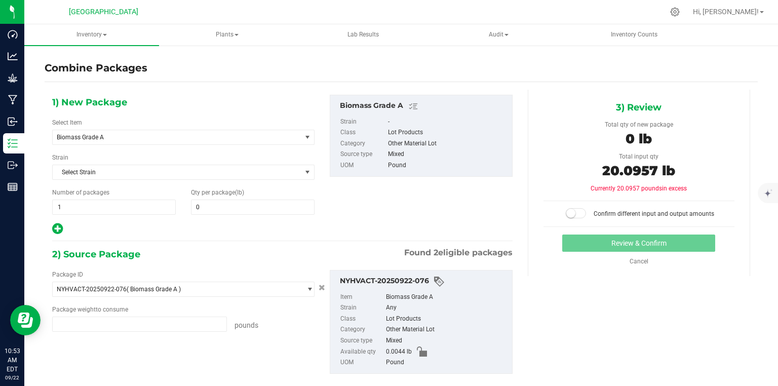
type input "0.0044 lb"
type input "20.0913 lb"
click at [221, 197] on div "Qty per package (lb) 0 0" at bounding box center [252, 201] width 139 height 27
click at [227, 203] on span at bounding box center [253, 207] width 124 height 15
type input "20.0957"
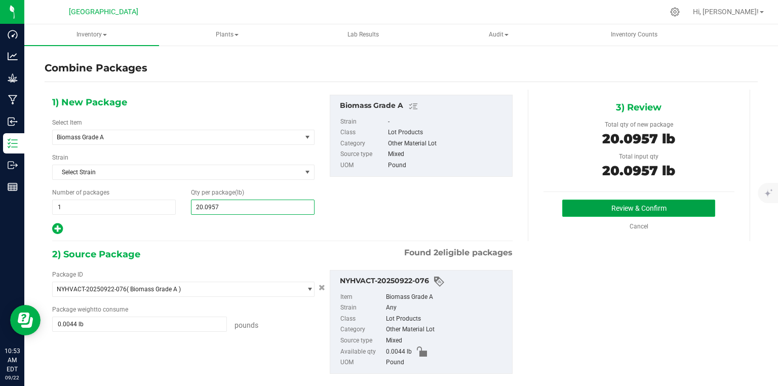
type input "20"
click at [623, 213] on button "Review & Confirm" at bounding box center [638, 208] width 153 height 17
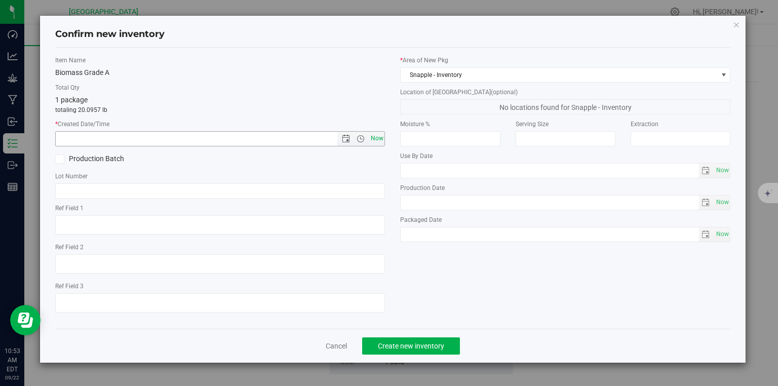
click at [375, 139] on span "Now" at bounding box center [376, 138] width 17 height 15
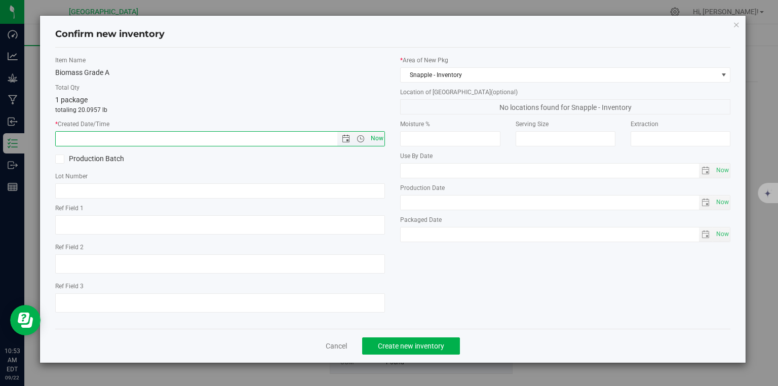
type input "[DATE] 10:53 AM"
click at [421, 350] on button "Create new inventory" at bounding box center [411, 345] width 98 height 17
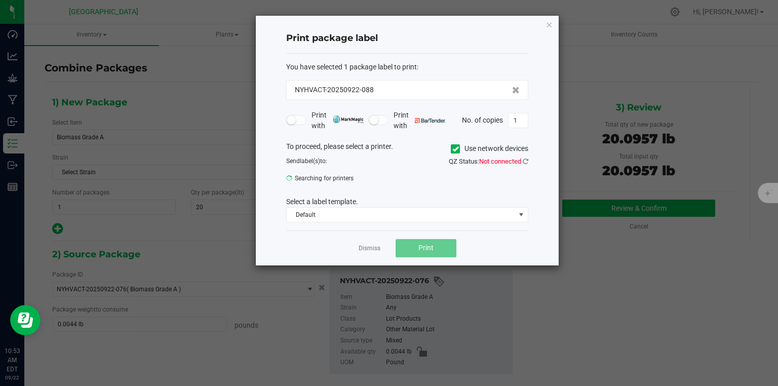
click at [365, 243] on app-cancel-button "Dismiss" at bounding box center [370, 248] width 22 height 11
click at [368, 252] on link "Dismiss" at bounding box center [370, 248] width 22 height 9
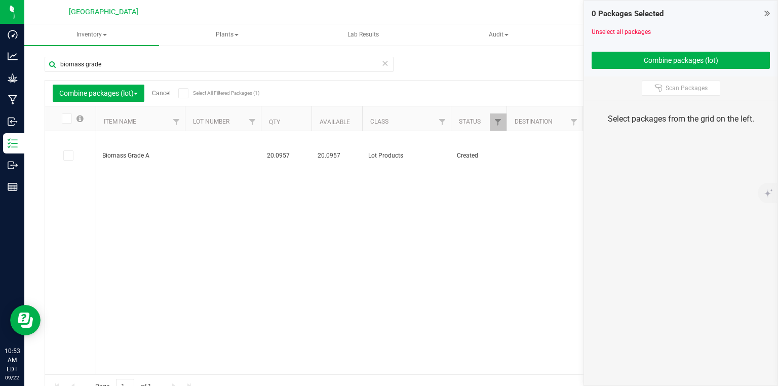
click at [162, 93] on link "Cancel" at bounding box center [161, 93] width 19 height 7
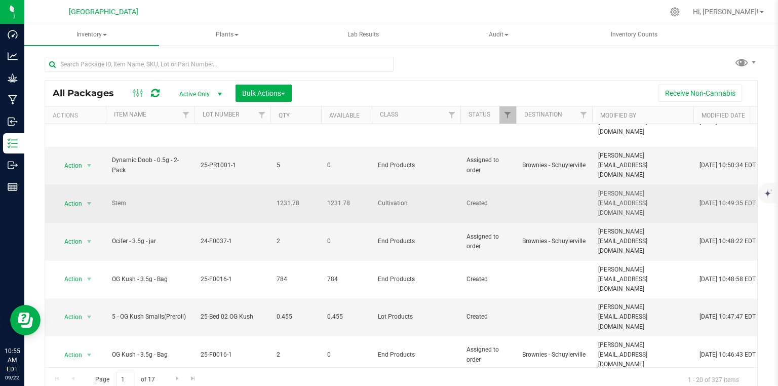
scroll to position [41, 0]
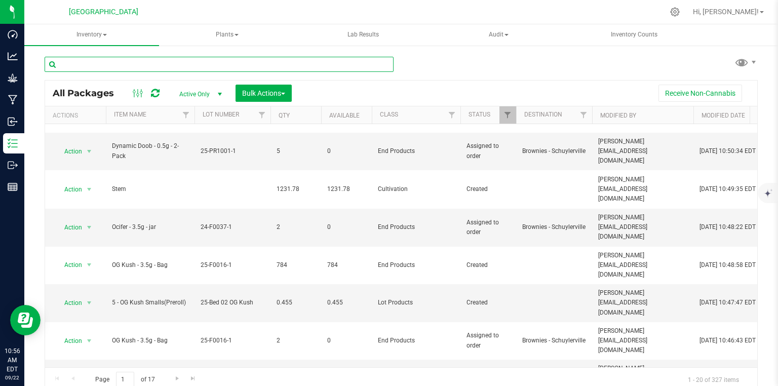
click at [130, 68] on input "text" at bounding box center [219, 64] width 349 height 15
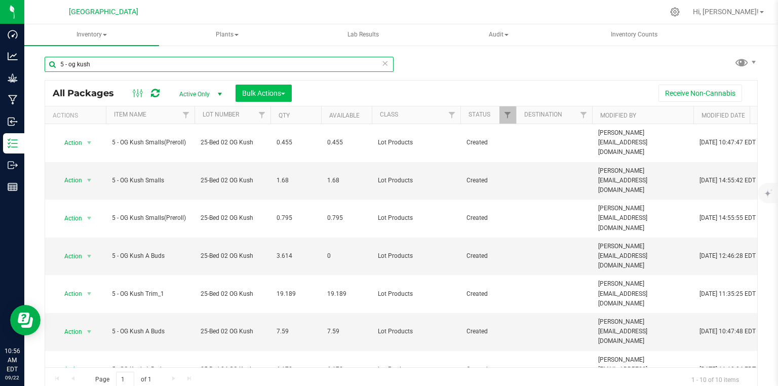
type input "5 - og kush"
click at [274, 95] on span "Bulk Actions" at bounding box center [263, 93] width 43 height 8
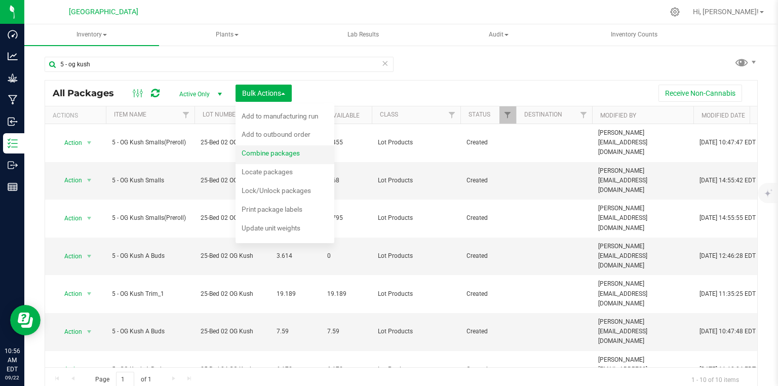
click at [271, 152] on span "Combine packages" at bounding box center [271, 153] width 58 height 8
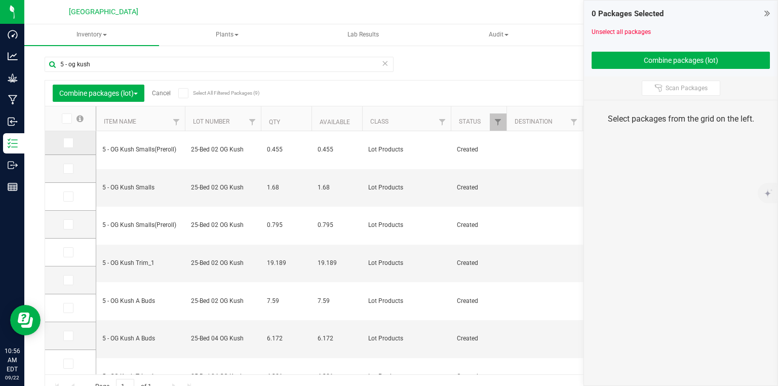
click at [63, 146] on span at bounding box center [68, 143] width 10 height 10
click at [0, 0] on input "checkbox" at bounding box center [0, 0] width 0 height 0
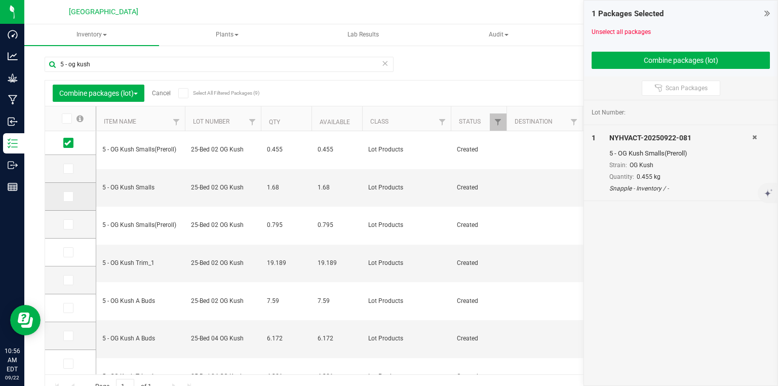
click at [67, 197] on icon at bounding box center [67, 197] width 7 height 0
click at [0, 0] on input "checkbox" at bounding box center [0, 0] width 0 height 0
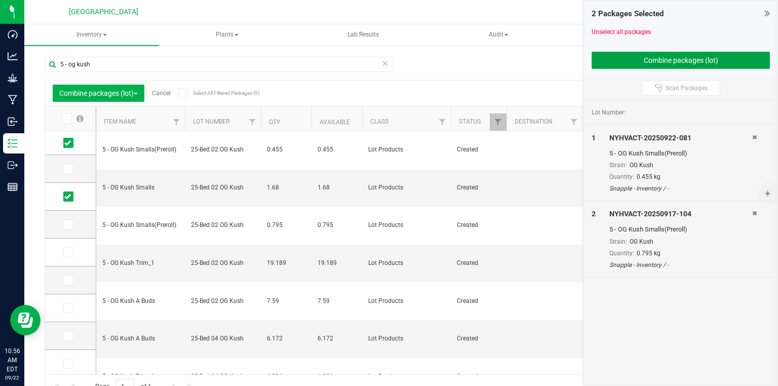
click at [636, 67] on button "Combine packages (lot)" at bounding box center [681, 60] width 178 height 17
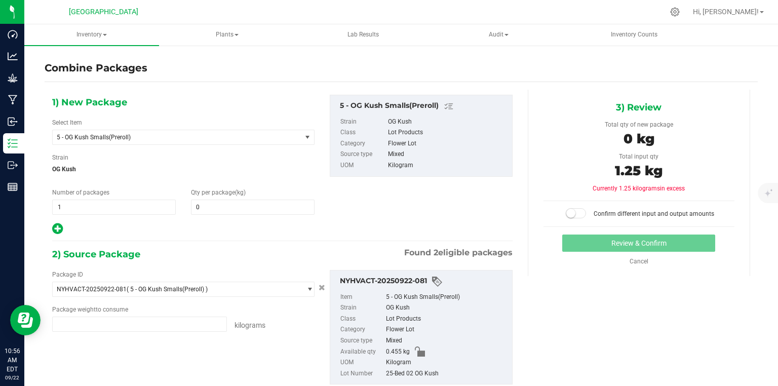
type input "0.4550 kg"
type input "0.7950 kg"
click at [237, 207] on span at bounding box center [253, 207] width 124 height 15
type input "1.25"
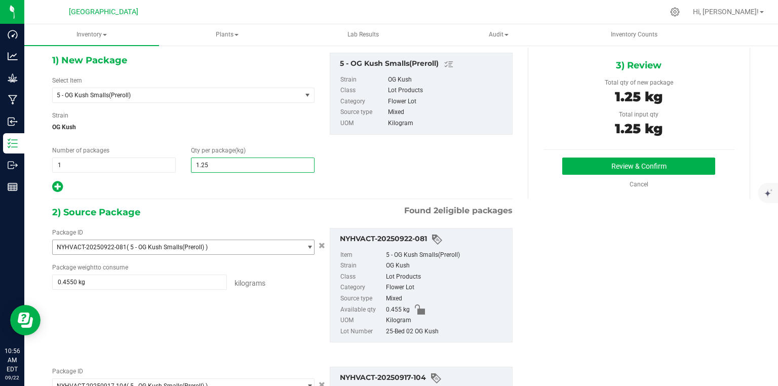
scroll to position [41, 0]
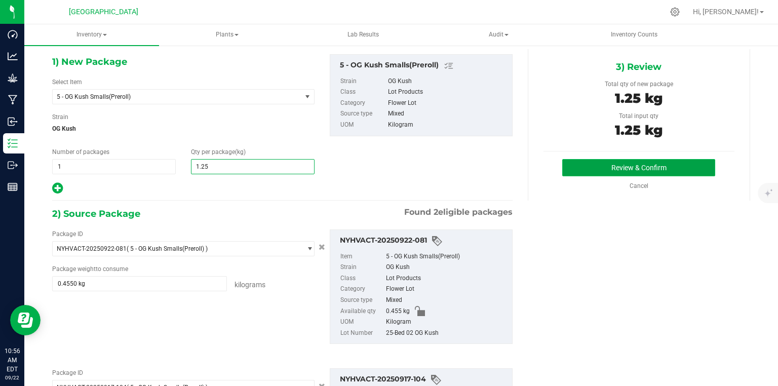
type input "1"
click at [609, 174] on button "Review & Confirm" at bounding box center [638, 167] width 153 height 17
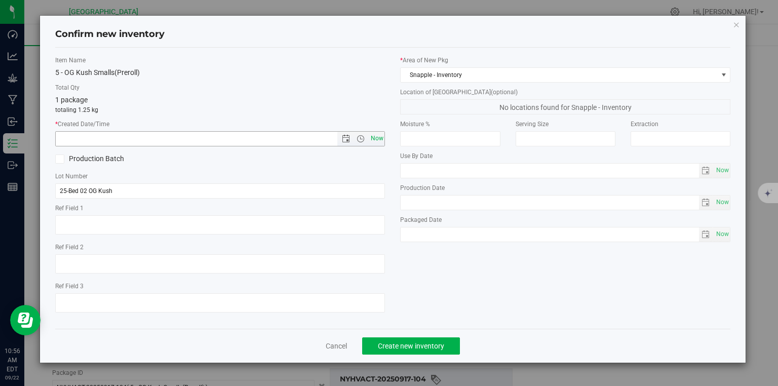
click at [381, 141] on span "Now" at bounding box center [376, 138] width 17 height 15
type input "[DATE] 10:56 AM"
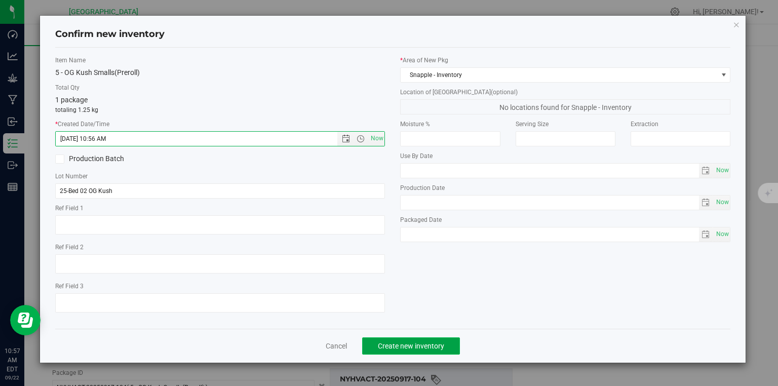
click at [430, 347] on span "Create new inventory" at bounding box center [411, 346] width 66 height 8
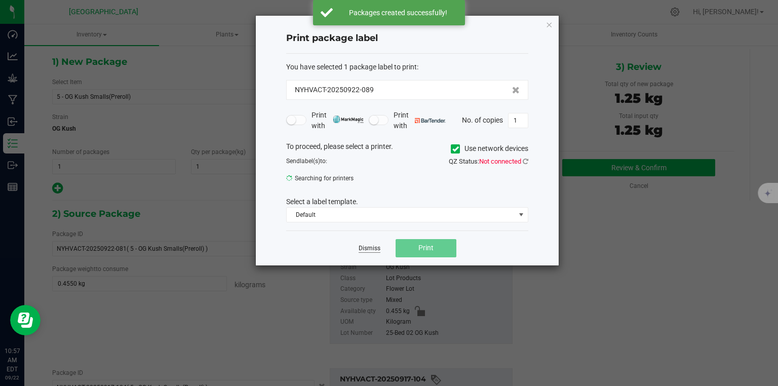
click at [367, 250] on link "Dismiss" at bounding box center [370, 248] width 22 height 9
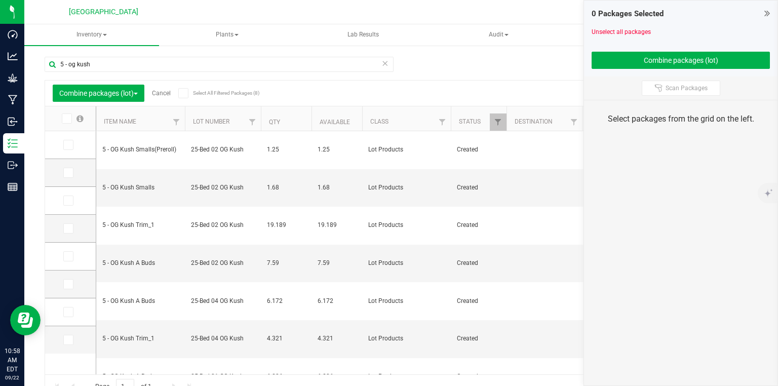
click at [762, 18] on div "0 Packages Selected" at bounding box center [681, 14] width 178 height 12
click at [764, 12] on icon at bounding box center [767, 13] width 6 height 10
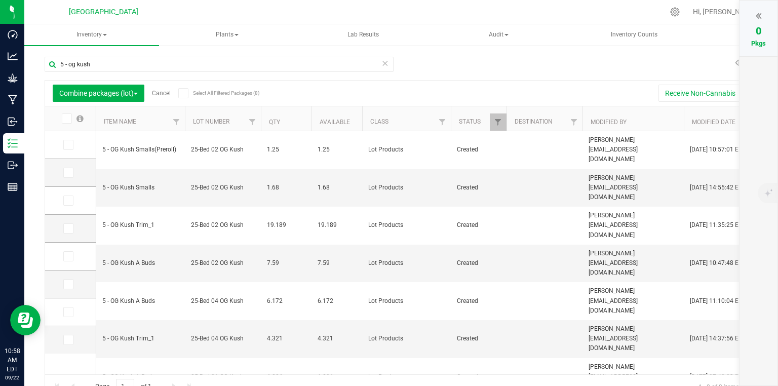
click at [167, 94] on link "Cancel" at bounding box center [161, 93] width 19 height 7
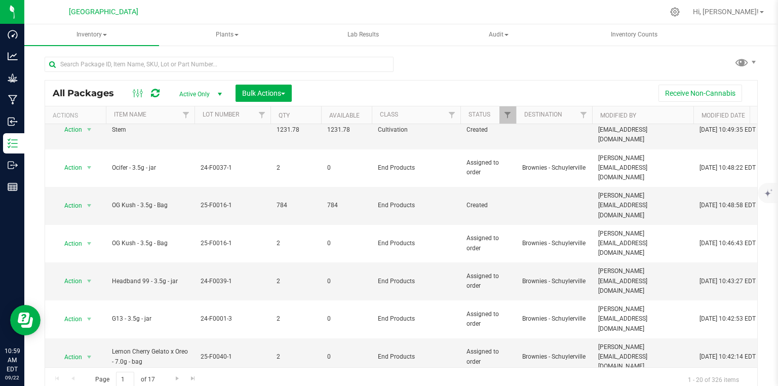
scroll to position [162, 0]
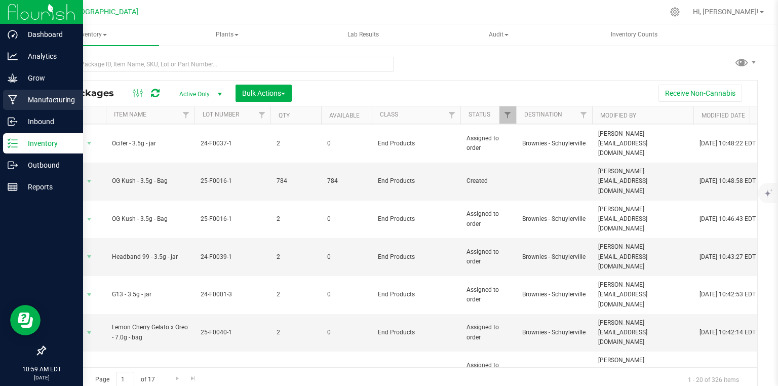
click at [14, 102] on icon at bounding box center [13, 100] width 10 height 10
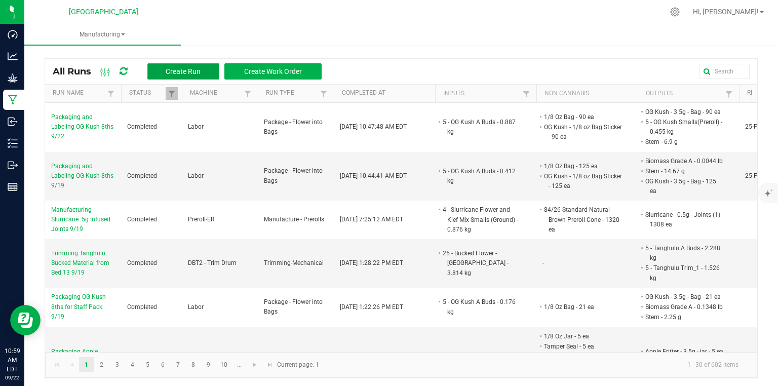
click at [214, 64] on button "Create Run" at bounding box center [183, 71] width 72 height 16
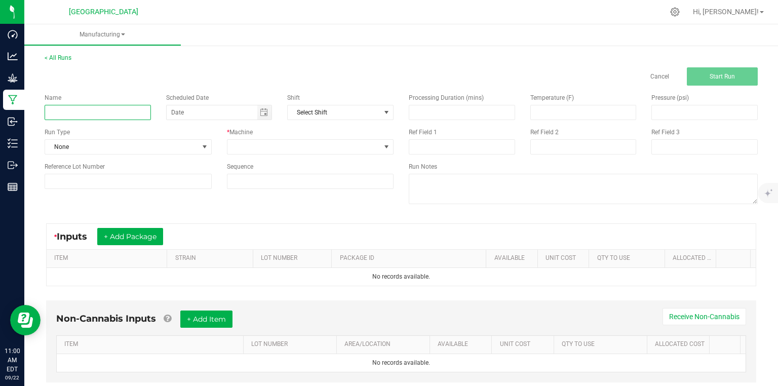
click at [100, 110] on input at bounding box center [98, 112] width 106 height 15
click at [123, 111] on input "Trimming" at bounding box center [98, 112] width 106 height 15
click at [106, 109] on input "Trimming Tanghulu frm Bed 13" at bounding box center [98, 112] width 106 height 15
type input "[PERSON_NAME] from Bed 13"
click at [199, 136] on div "Run Type" at bounding box center [128, 132] width 167 height 9
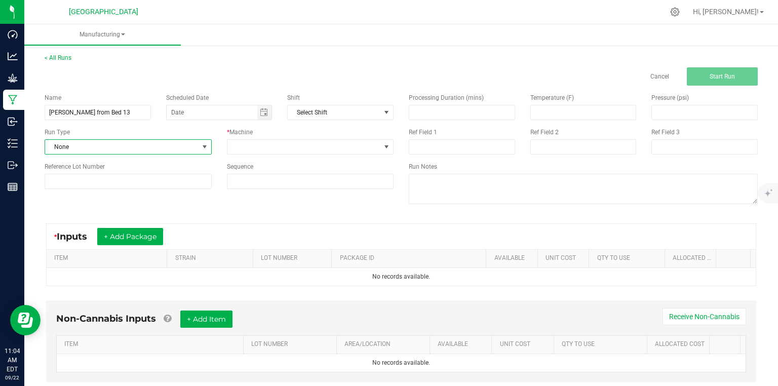
click at [195, 146] on span "None" at bounding box center [121, 147] width 153 height 14
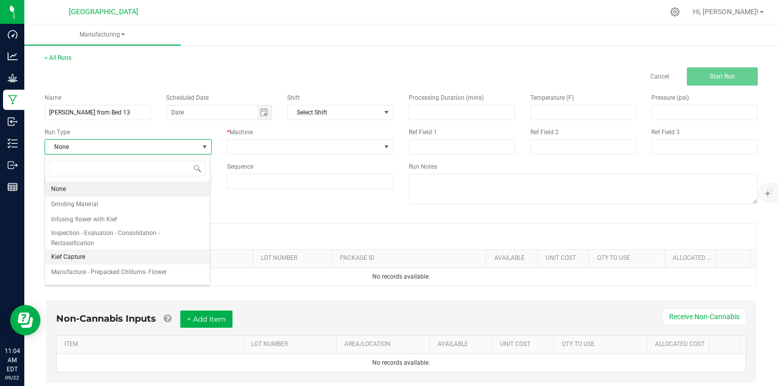
scroll to position [122, 0]
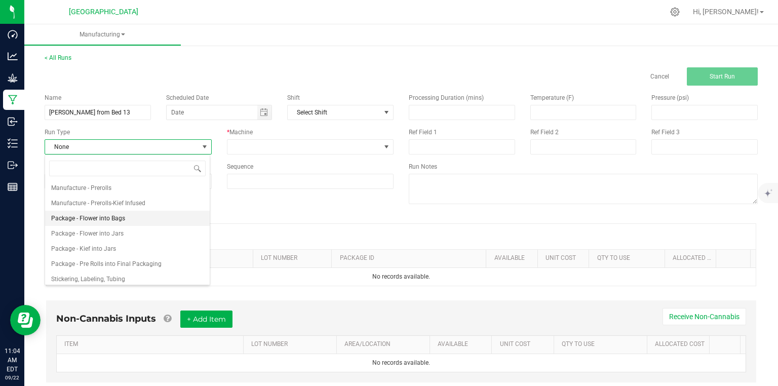
click at [135, 217] on li "Package - Flower into Bags" at bounding box center [127, 218] width 165 height 15
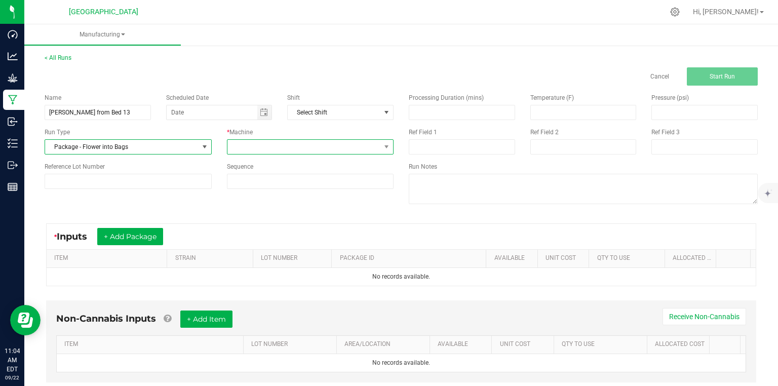
click at [281, 139] on span at bounding box center [310, 146] width 167 height 15
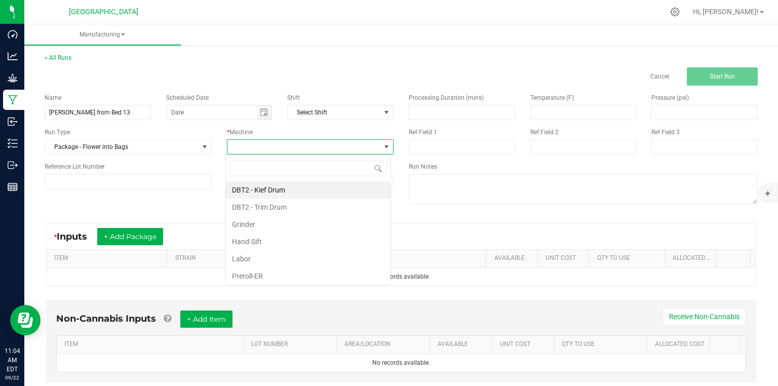
scroll to position [15, 165]
click at [251, 257] on li "Labor" at bounding box center [308, 258] width 165 height 17
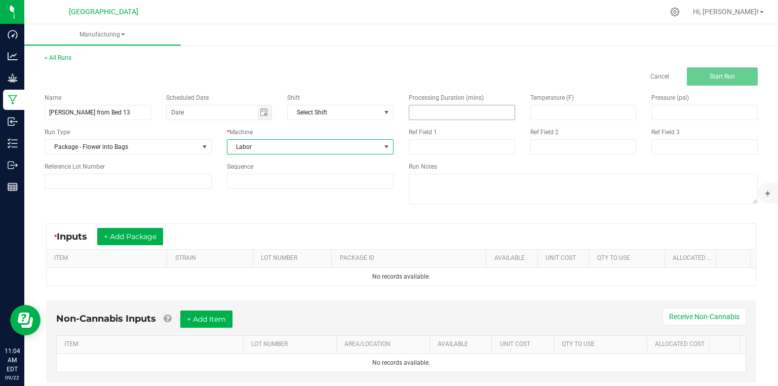
click at [417, 111] on input at bounding box center [461, 112] width 105 height 14
type input "10.00"
click at [250, 210] on div "Name [PERSON_NAME] from Bed 13 Scheduled Date Shift Select Shift Run Type Packa…" at bounding box center [401, 150] width 728 height 129
click at [182, 202] on div "Name [PERSON_NAME] from Bed 13 Scheduled Date Shift Select Shift Run Type Packa…" at bounding box center [401, 150] width 728 height 129
click at [166, 228] on div "* Inputs + Add Package" at bounding box center [112, 236] width 117 height 17
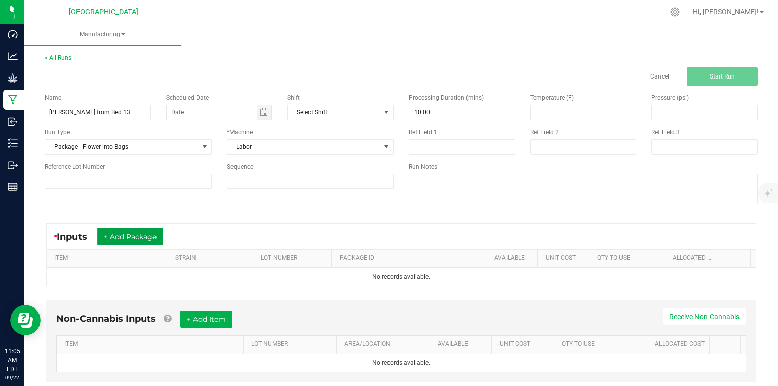
click at [156, 236] on button "+ Add Package" at bounding box center [130, 236] width 66 height 17
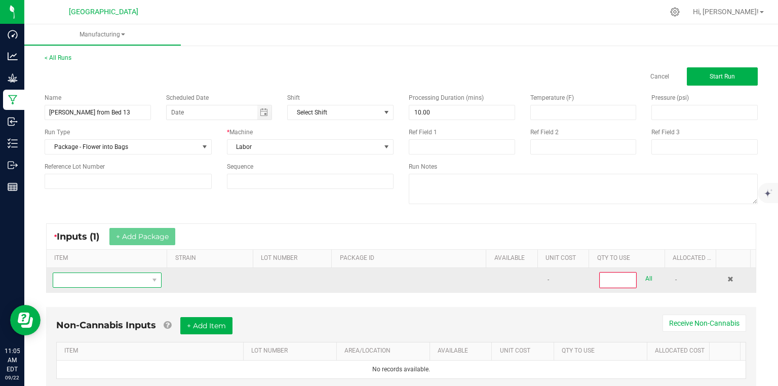
click at [132, 278] on span "NO DATA FOUND" at bounding box center [100, 280] width 95 height 14
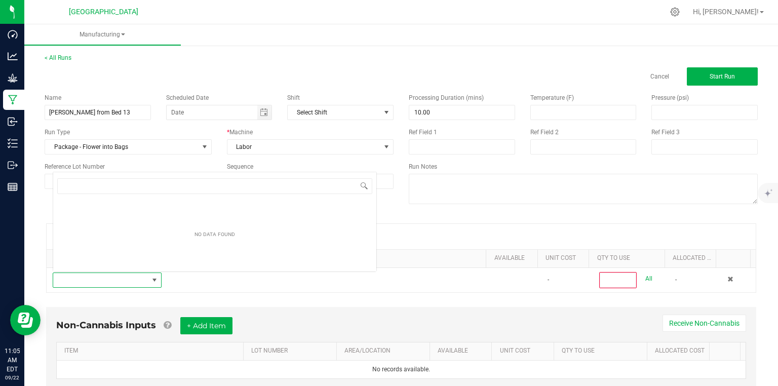
scroll to position [15, 105]
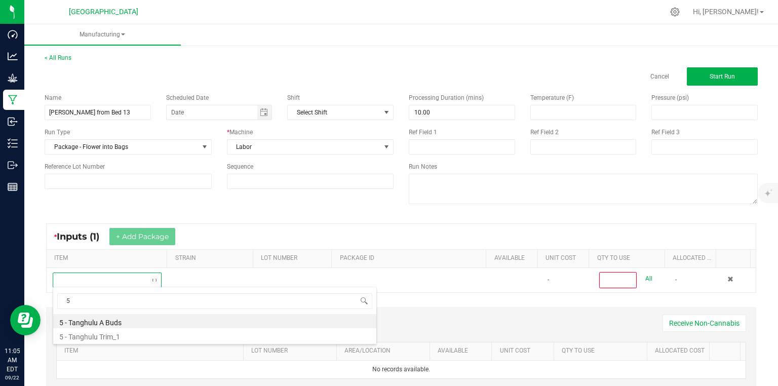
type input "5"
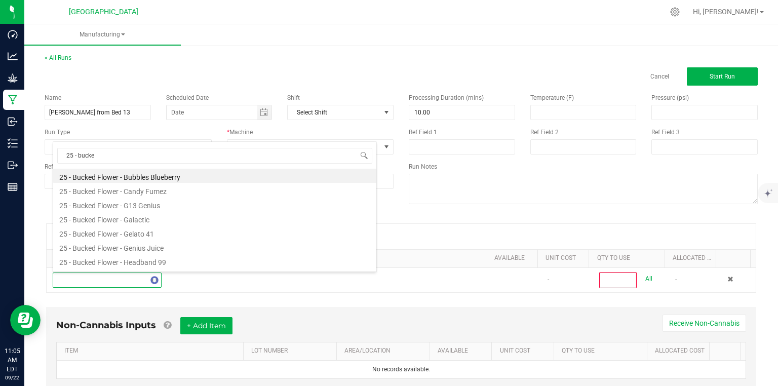
type input "25 - bucked"
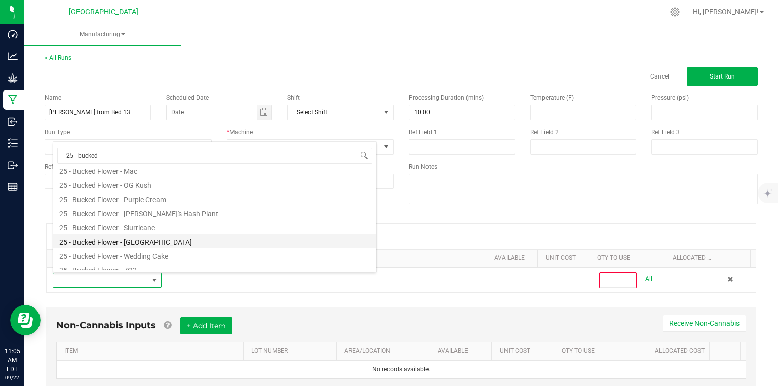
click at [158, 238] on li "25 - Bucked Flower - [GEOGRAPHIC_DATA]" at bounding box center [214, 241] width 323 height 14
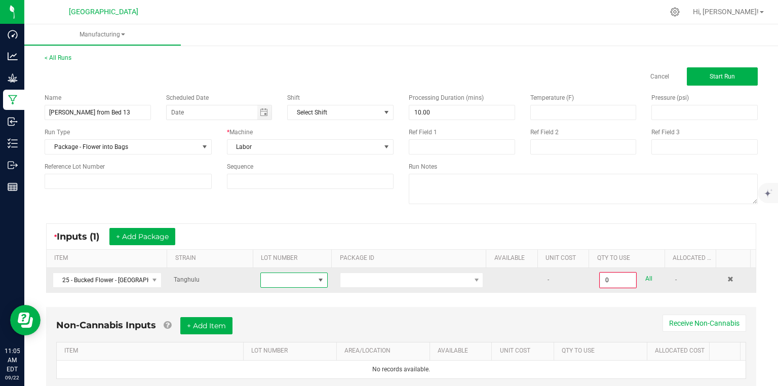
click at [266, 281] on span at bounding box center [288, 280] width 54 height 14
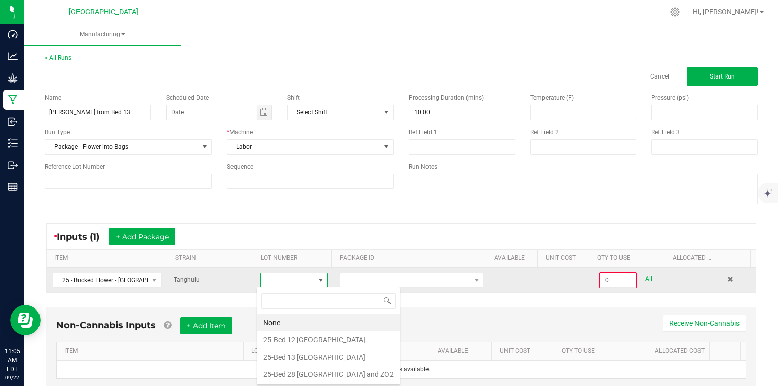
scroll to position [15, 66]
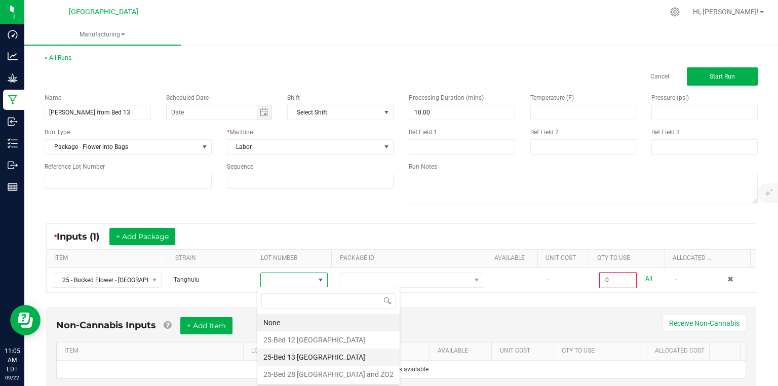
click at [285, 351] on Tanghulu "25-Bed 13 [GEOGRAPHIC_DATA]" at bounding box center [328, 356] width 142 height 17
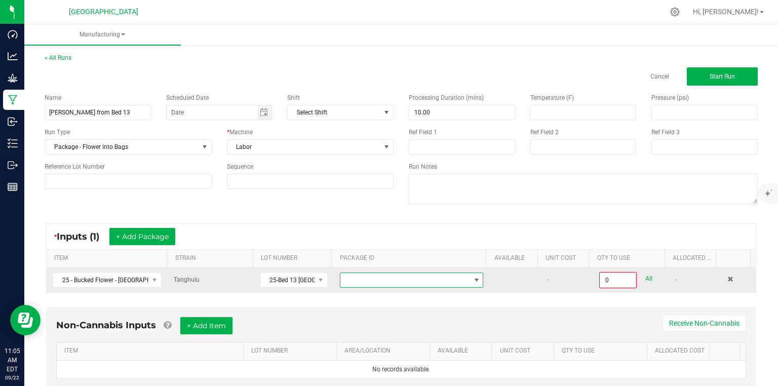
click at [354, 275] on span at bounding box center [405, 280] width 130 height 14
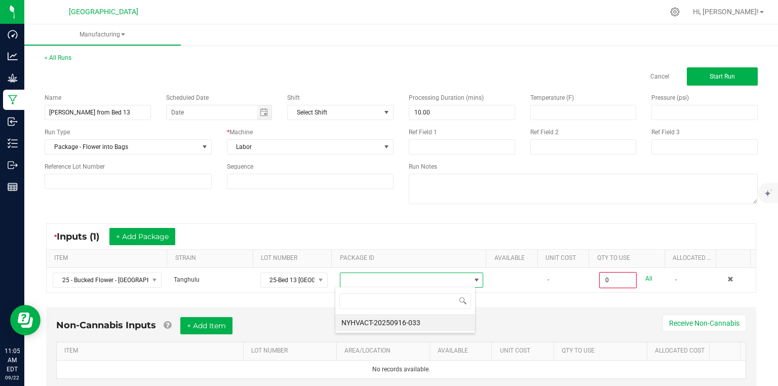
scroll to position [15, 140]
click at [377, 324] on li "NYHVACT-20250916-033" at bounding box center [405, 322] width 140 height 17
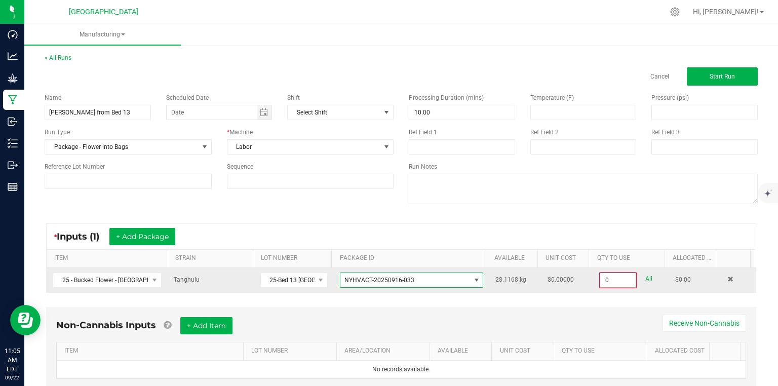
click at [620, 279] on input "0" at bounding box center [617, 280] width 35 height 14
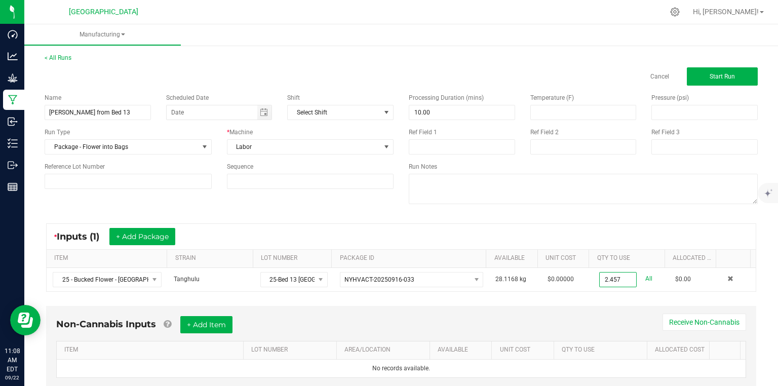
type input "2.4570 kg"
click at [559, 316] on div "Non-Cannabis Inputs + Add Item Receive Non-Cannabis" at bounding box center [401, 328] width 690 height 25
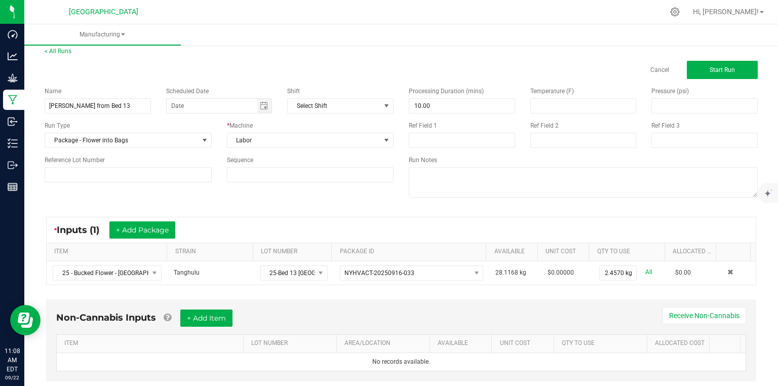
scroll to position [0, 0]
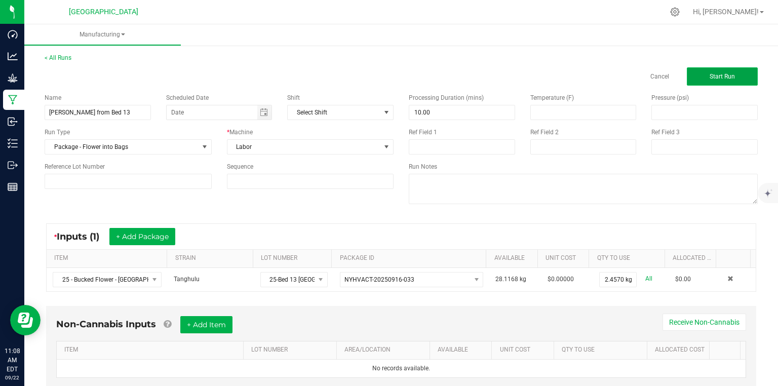
click at [710, 79] on span "Start Run" at bounding box center [722, 76] width 25 height 7
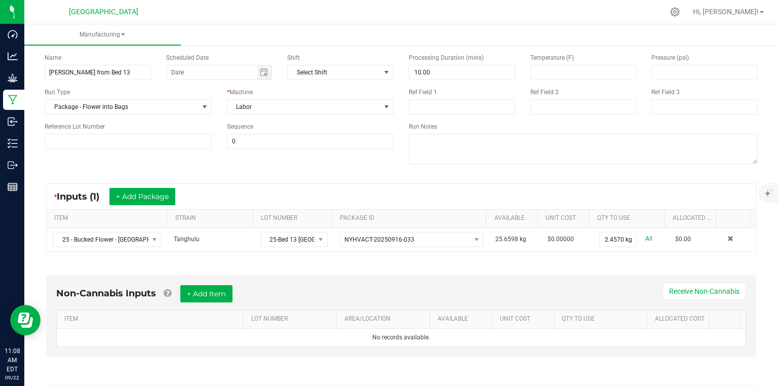
scroll to position [122, 0]
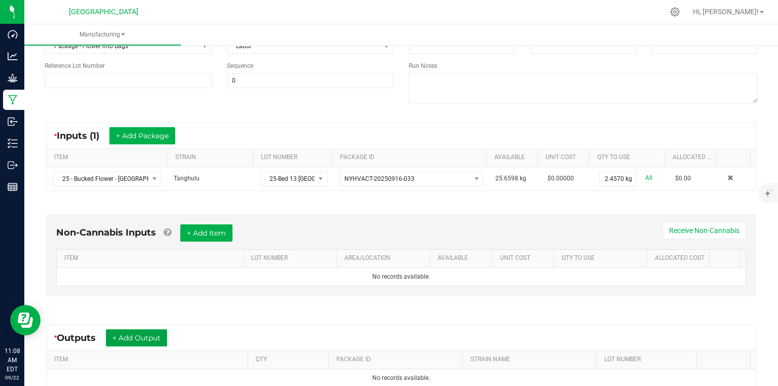
click at [132, 344] on button "+ Add Output" at bounding box center [136, 337] width 61 height 17
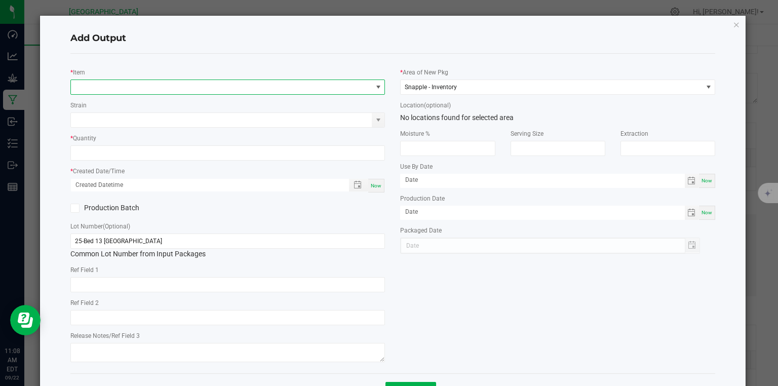
click at [148, 87] on span "NO DATA FOUND" at bounding box center [221, 87] width 301 height 14
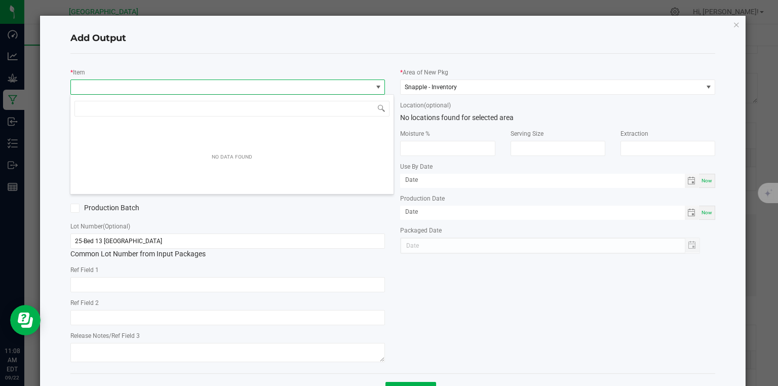
scroll to position [15, 312]
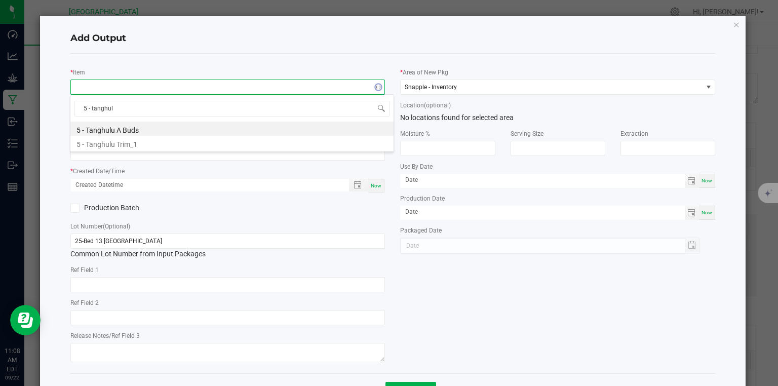
type input "5 - tanghulu"
click at [131, 129] on li "5 - Tanghulu A Buds" at bounding box center [231, 129] width 323 height 14
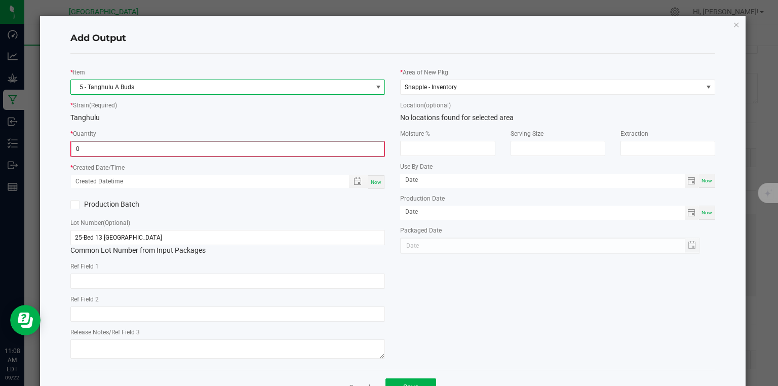
click at [137, 147] on input "0" at bounding box center [227, 149] width 313 height 14
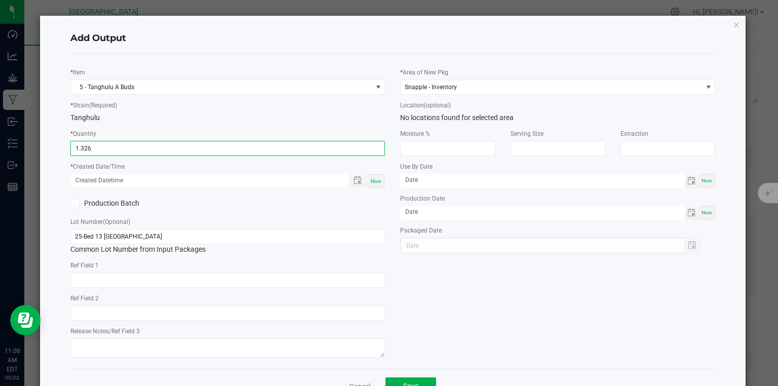
type input "1.3260 kg"
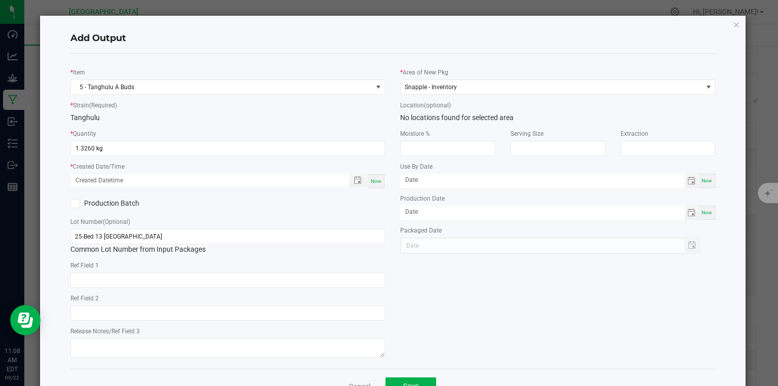
click at [378, 181] on span "Now" at bounding box center [376, 181] width 11 height 6
type input "[DATE] 11:08 AM"
type input "[DATE]"
click at [381, 203] on div "Production Batch" at bounding box center [228, 203] width 330 height 15
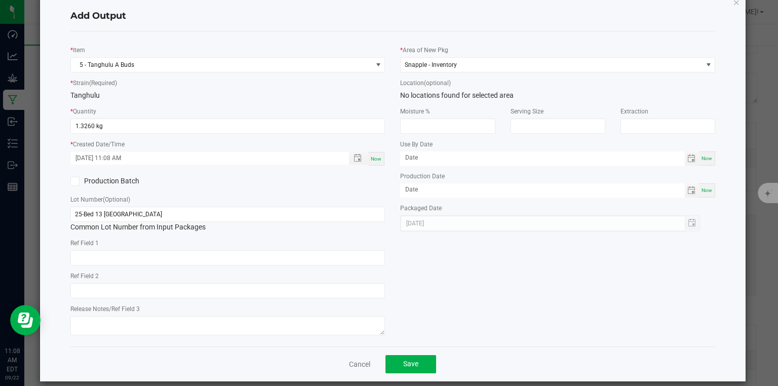
scroll to position [33, 0]
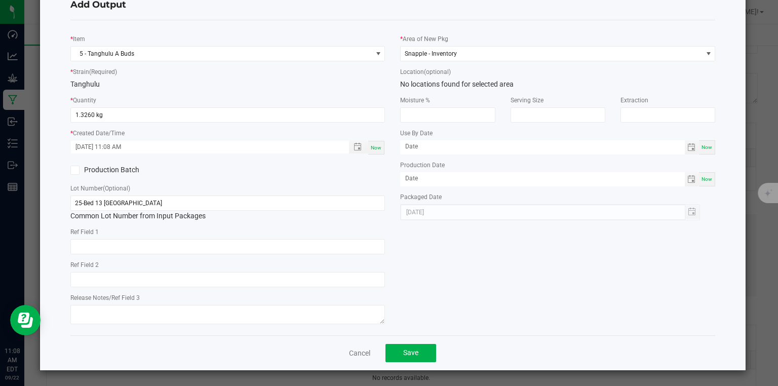
click at [419, 363] on div "Cancel Save" at bounding box center [392, 352] width 645 height 35
click at [423, 358] on button "Save" at bounding box center [410, 353] width 51 height 18
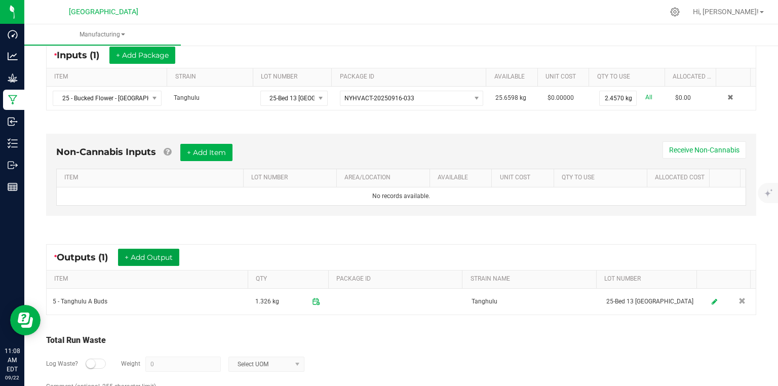
scroll to position [203, 0]
click at [162, 258] on button "+ Add Output" at bounding box center [148, 256] width 61 height 17
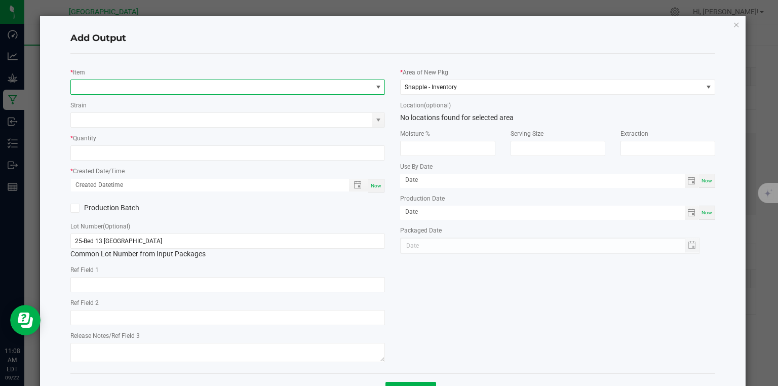
click at [165, 83] on span "NO DATA FOUND" at bounding box center [221, 87] width 301 height 14
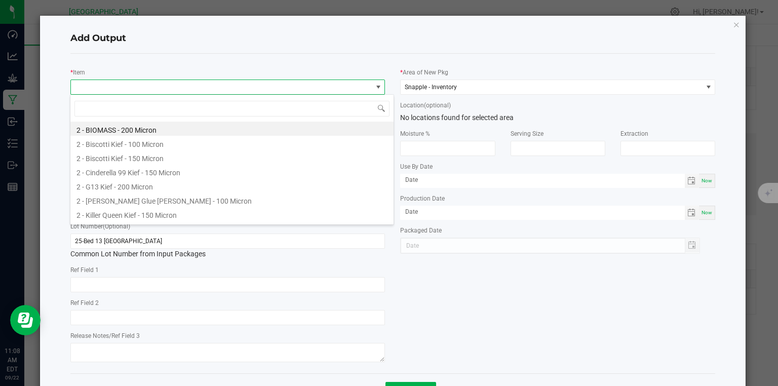
scroll to position [15, 312]
type input "5 - t"
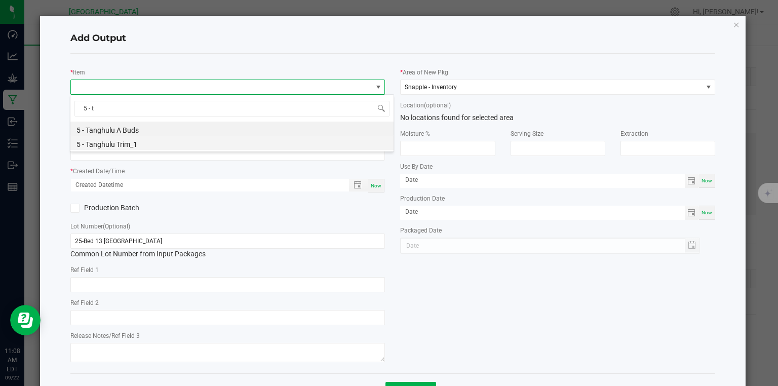
click at [125, 148] on li "5 - Tanghulu Trim_1" at bounding box center [231, 143] width 323 height 14
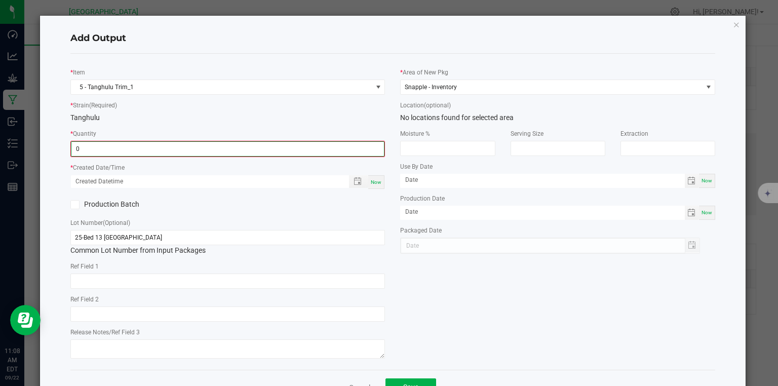
click at [125, 148] on input "0" at bounding box center [227, 149] width 313 height 14
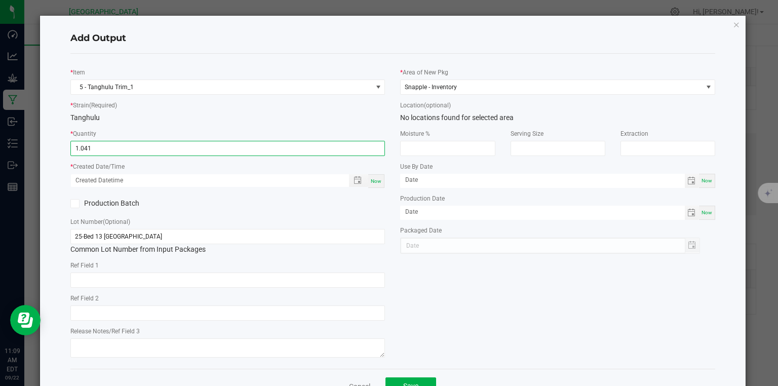
type input "1.0410 kg"
click at [374, 178] on span "Now" at bounding box center [376, 181] width 11 height 6
type input "[DATE] 11:09 AM"
type input "[DATE]"
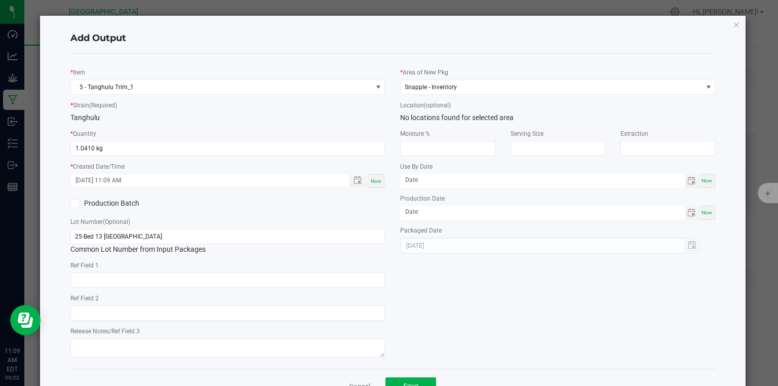
click at [374, 201] on div "Production Batch" at bounding box center [228, 203] width 330 height 15
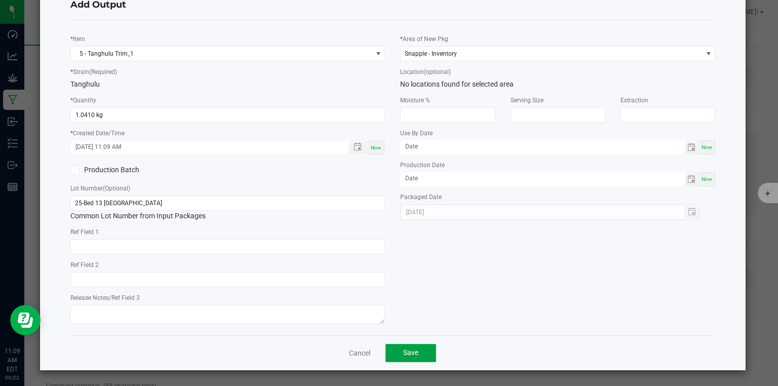
click at [413, 353] on span "Save" at bounding box center [410, 352] width 15 height 8
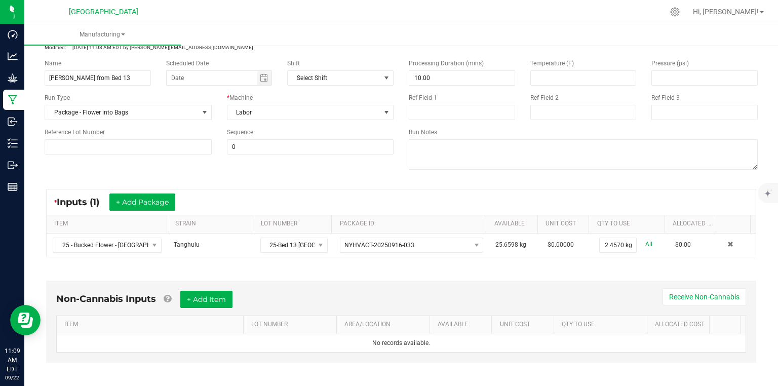
scroll to position [0, 0]
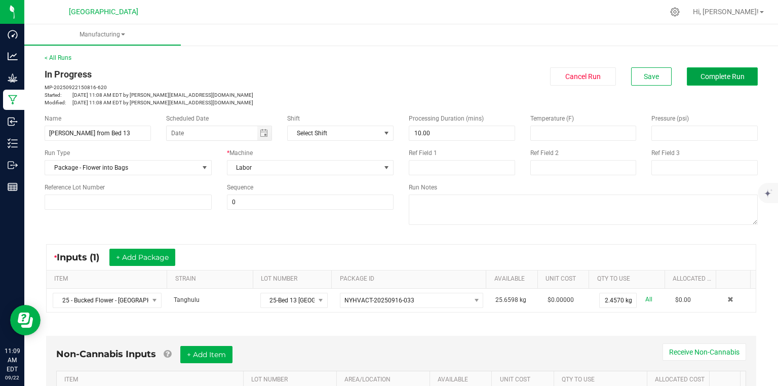
click at [689, 73] on button "Complete Run" at bounding box center [722, 76] width 71 height 18
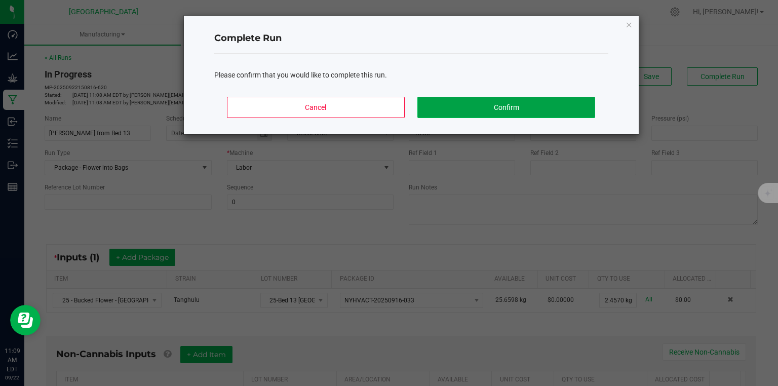
click at [559, 101] on button "Confirm" at bounding box center [505, 107] width 177 height 21
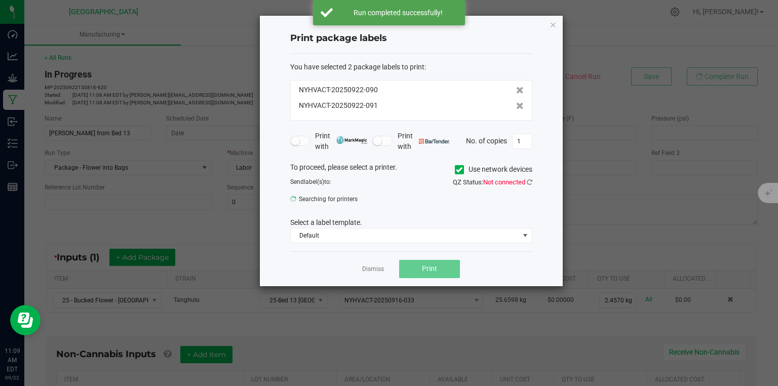
click at [383, 263] on app-cancel-button "Dismiss" at bounding box center [373, 268] width 22 height 11
click at [381, 267] on link "Dismiss" at bounding box center [373, 269] width 22 height 9
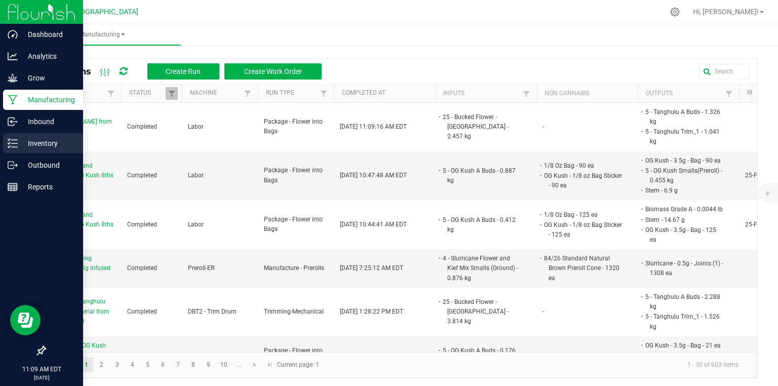
click at [18, 150] on div "Inventory" at bounding box center [43, 143] width 80 height 20
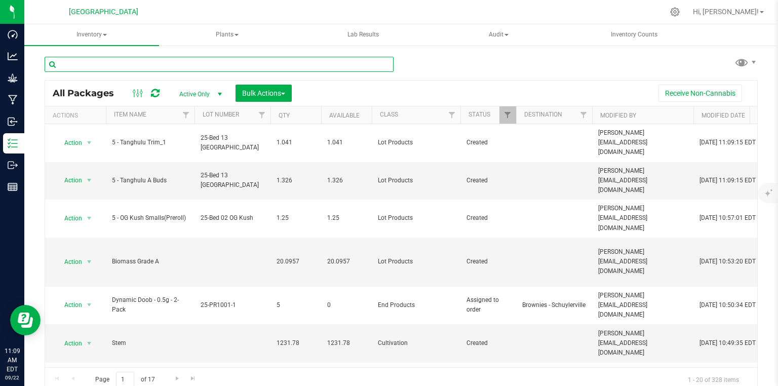
click at [251, 69] on input "text" at bounding box center [219, 64] width 349 height 15
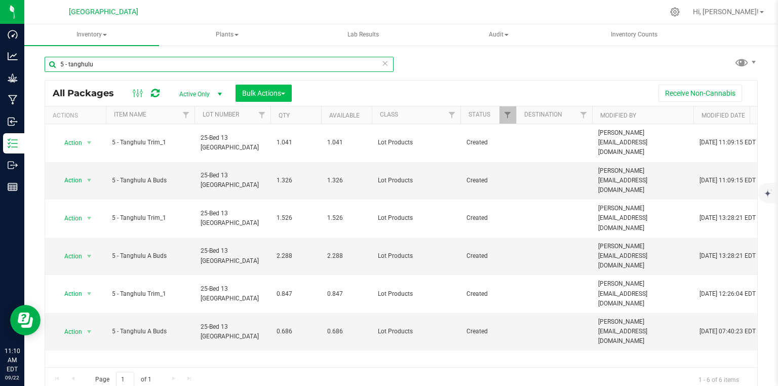
type input "5 - tanghulu"
click at [257, 85] on button "Bulk Actions" at bounding box center [264, 93] width 56 height 17
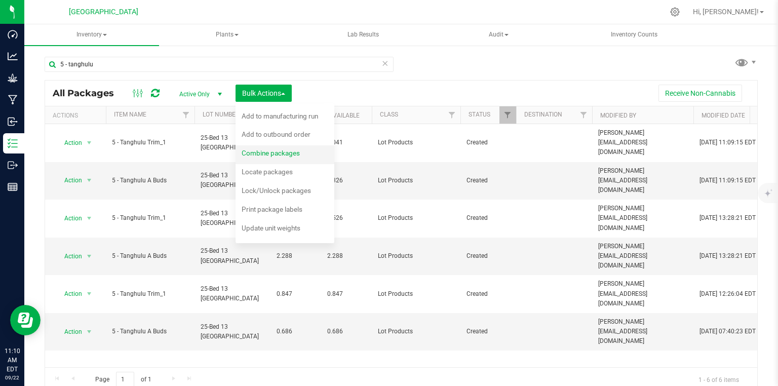
click at [257, 153] on span "Combine packages" at bounding box center [271, 153] width 58 height 8
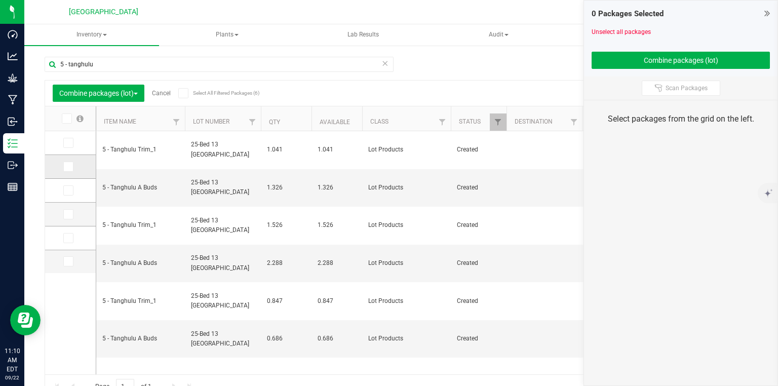
click at [69, 167] on icon at bounding box center [67, 167] width 7 height 0
click at [0, 0] on input "checkbox" at bounding box center [0, 0] width 0 height 0
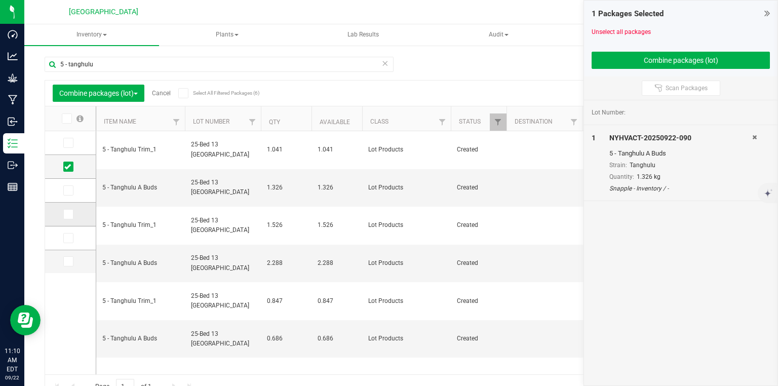
click at [69, 214] on icon at bounding box center [67, 214] width 7 height 0
click at [0, 0] on input "checkbox" at bounding box center [0, 0] width 0 height 0
click at [67, 261] on icon at bounding box center [67, 261] width 7 height 0
click at [0, 0] on input "checkbox" at bounding box center [0, 0] width 0 height 0
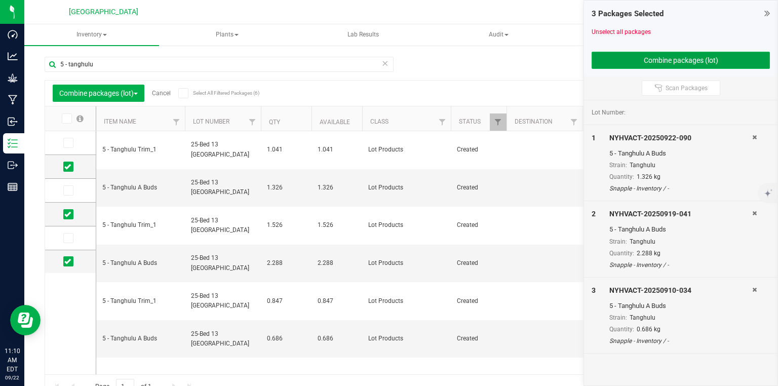
click at [637, 62] on button "Combine packages (lot)" at bounding box center [681, 60] width 178 height 17
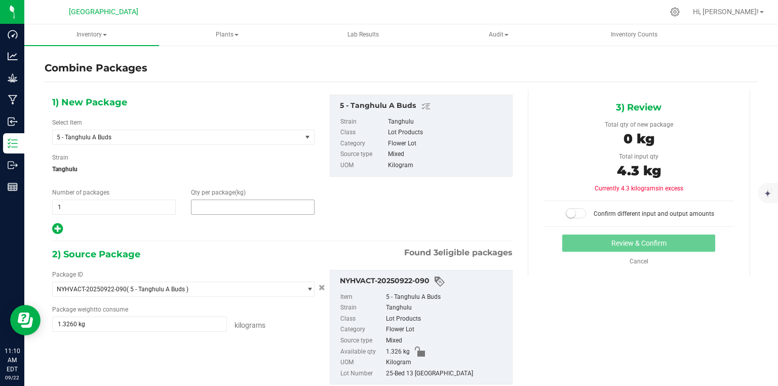
click at [237, 201] on span at bounding box center [253, 207] width 124 height 15
type input "4.3"
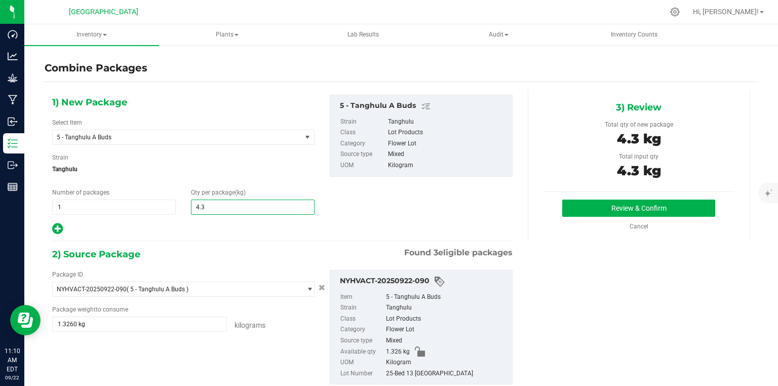
type input "4"
click at [598, 217] on div "Review & Confirm Cancel" at bounding box center [639, 215] width 191 height 31
click at [606, 207] on button "Review & Confirm" at bounding box center [638, 208] width 153 height 17
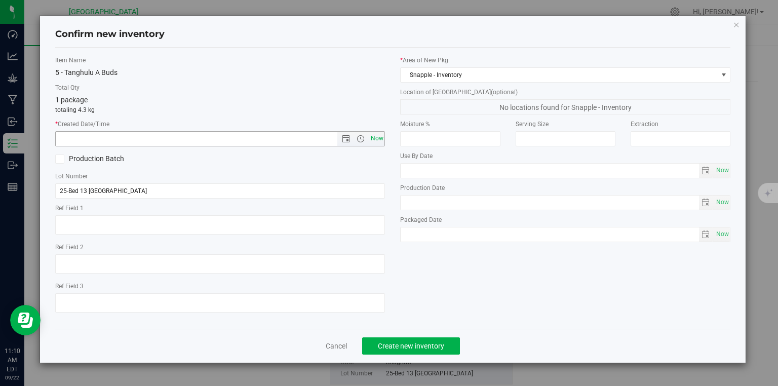
click at [377, 136] on span "Now" at bounding box center [376, 138] width 17 height 15
type input "[DATE] 11:10 AM"
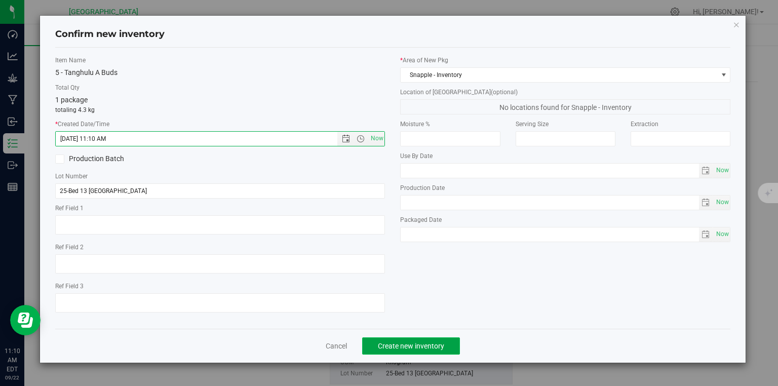
click at [398, 346] on span "Create new inventory" at bounding box center [411, 346] width 66 height 8
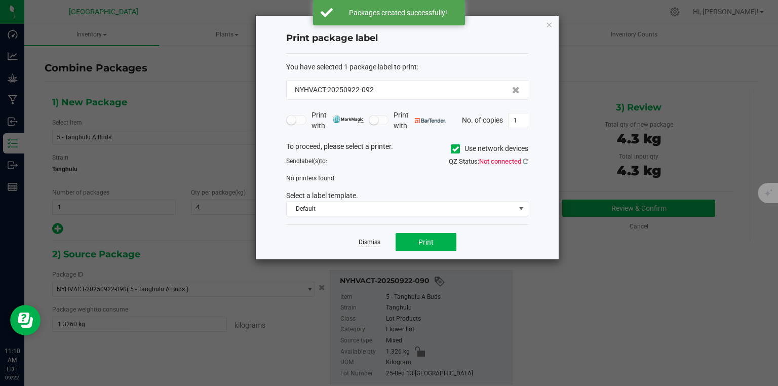
click at [369, 243] on link "Dismiss" at bounding box center [370, 242] width 22 height 9
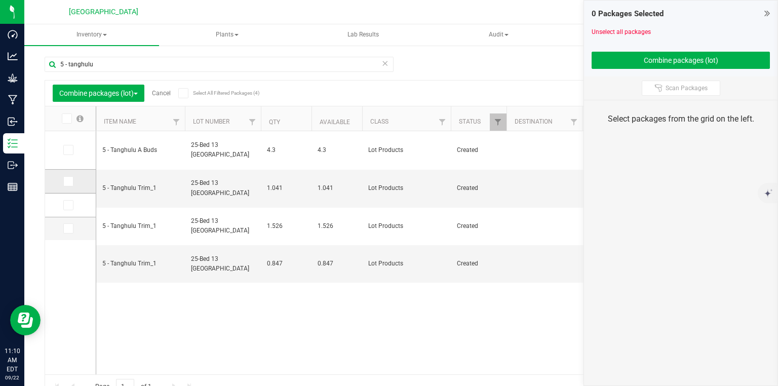
click at [66, 181] on icon at bounding box center [67, 181] width 7 height 0
click at [0, 0] on input "checkbox" at bounding box center [0, 0] width 0 height 0
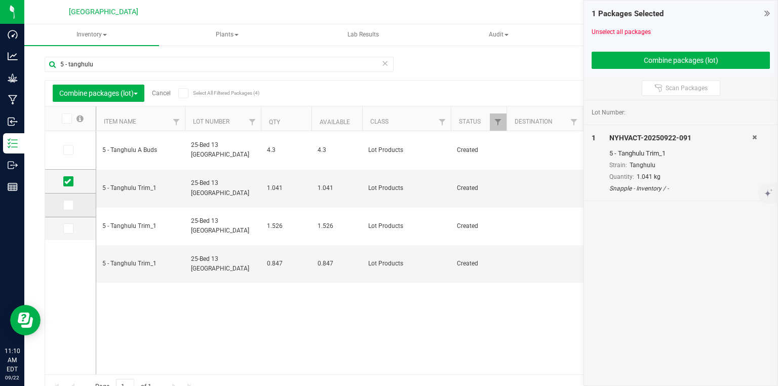
click at [65, 205] on icon at bounding box center [67, 205] width 7 height 0
click at [0, 0] on input "checkbox" at bounding box center [0, 0] width 0 height 0
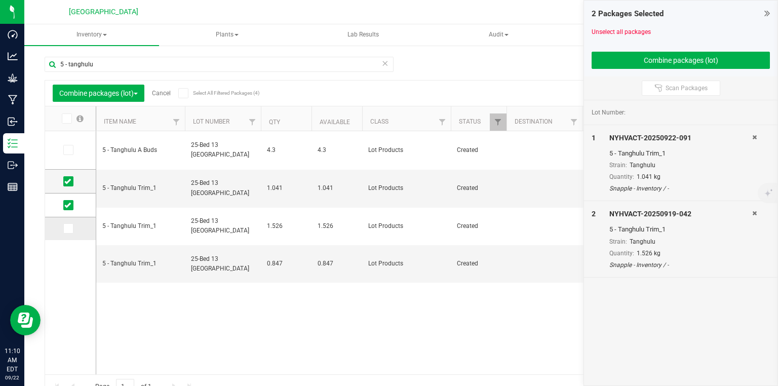
click at [67, 228] on icon at bounding box center [67, 228] width 7 height 0
click at [0, 0] on input "checkbox" at bounding box center [0, 0] width 0 height 0
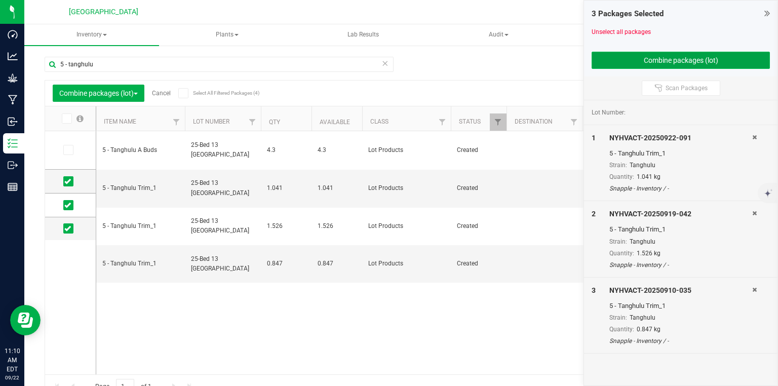
click at [745, 61] on button "Combine packages (lot)" at bounding box center [681, 60] width 178 height 17
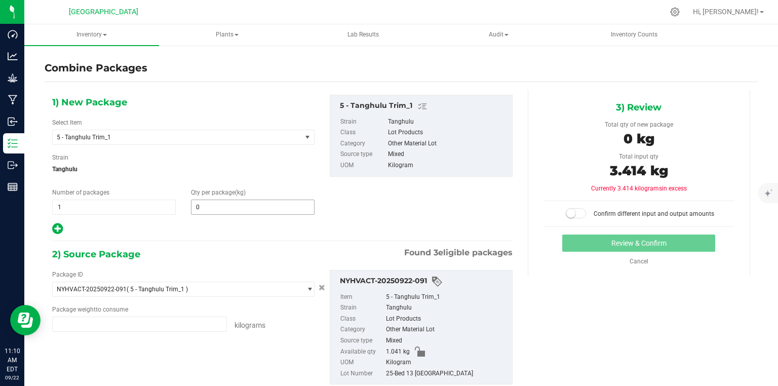
type input "1.0410 kg"
type input "1.5260 kg"
type input "0.8470 kg"
click at [239, 207] on span at bounding box center [253, 207] width 124 height 15
type input "3.414"
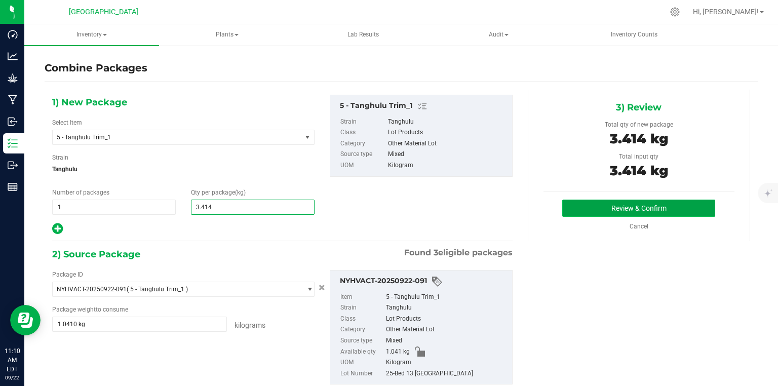
type input "3"
click at [650, 206] on button "Review & Confirm" at bounding box center [638, 208] width 153 height 17
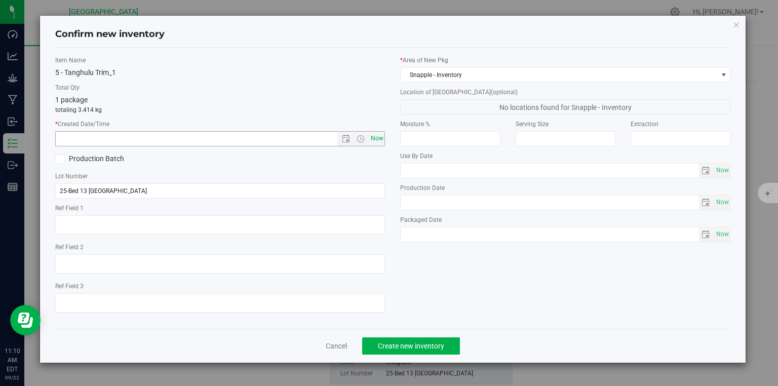
click at [374, 140] on span "Now" at bounding box center [376, 138] width 17 height 15
type input "[DATE] 11:10 AM"
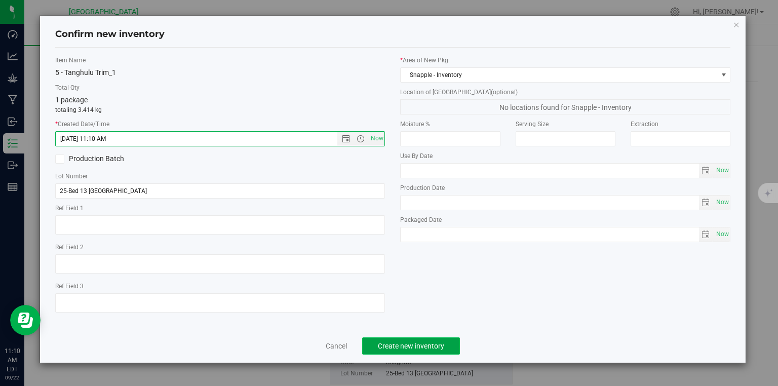
click at [458, 353] on button "Create new inventory" at bounding box center [411, 345] width 98 height 17
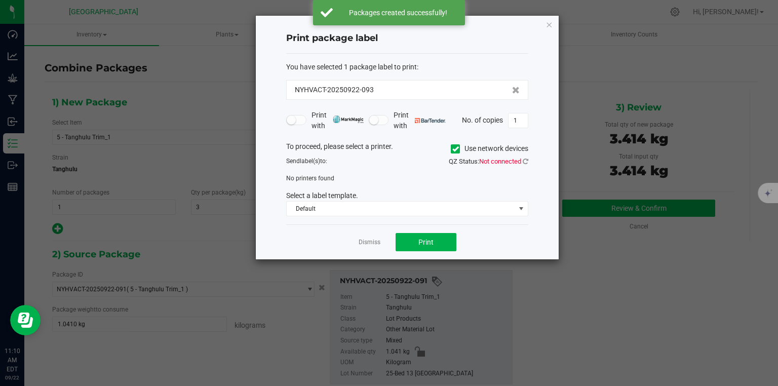
click at [372, 247] on div "Dismiss Print" at bounding box center [407, 241] width 242 height 35
click at [373, 245] on link "Dismiss" at bounding box center [370, 242] width 22 height 9
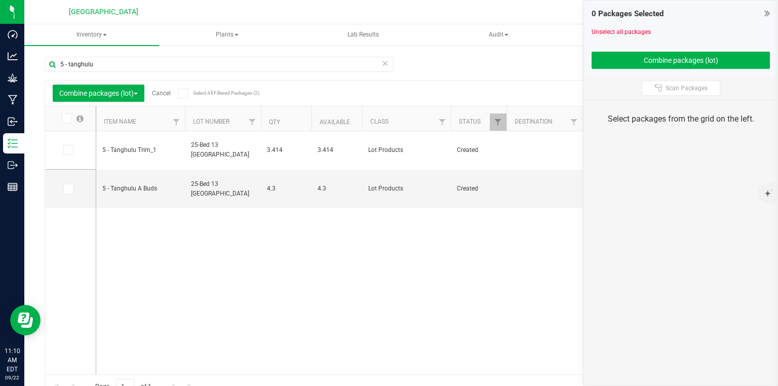
click at [770, 8] on div "0 Packages Selected Unselect all packages Combine packages (lot)" at bounding box center [680, 39] width 193 height 76
click at [769, 10] on icon at bounding box center [767, 13] width 6 height 10
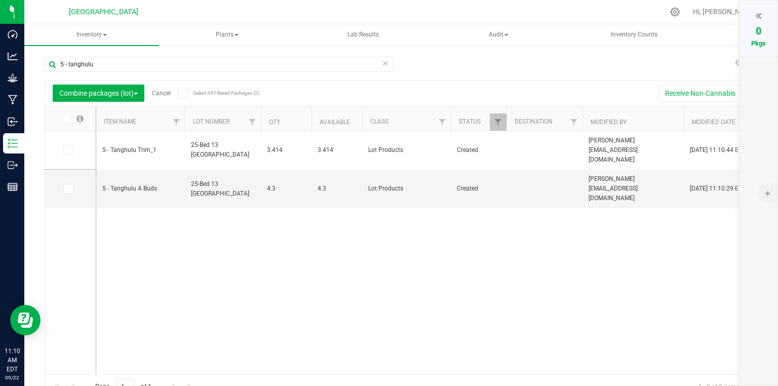
click at [159, 95] on link "Cancel" at bounding box center [161, 93] width 19 height 7
